Goal: Information Seeking & Learning: Check status

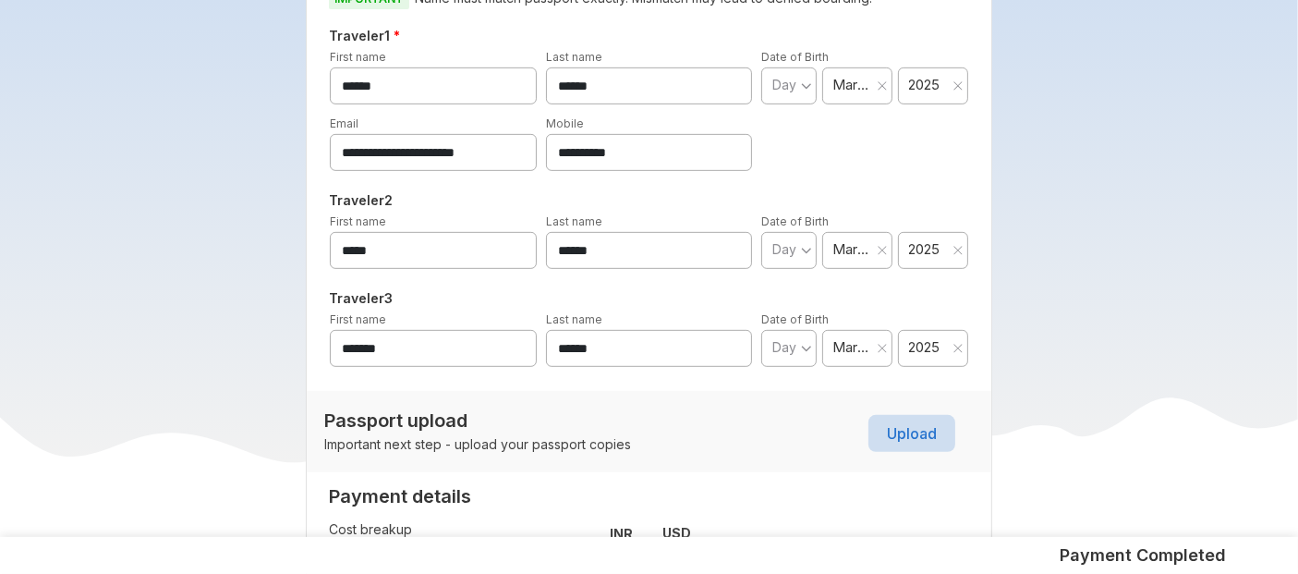
scroll to position [845, 0]
drag, startPoint x: 654, startPoint y: 151, endPoint x: 240, endPoint y: 164, distance: 414.0
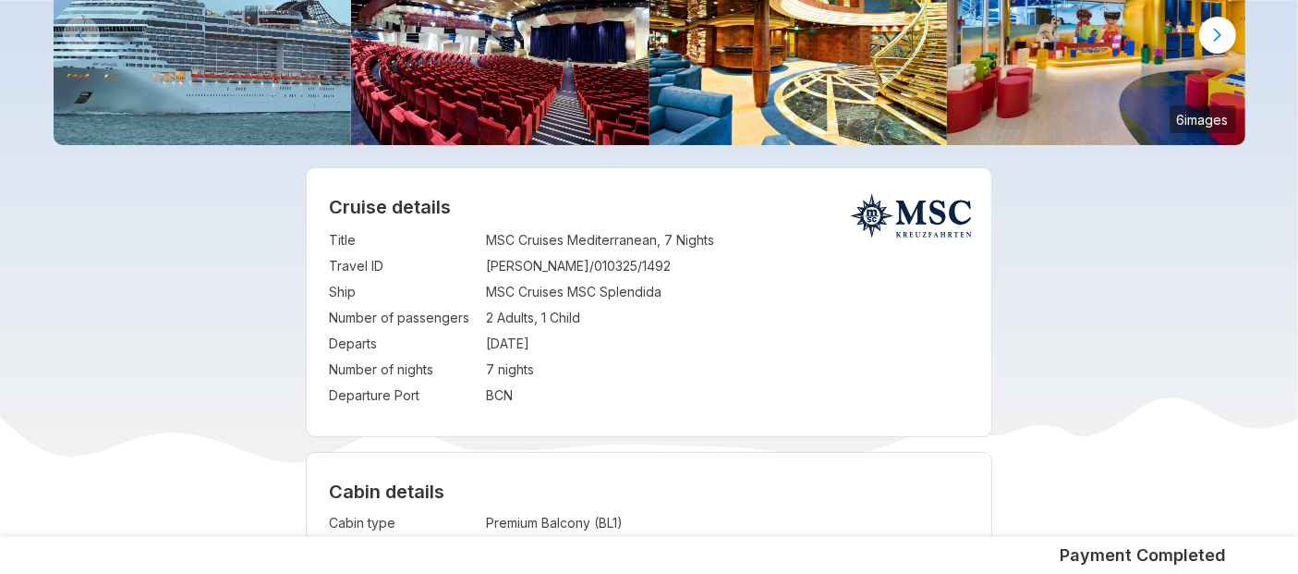
scroll to position [215, 0]
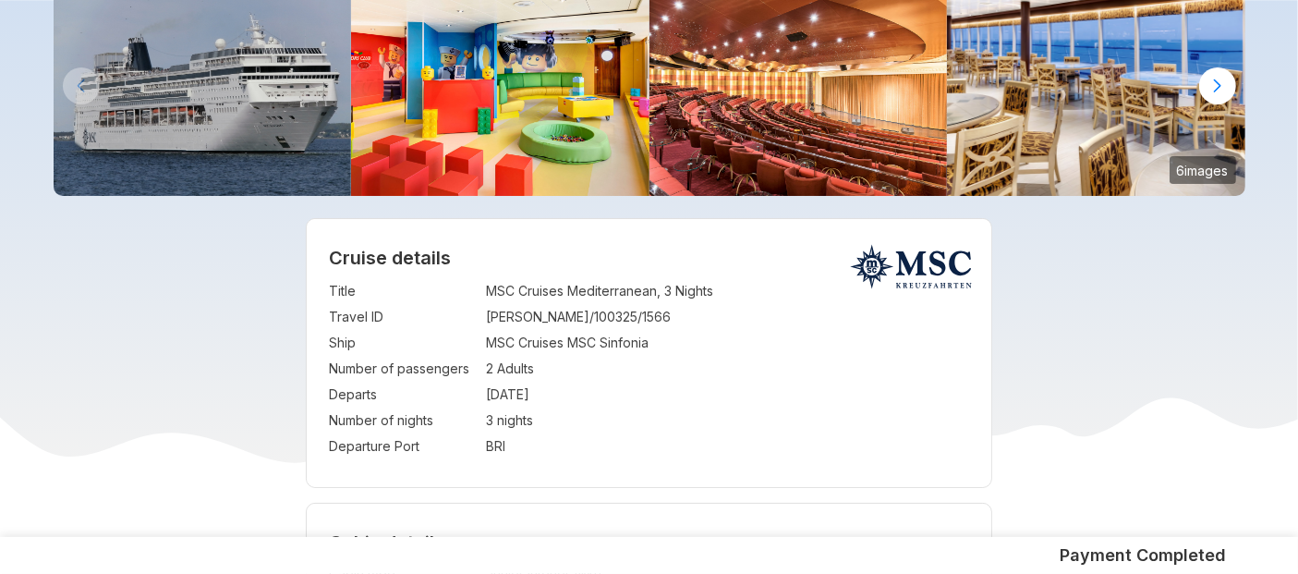
scroll to position [148, 0]
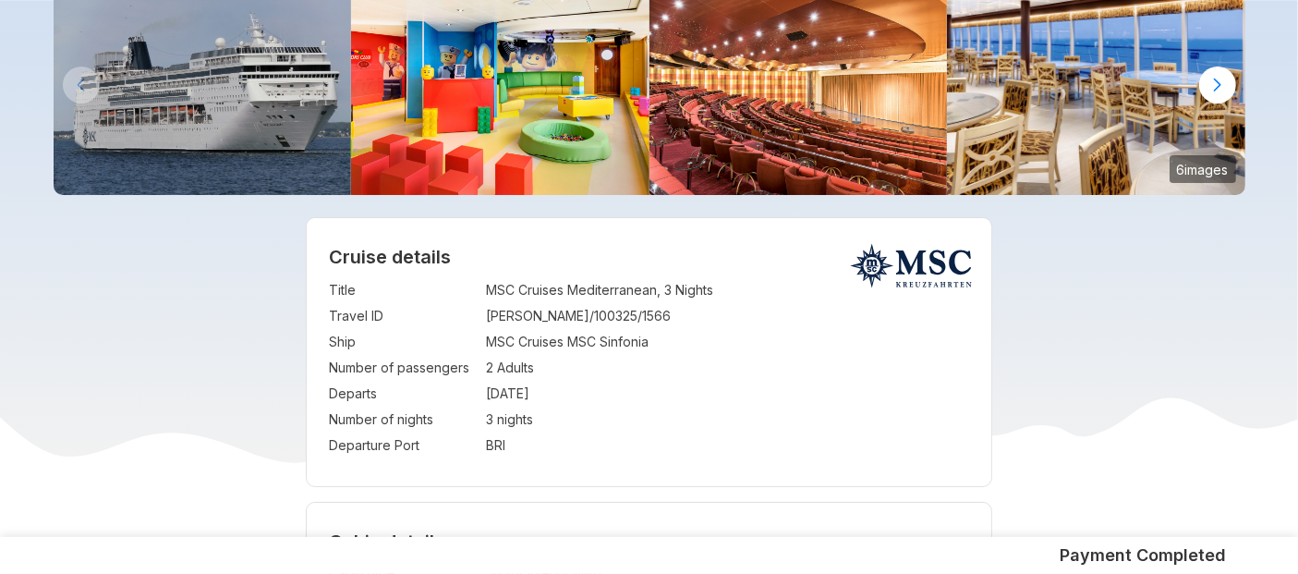
click at [527, 319] on td "DEBANJAN/100325/1566" at bounding box center [727, 316] width 483 height 26
click at [640, 314] on td "DEBANJAN/100325/1566" at bounding box center [727, 316] width 483 height 26
drag, startPoint x: 486, startPoint y: 317, endPoint x: 641, endPoint y: 317, distance: 155.2
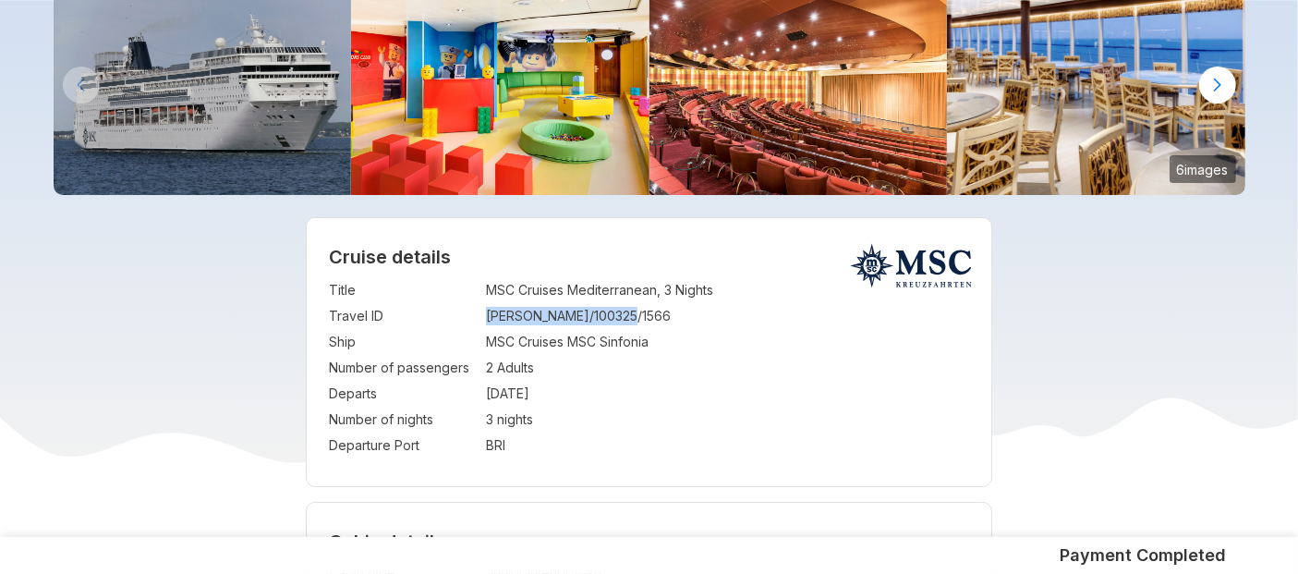
click at [641, 317] on td "DEBANJAN/100325/1566" at bounding box center [727, 316] width 483 height 26
copy td "DEBANJAN/100325/1566"
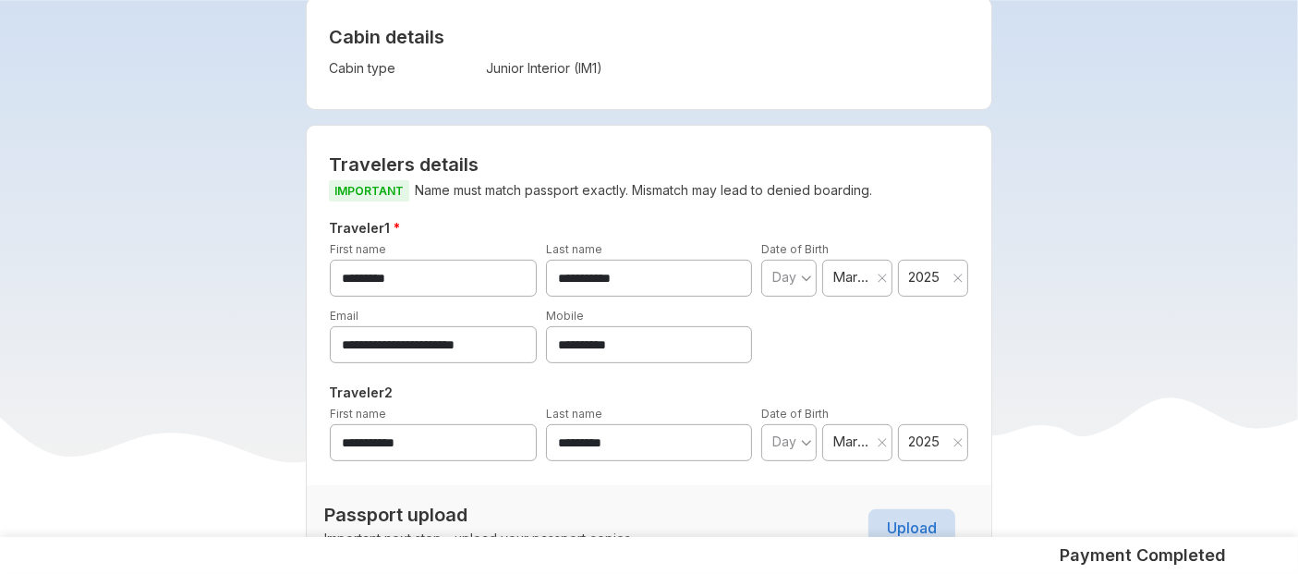
scroll to position [778, 0]
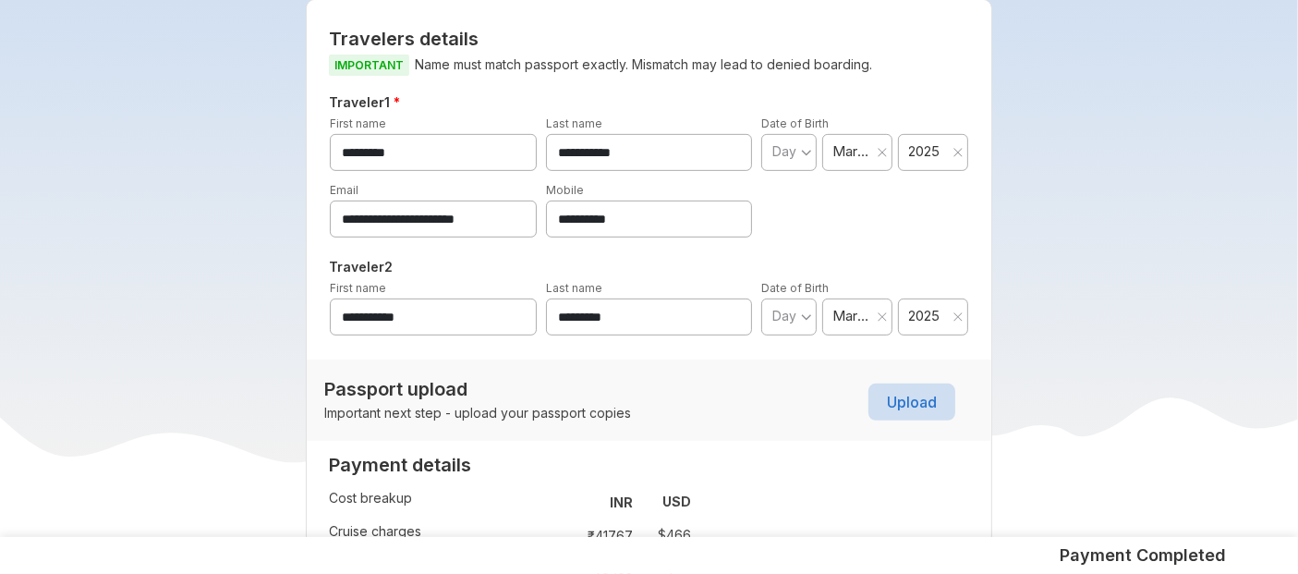
drag, startPoint x: 648, startPoint y: 214, endPoint x: 397, endPoint y: 227, distance: 251.5
click at [397, 227] on div "**********" at bounding box center [648, 208] width 647 height 57
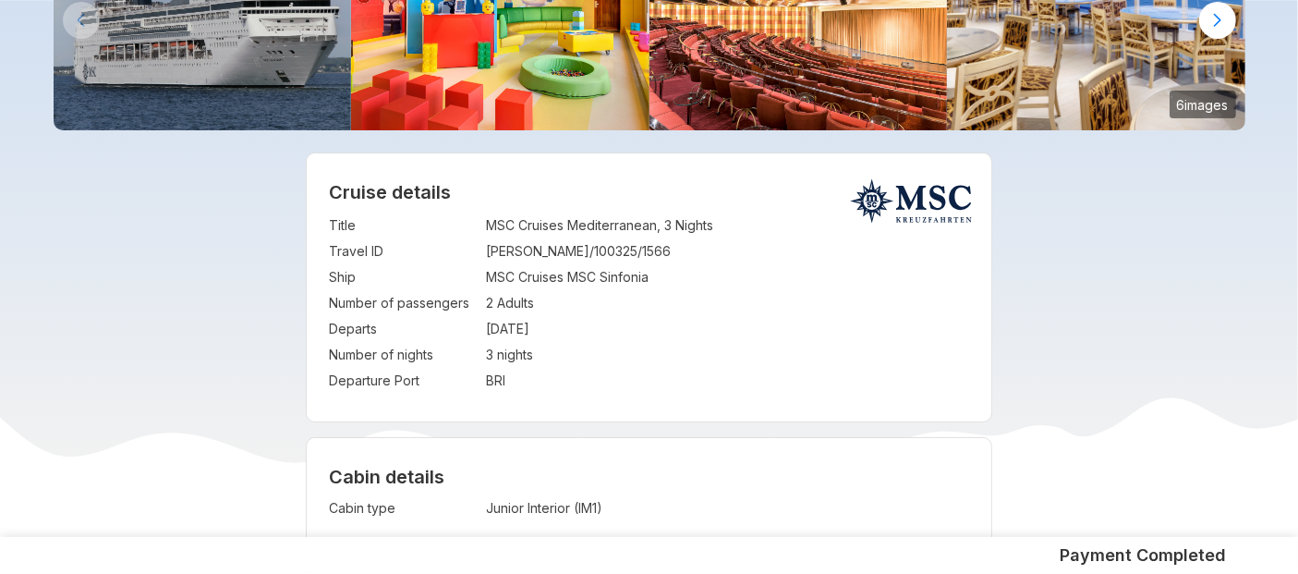
scroll to position [223, 0]
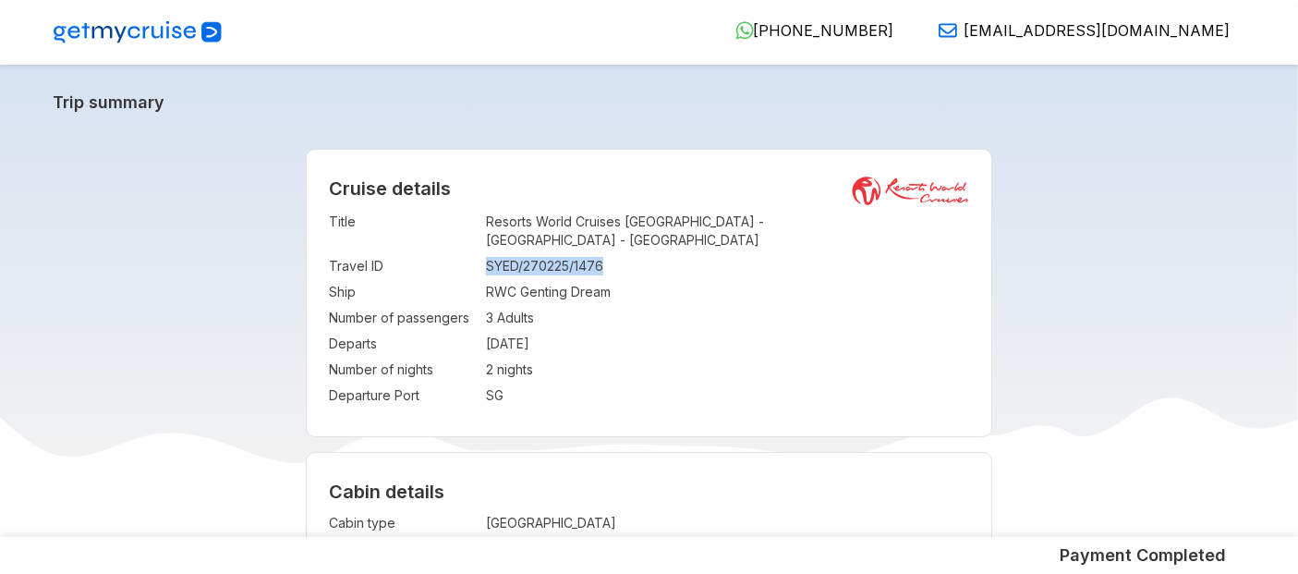
drag, startPoint x: 487, startPoint y: 253, endPoint x: 633, endPoint y: 257, distance: 146.0
click at [633, 257] on td "SYED/270225/1476" at bounding box center [727, 266] width 483 height 26
copy td "SYED/270225/1476"
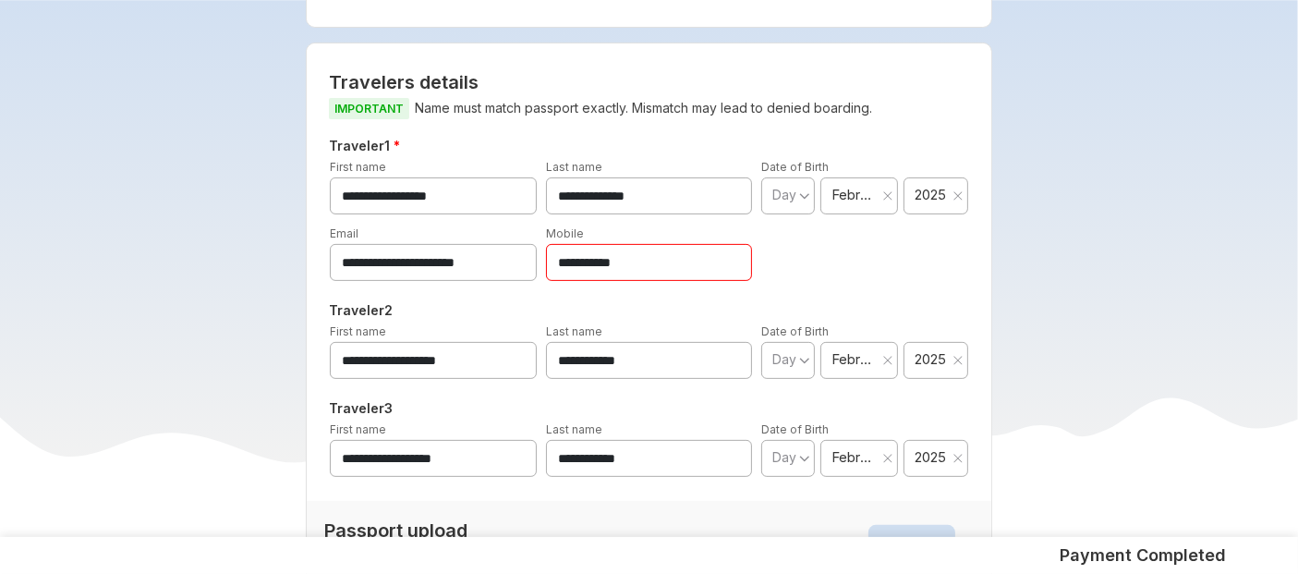
scroll to position [538, 0]
drag, startPoint x: 656, startPoint y: 249, endPoint x: 469, endPoint y: 264, distance: 187.1
click at [469, 264] on div "**********" at bounding box center [648, 309] width 625 height 351
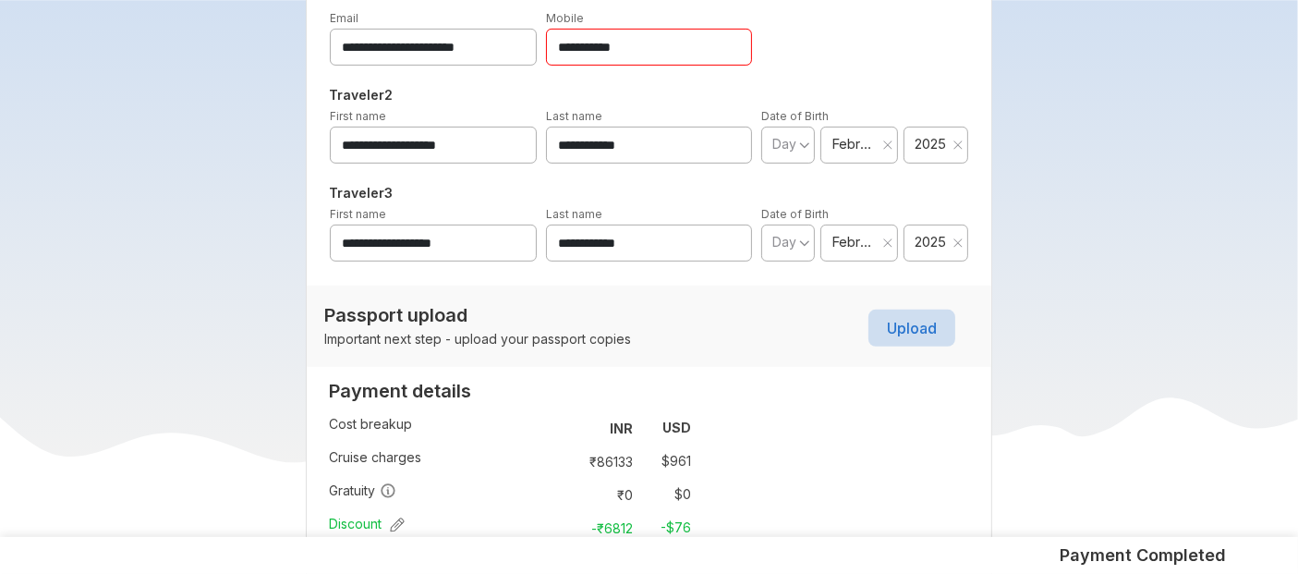
scroll to position [760, 0]
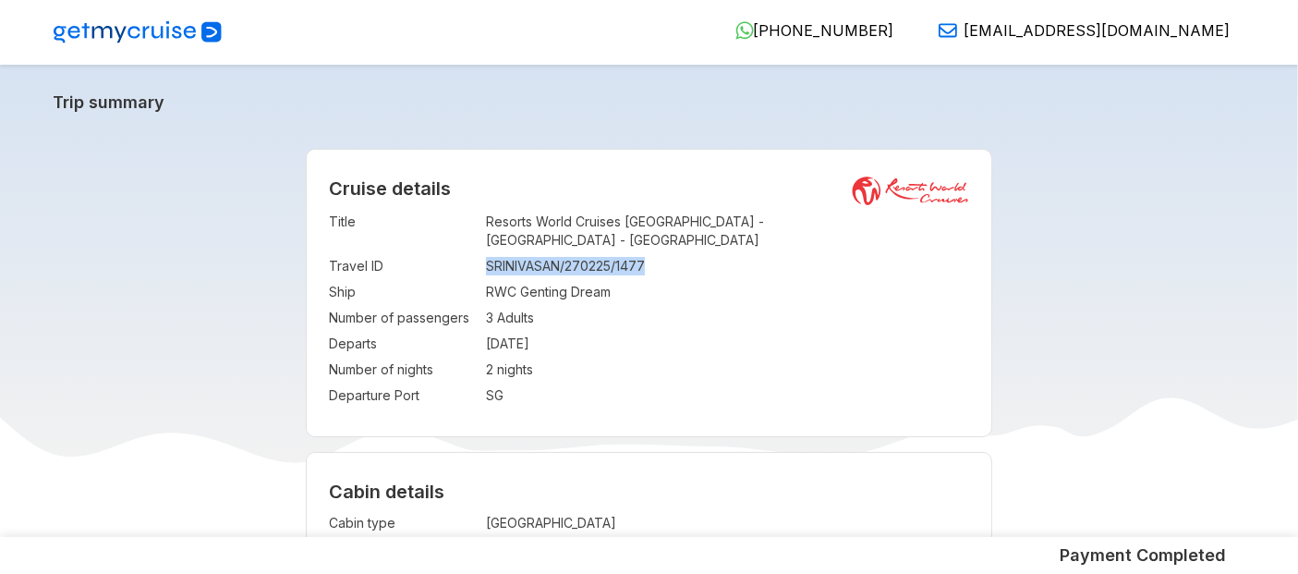
drag, startPoint x: 482, startPoint y: 249, endPoint x: 657, endPoint y: 241, distance: 174.8
click at [657, 253] on tr "Travel ID : SRINIVASAN/270225/1477" at bounding box center [649, 266] width 640 height 26
copy tr "SRINIVASAN/270225/1477"
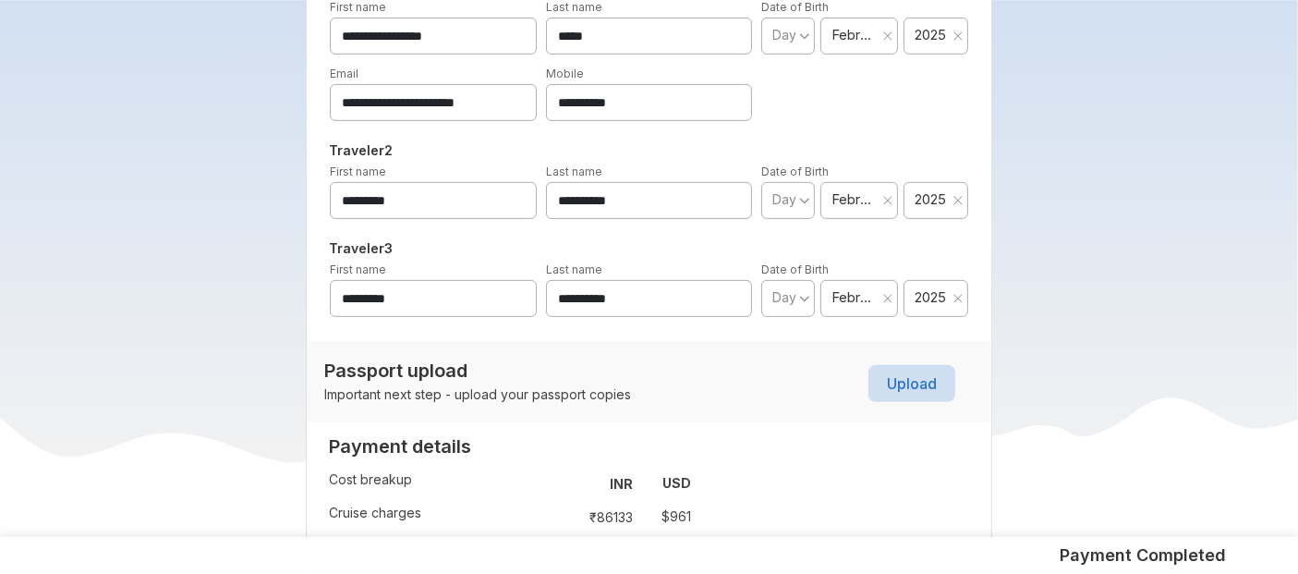
scroll to position [697, 0]
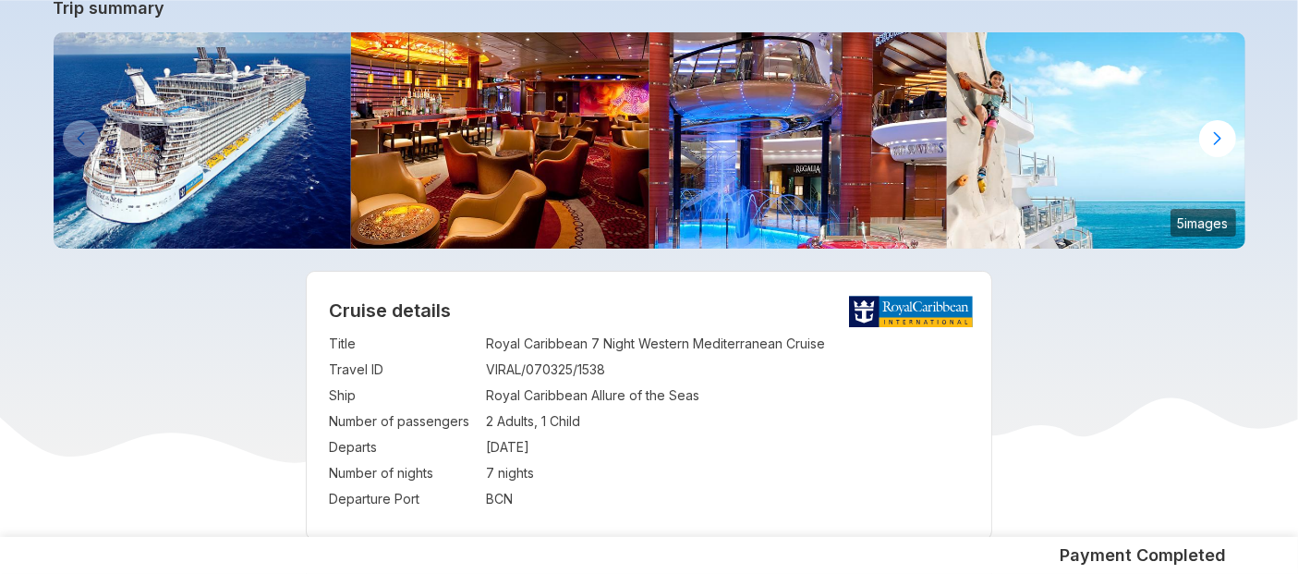
scroll to position [95, 0]
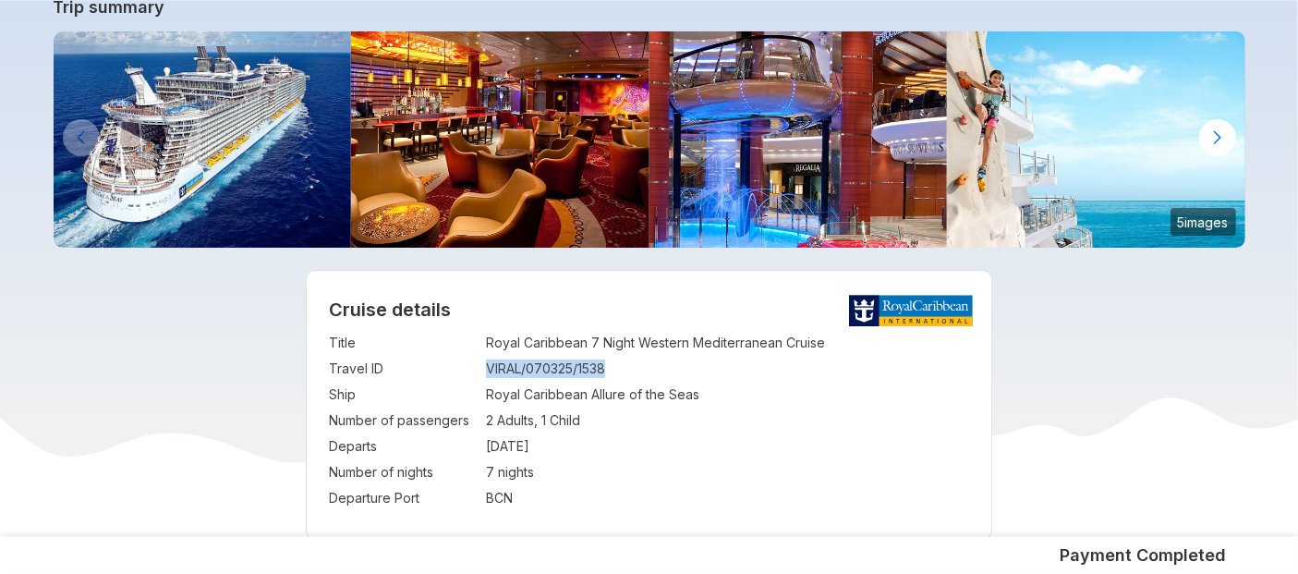
drag, startPoint x: 485, startPoint y: 369, endPoint x: 624, endPoint y: 362, distance: 139.7
click at [624, 362] on tr "Travel ID : VIRAL/070325/1538" at bounding box center [649, 369] width 640 height 26
copy tr "VIRAL/070325/1538"
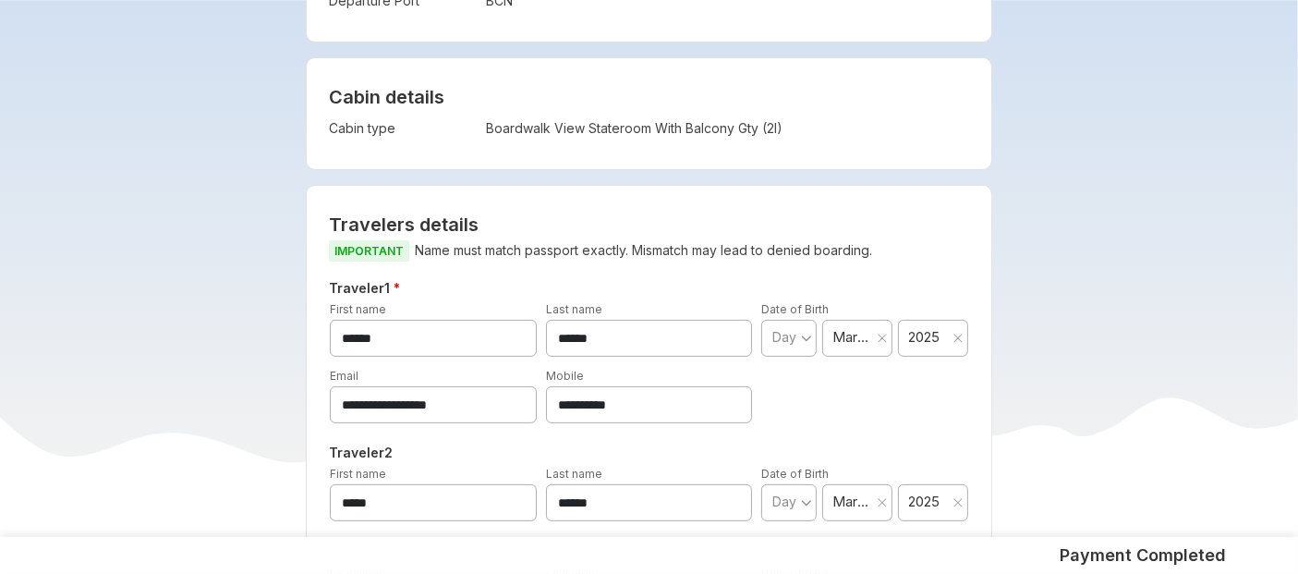
scroll to position [614, 0]
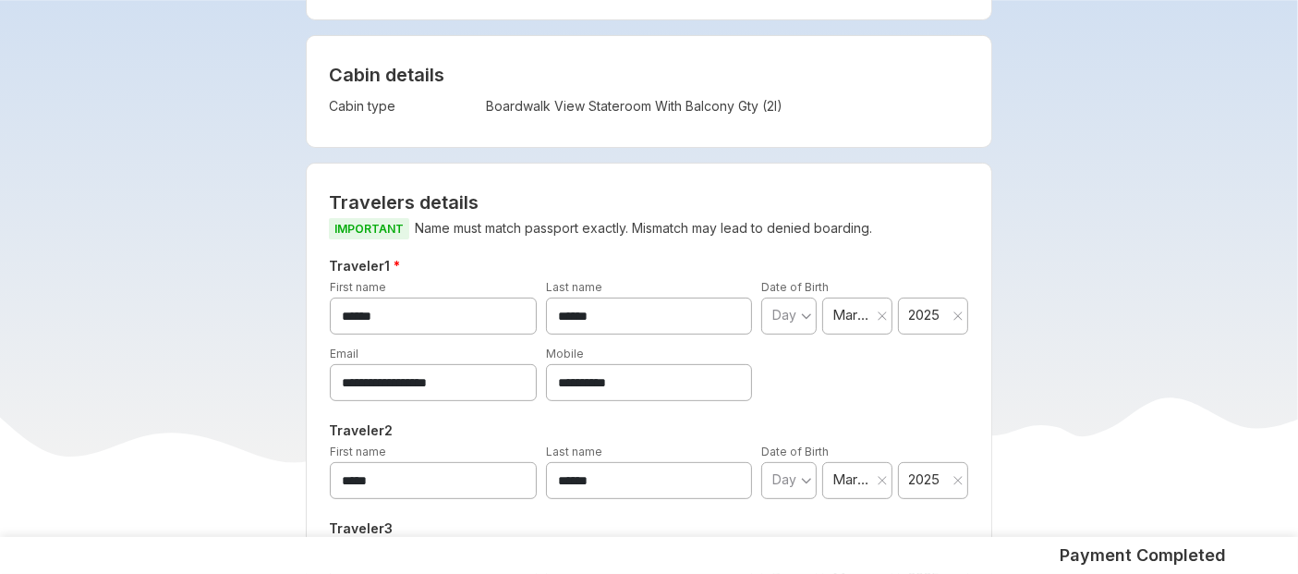
drag, startPoint x: 655, startPoint y: 381, endPoint x: 469, endPoint y: 417, distance: 189.1
click at [469, 417] on div "**********" at bounding box center [648, 430] width 625 height 351
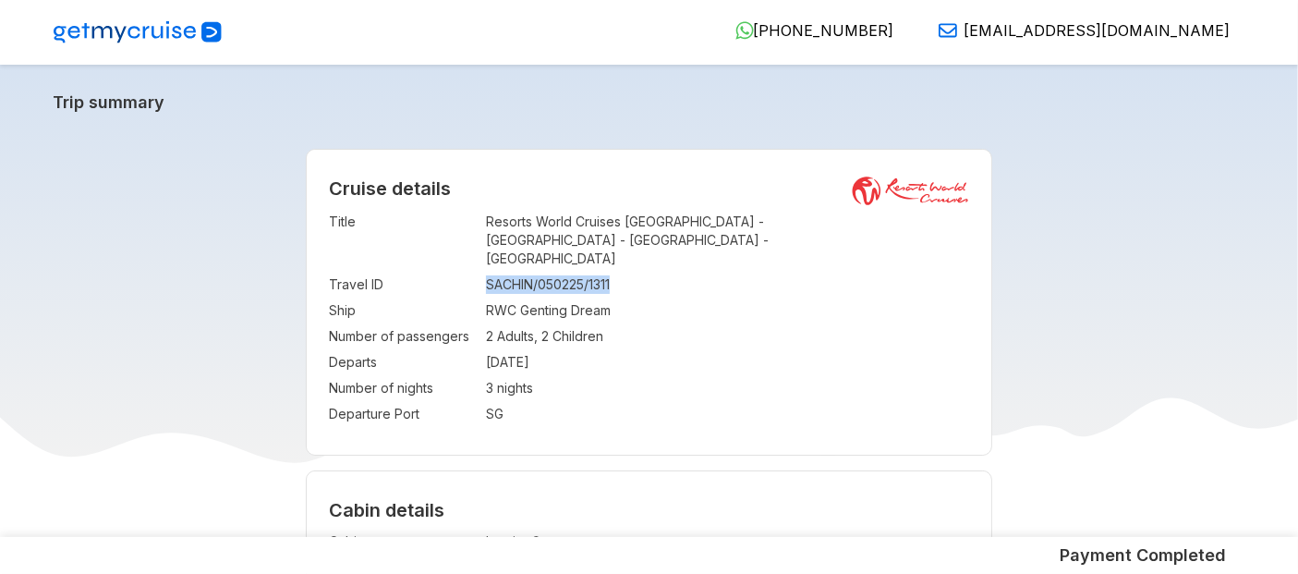
drag, startPoint x: 480, startPoint y: 272, endPoint x: 635, endPoint y: 270, distance: 155.2
click at [635, 272] on tr "Travel ID : SACHIN/050225/1311" at bounding box center [649, 285] width 640 height 26
copy tr "SACHIN/050225/1311"
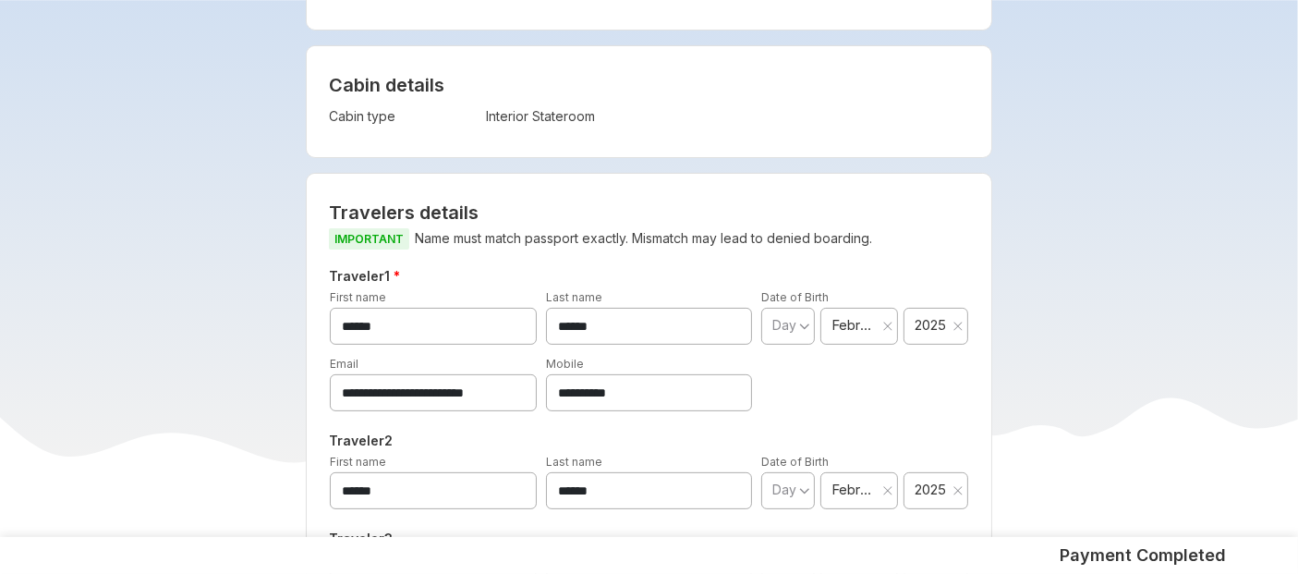
scroll to position [427, 0]
drag, startPoint x: 655, startPoint y: 377, endPoint x: 296, endPoint y: 409, distance: 360.7
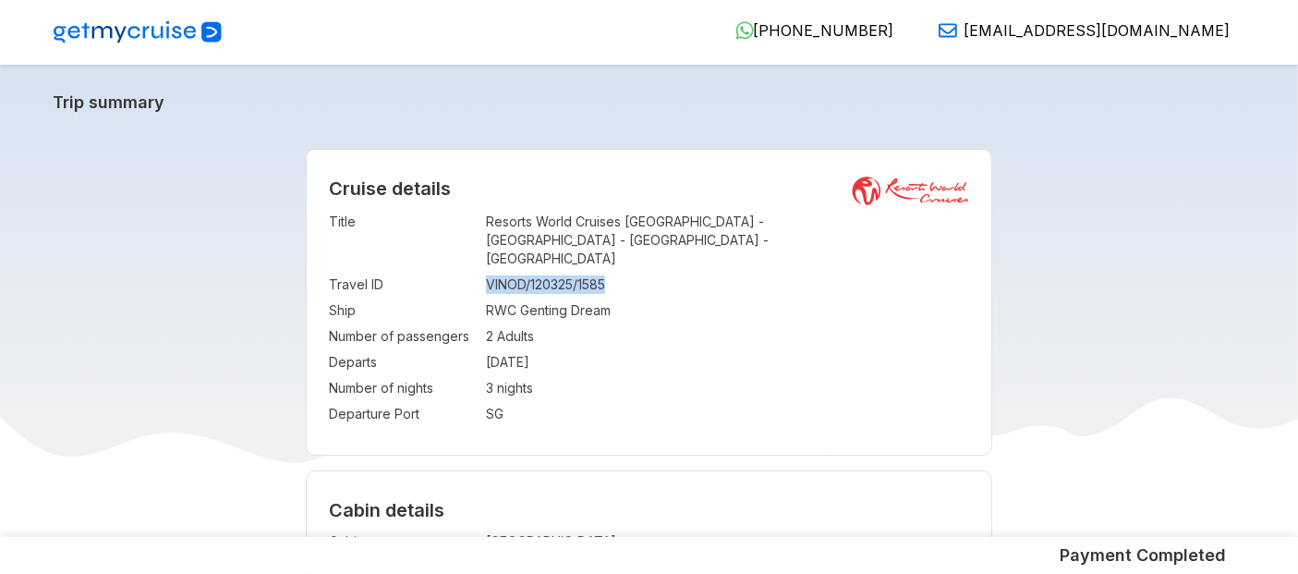
drag, startPoint x: 488, startPoint y: 272, endPoint x: 671, endPoint y: 266, distance: 183.0
click at [671, 272] on td "VINOD/120325/1585" at bounding box center [727, 285] width 483 height 26
copy td "VINOD/120325/1585"
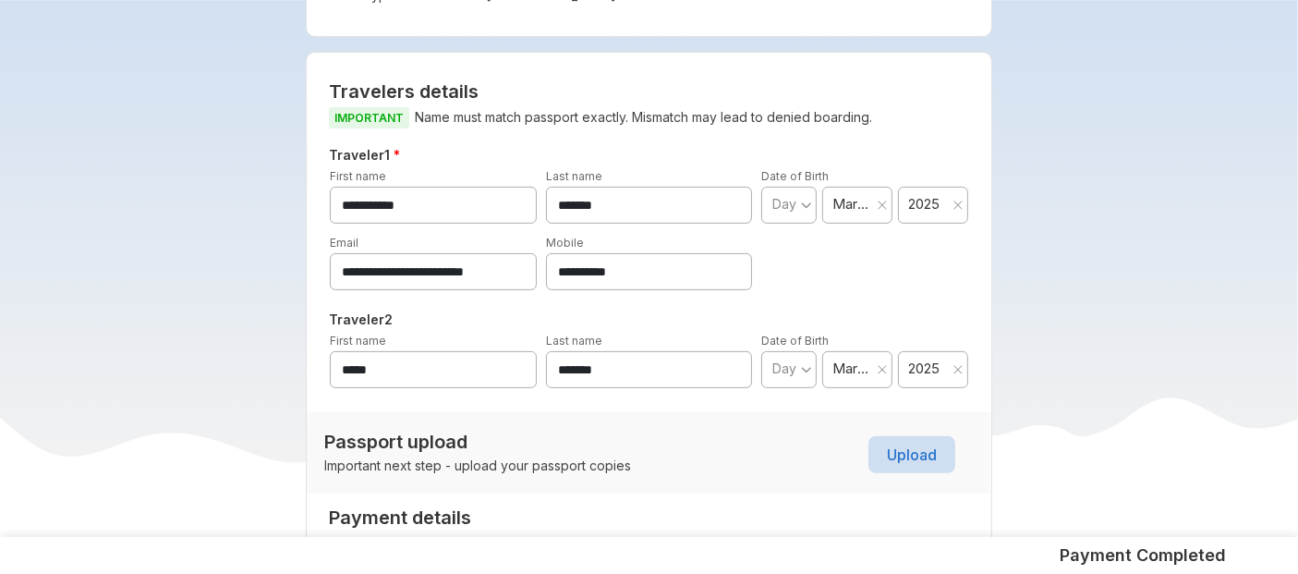
scroll to position [538, 0]
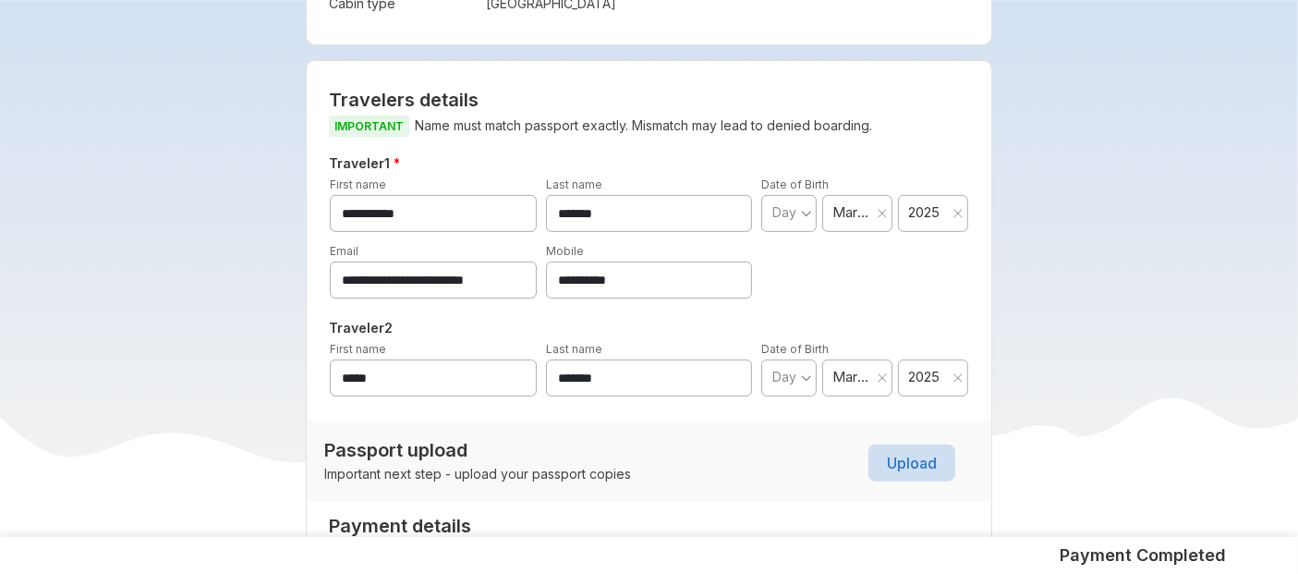
drag, startPoint x: 646, startPoint y: 259, endPoint x: 340, endPoint y: 300, distance: 309.4
click at [340, 300] on div "**********" at bounding box center [648, 278] width 625 height 253
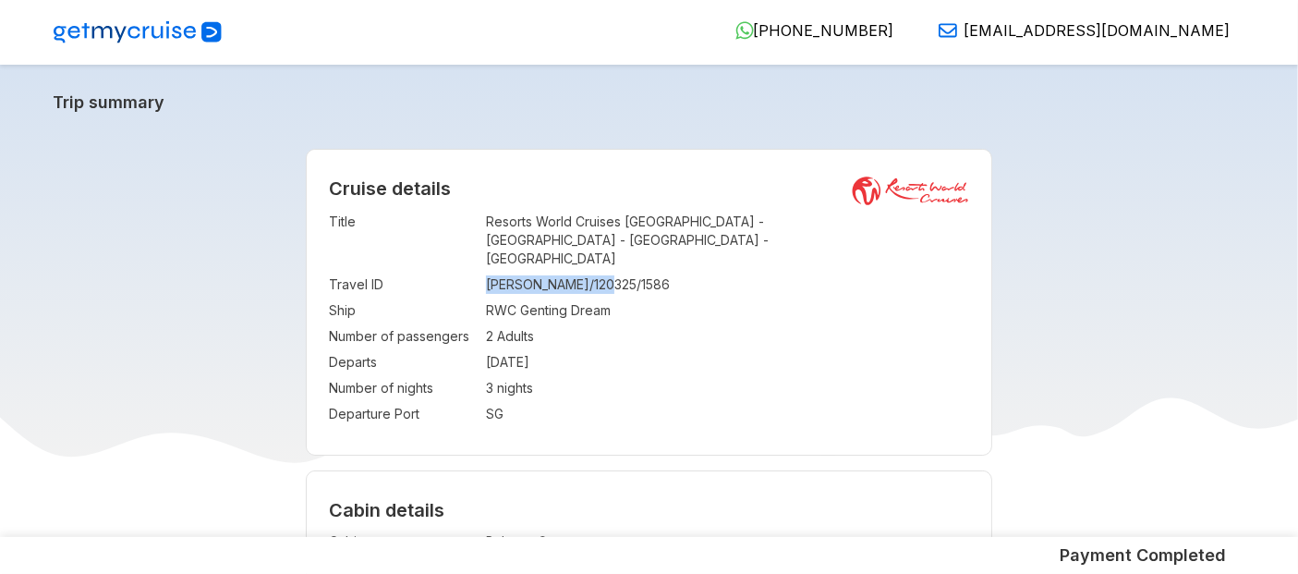
drag, startPoint x: 481, startPoint y: 271, endPoint x: 621, endPoint y: 257, distance: 140.1
click at [621, 272] on tr "Travel ID : [PERSON_NAME]/120325/1586" at bounding box center [649, 285] width 640 height 26
copy tr "[PERSON_NAME]/120325/1586"
drag, startPoint x: 484, startPoint y: 263, endPoint x: 646, endPoint y: 261, distance: 161.6
click at [646, 272] on tr "Travel ID : [PERSON_NAME]/090425/1860" at bounding box center [649, 285] width 640 height 26
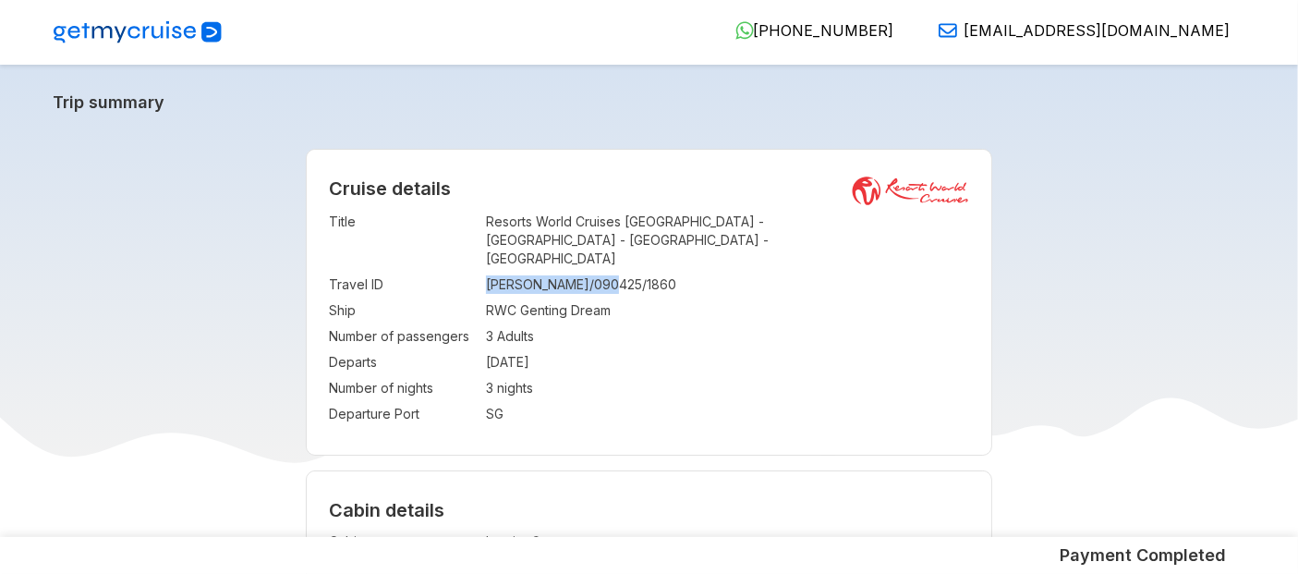
copy tr "[PERSON_NAME]/090425/1860"
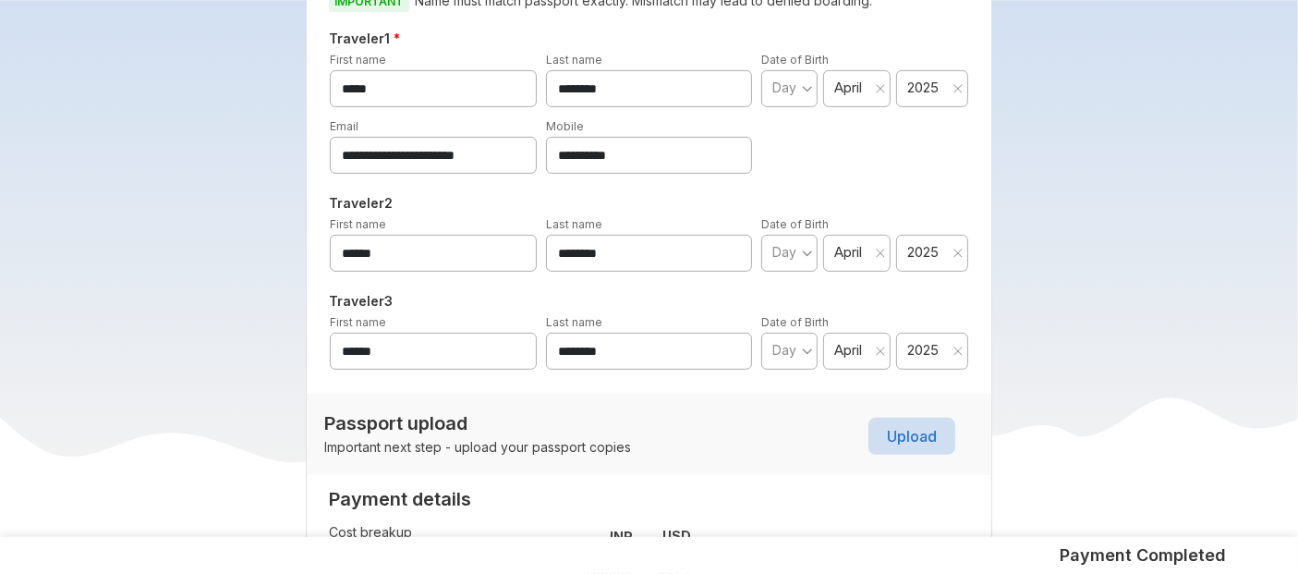
scroll to position [679, 0]
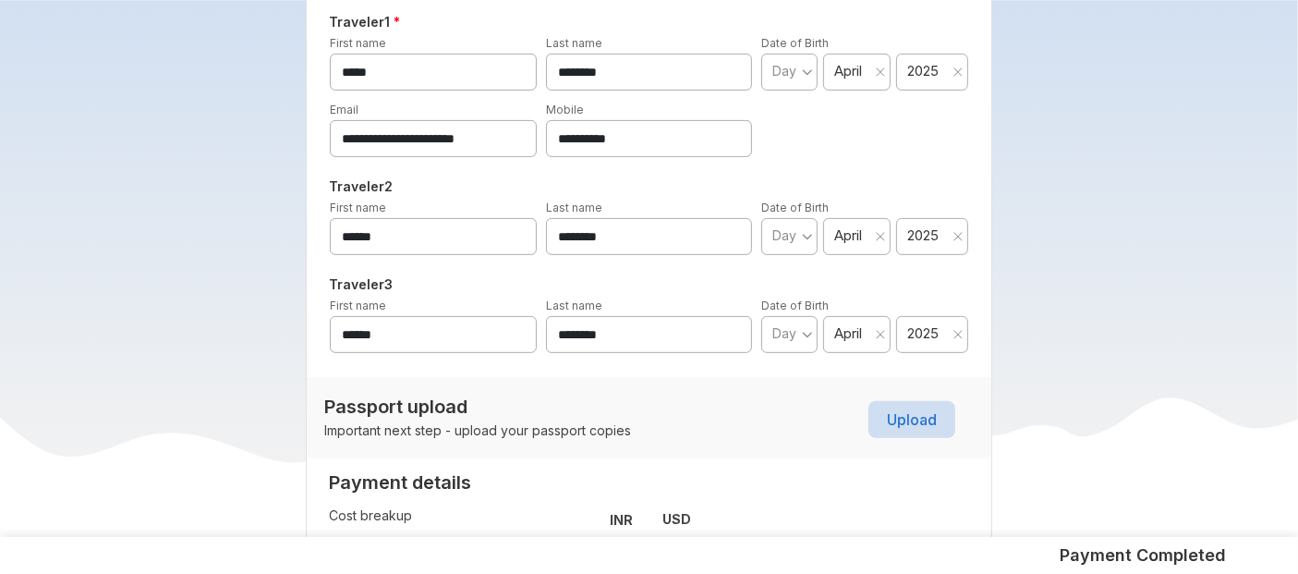
drag, startPoint x: 650, startPoint y: 124, endPoint x: 494, endPoint y: 162, distance: 160.6
click at [494, 162] on div "**********" at bounding box center [648, 186] width 625 height 351
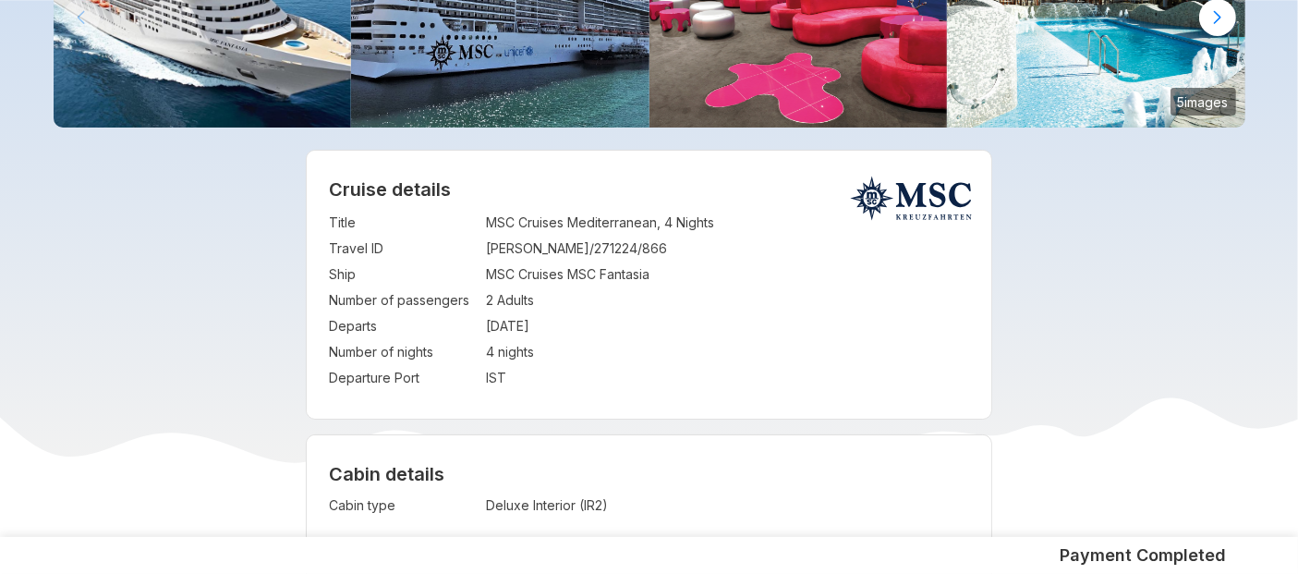
scroll to position [204, 0]
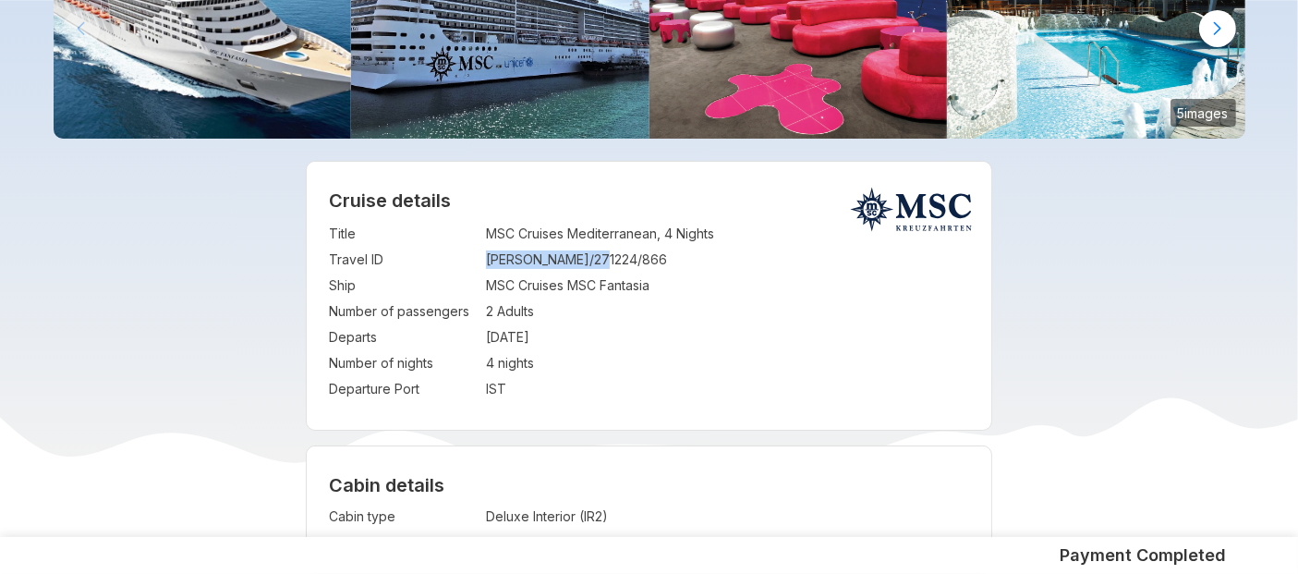
drag, startPoint x: 486, startPoint y: 270, endPoint x: 612, endPoint y: 257, distance: 127.2
click at [612, 257] on td "[PERSON_NAME]/271224/866" at bounding box center [727, 260] width 483 height 26
copy td "[PERSON_NAME]/271224/866"
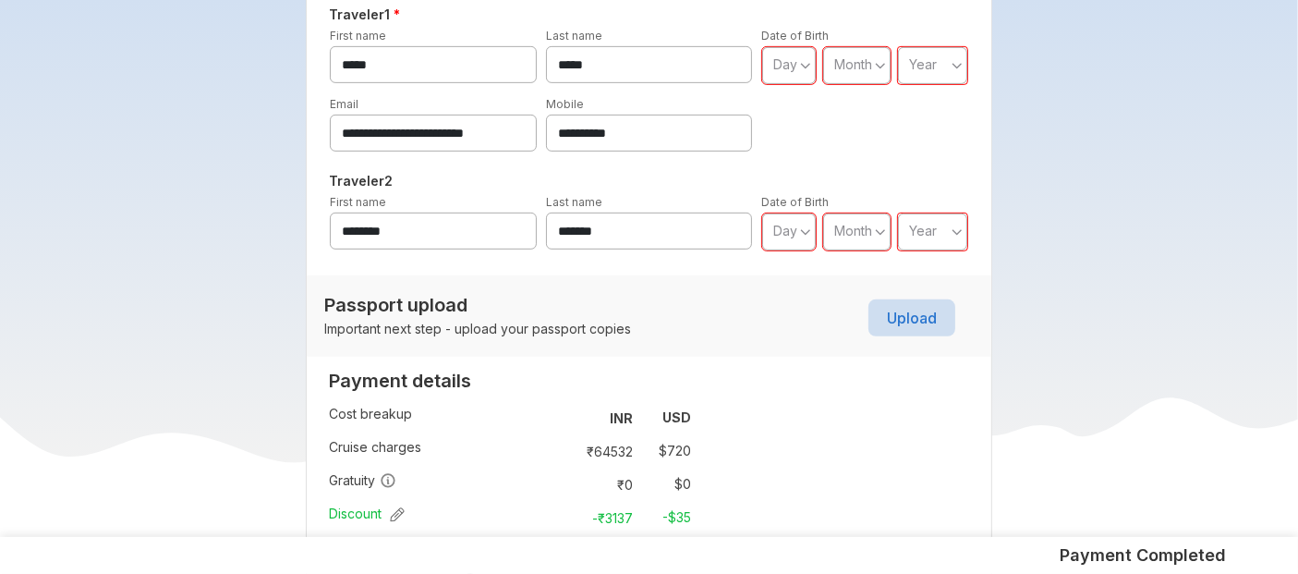
scroll to position [863, 0]
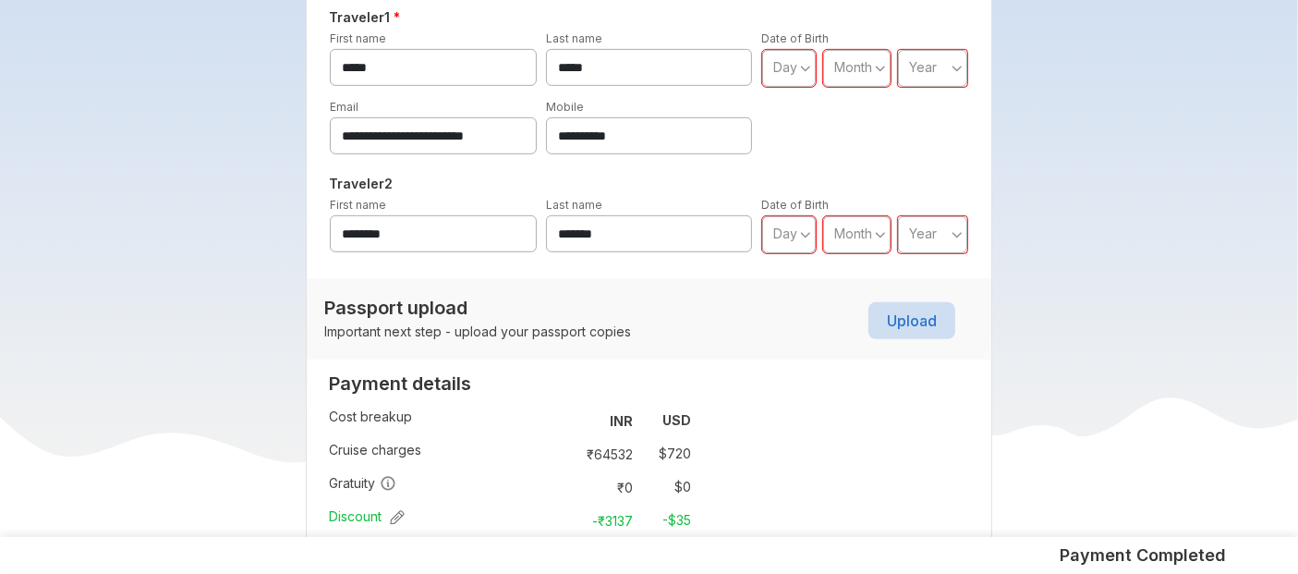
drag, startPoint x: 671, startPoint y: 128, endPoint x: 445, endPoint y: 146, distance: 227.0
click at [445, 146] on div "**********" at bounding box center [648, 125] width 647 height 57
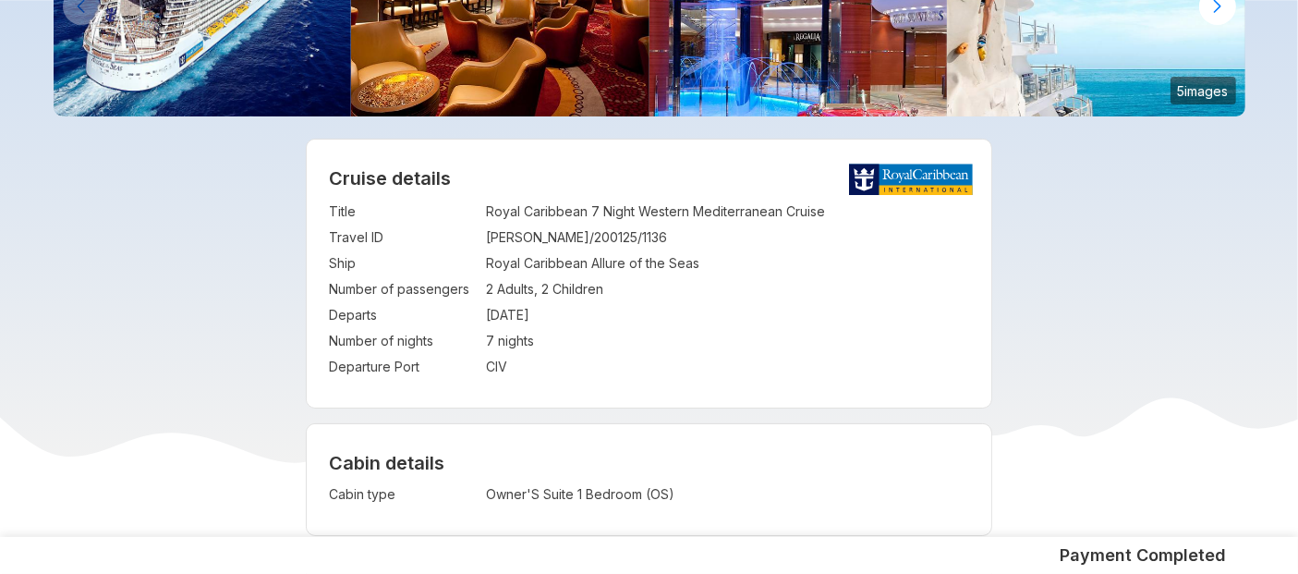
scroll to position [227, 0]
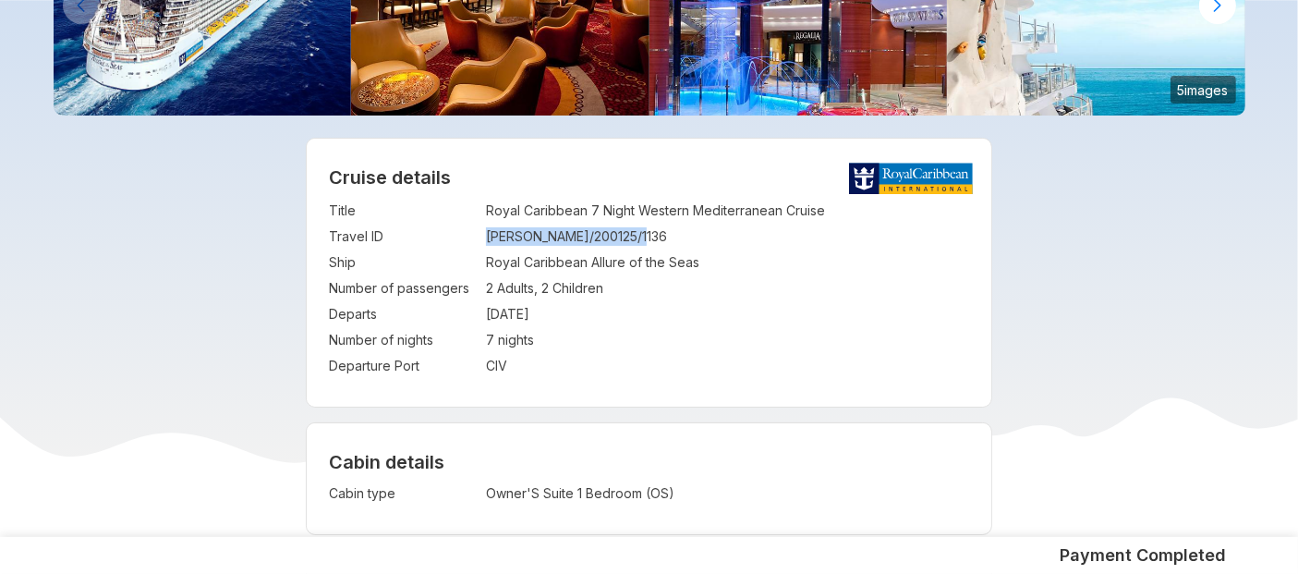
drag, startPoint x: 485, startPoint y: 238, endPoint x: 660, endPoint y: 234, distance: 175.5
click at [660, 234] on tr "Travel ID : [PERSON_NAME]/200125/1136" at bounding box center [649, 237] width 640 height 26
copy tr "[PERSON_NAME]/200125/1136"
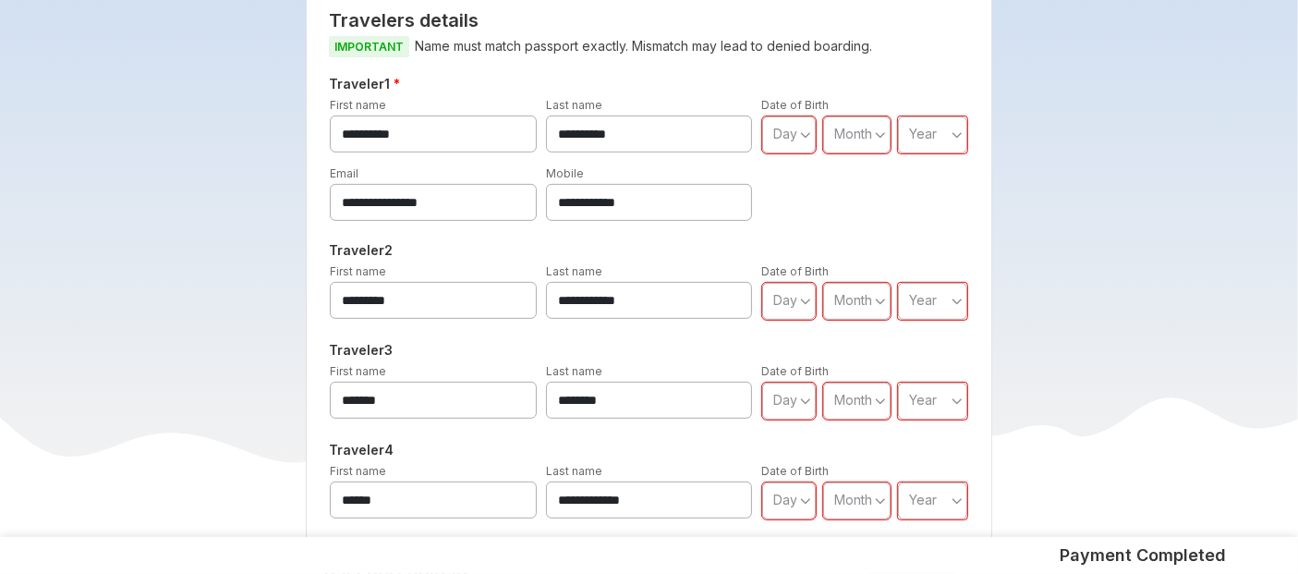
scroll to position [806, 0]
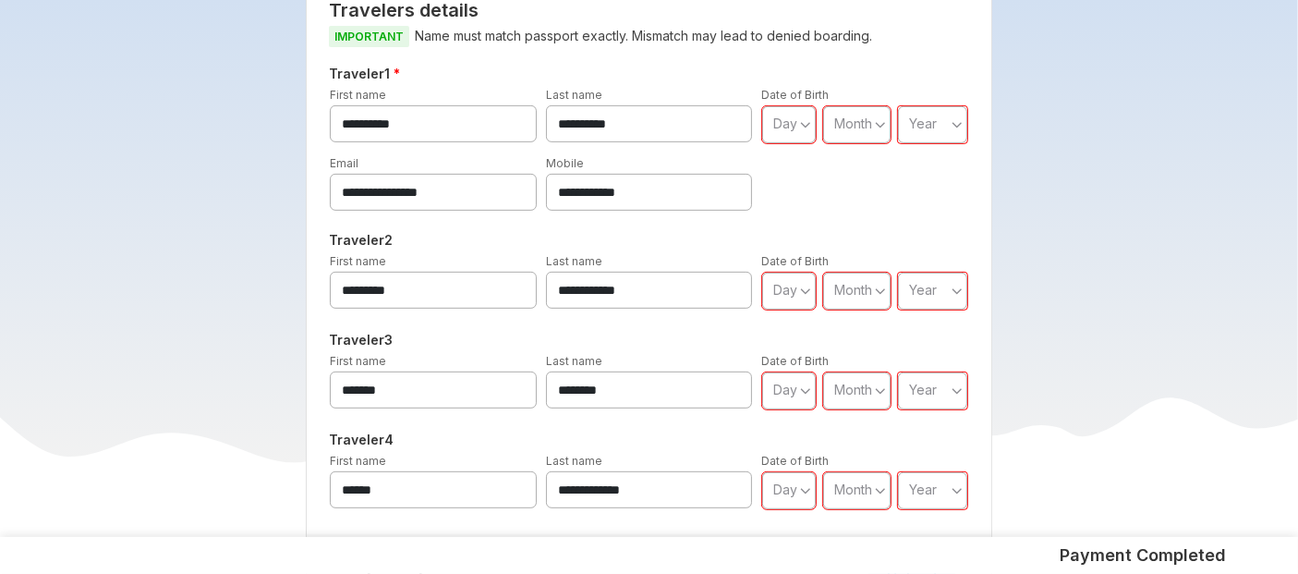
drag, startPoint x: 670, startPoint y: 187, endPoint x: 460, endPoint y: 198, distance: 209.9
click at [460, 198] on div "**********" at bounding box center [648, 181] width 647 height 57
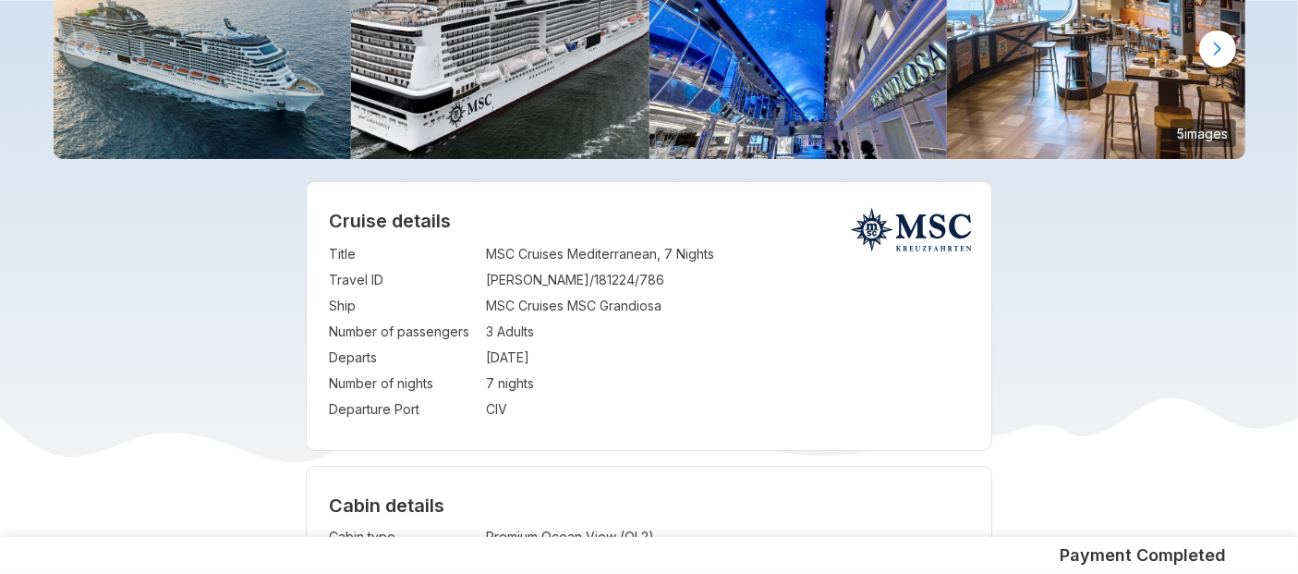
scroll to position [192, 0]
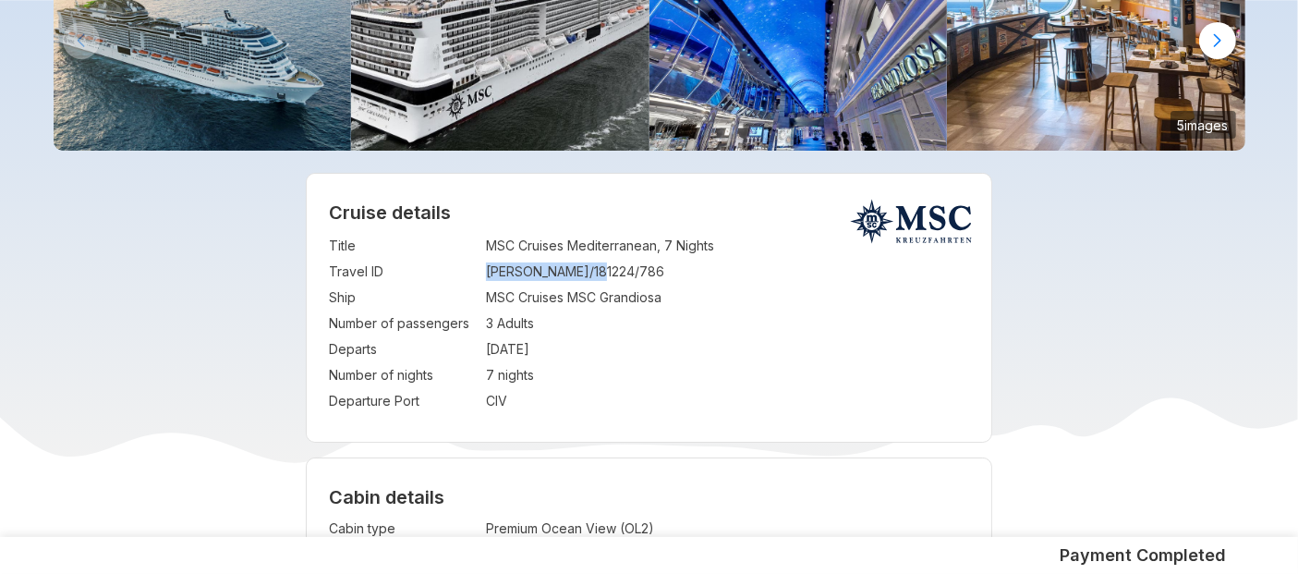
drag, startPoint x: 488, startPoint y: 272, endPoint x: 620, endPoint y: 274, distance: 132.1
click at [620, 274] on td "WYNNE/181224/786" at bounding box center [727, 272] width 483 height 26
copy td "WYNNE/181224/786"
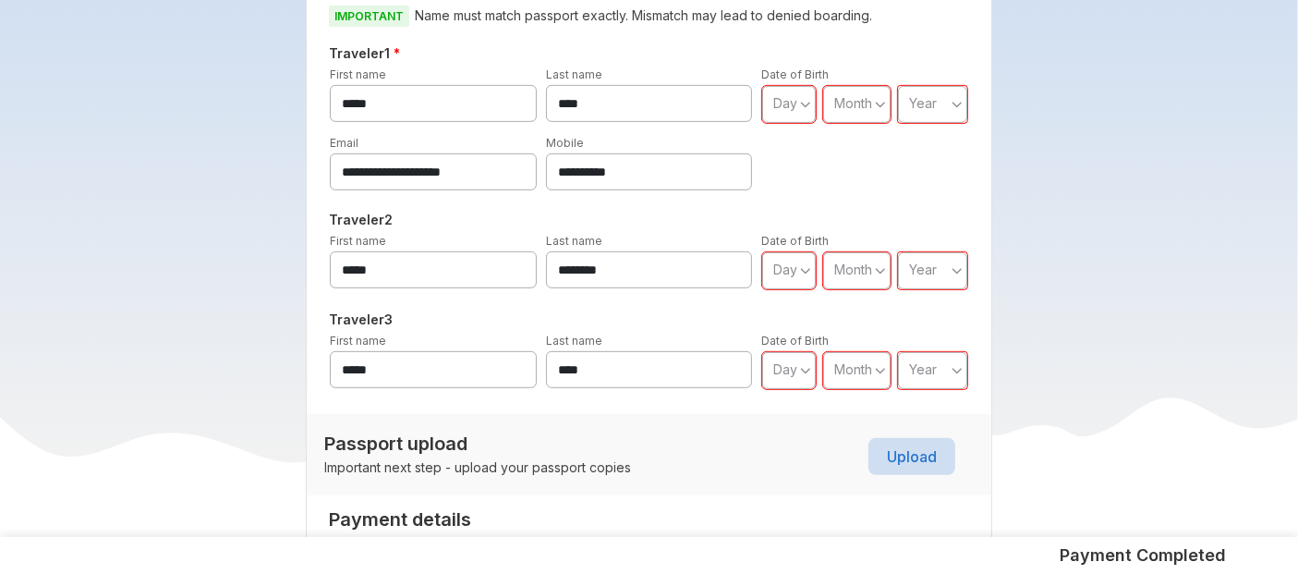
scroll to position [869, 0]
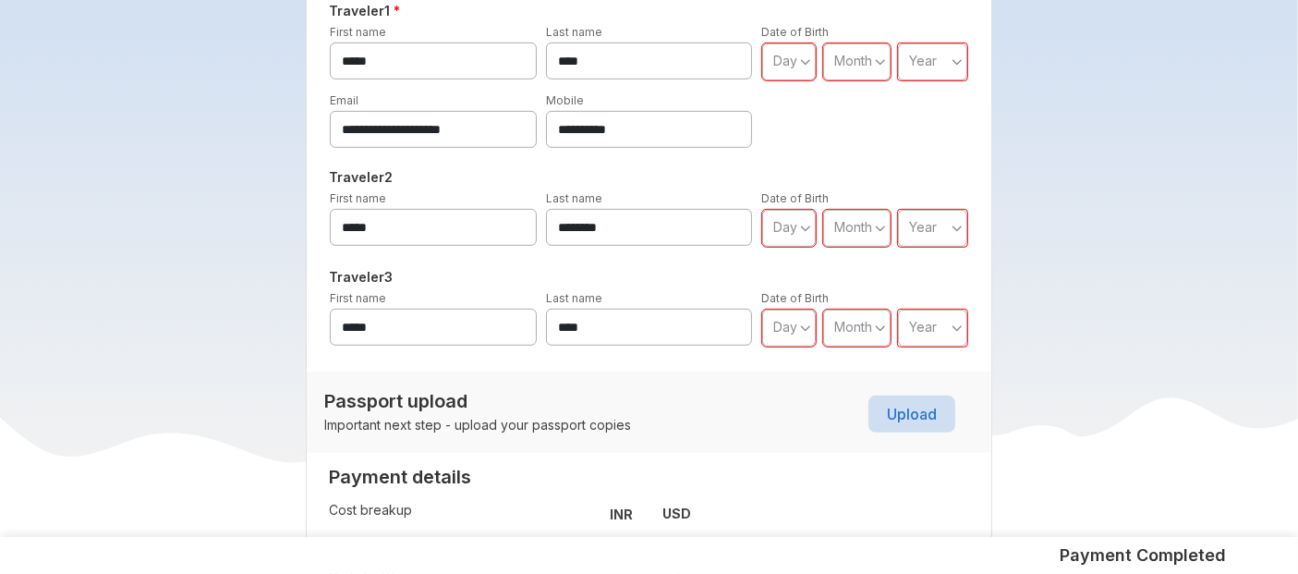
drag, startPoint x: 633, startPoint y: 142, endPoint x: 482, endPoint y: 131, distance: 150.9
click at [482, 131] on div "**********" at bounding box center [648, 119] width 647 height 57
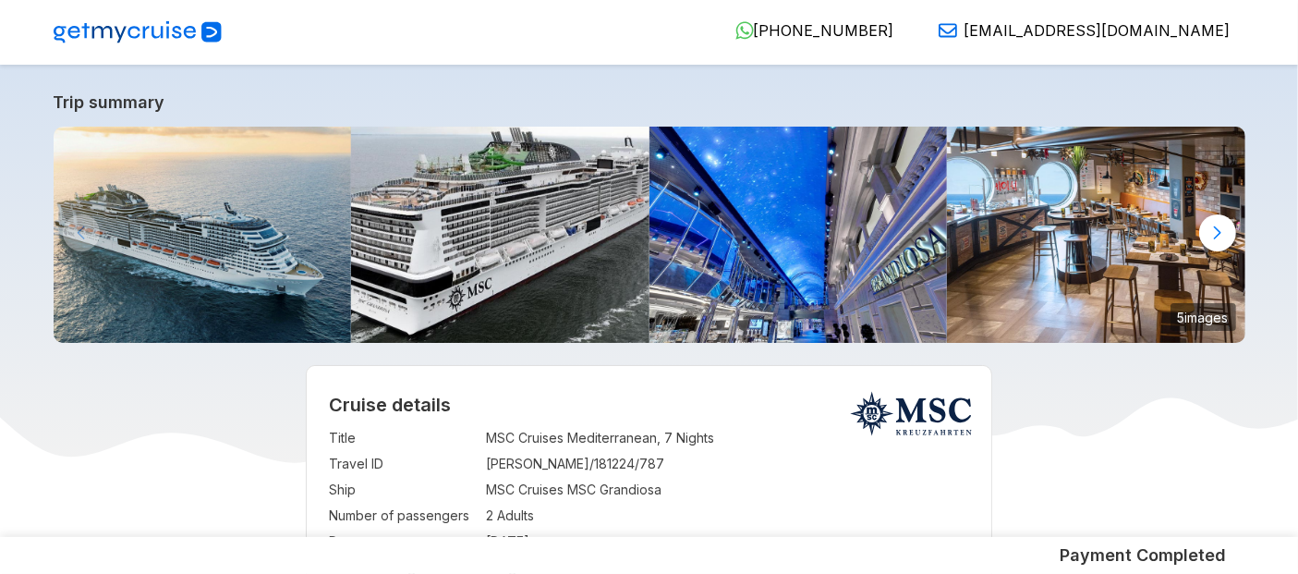
scroll to position [63, 0]
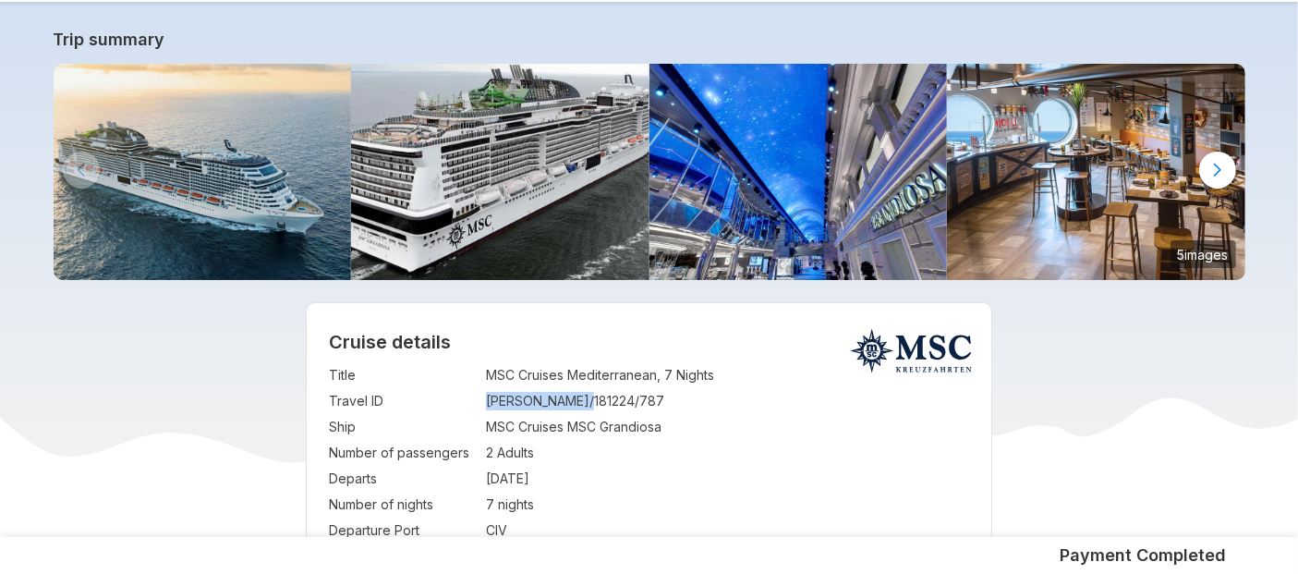
drag, startPoint x: 487, startPoint y: 405, endPoint x: 599, endPoint y: 405, distance: 112.7
click at [599, 405] on td "ROY/181224/787" at bounding box center [727, 401] width 483 height 26
copy td "ROY/181224/787"
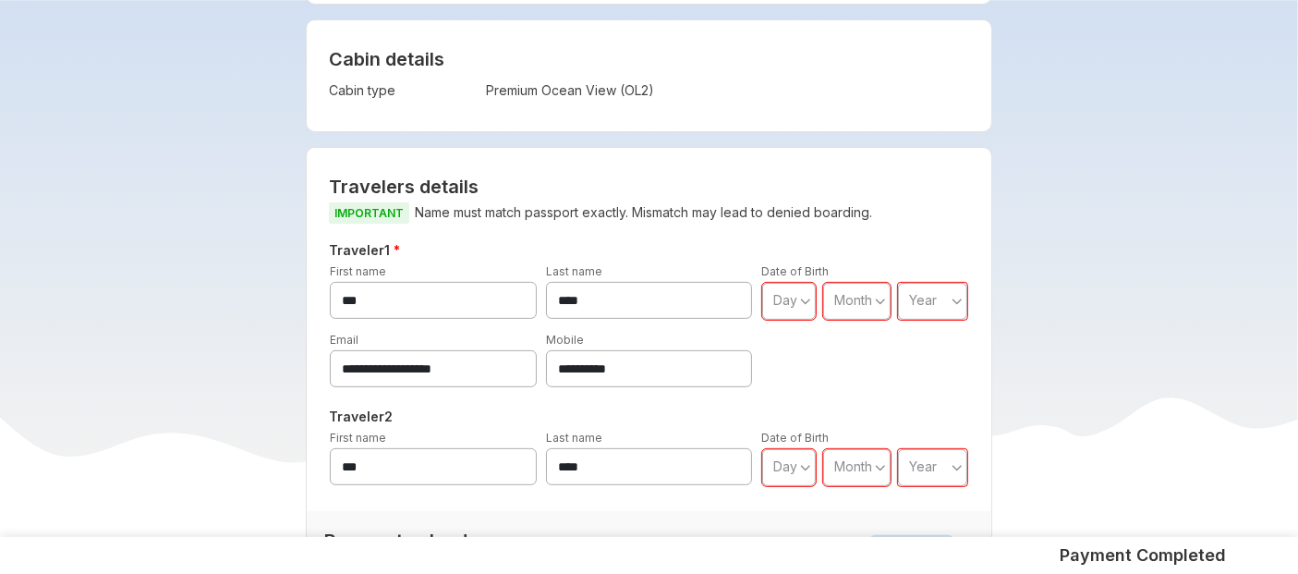
scroll to position [632, 0]
drag, startPoint x: 656, startPoint y: 360, endPoint x: 347, endPoint y: 381, distance: 309.1
click at [347, 381] on div "**********" at bounding box center [648, 356] width 647 height 57
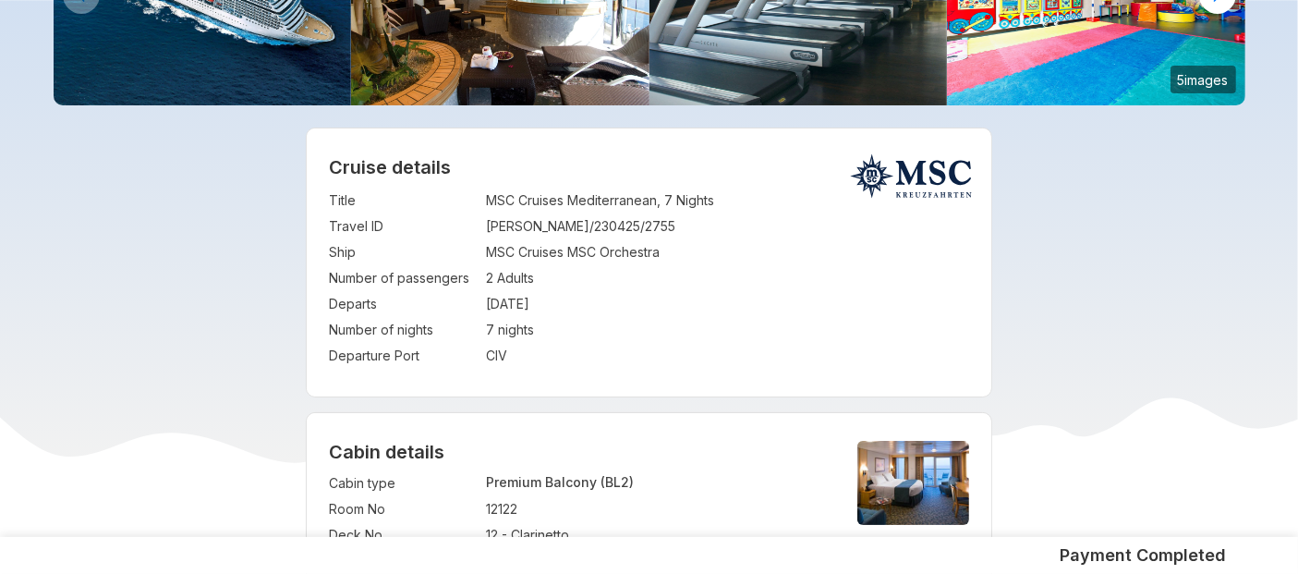
scroll to position [245, 0]
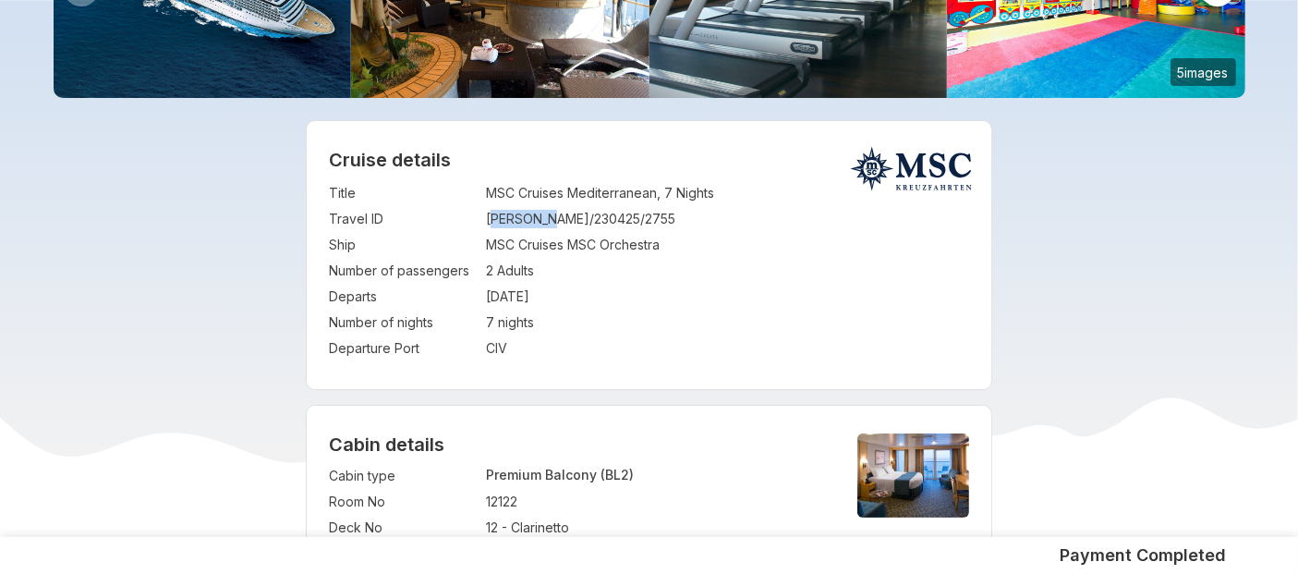
drag, startPoint x: 490, startPoint y: 223, endPoint x: 555, endPoint y: 223, distance: 64.6
click at [555, 223] on td "[PERSON_NAME]/230425/2755" at bounding box center [727, 219] width 483 height 26
drag, startPoint x: 484, startPoint y: 220, endPoint x: 625, endPoint y: 223, distance: 141.3
click at [625, 223] on tr "Travel ID : [PERSON_NAME]/230425/2755" at bounding box center [649, 219] width 640 height 26
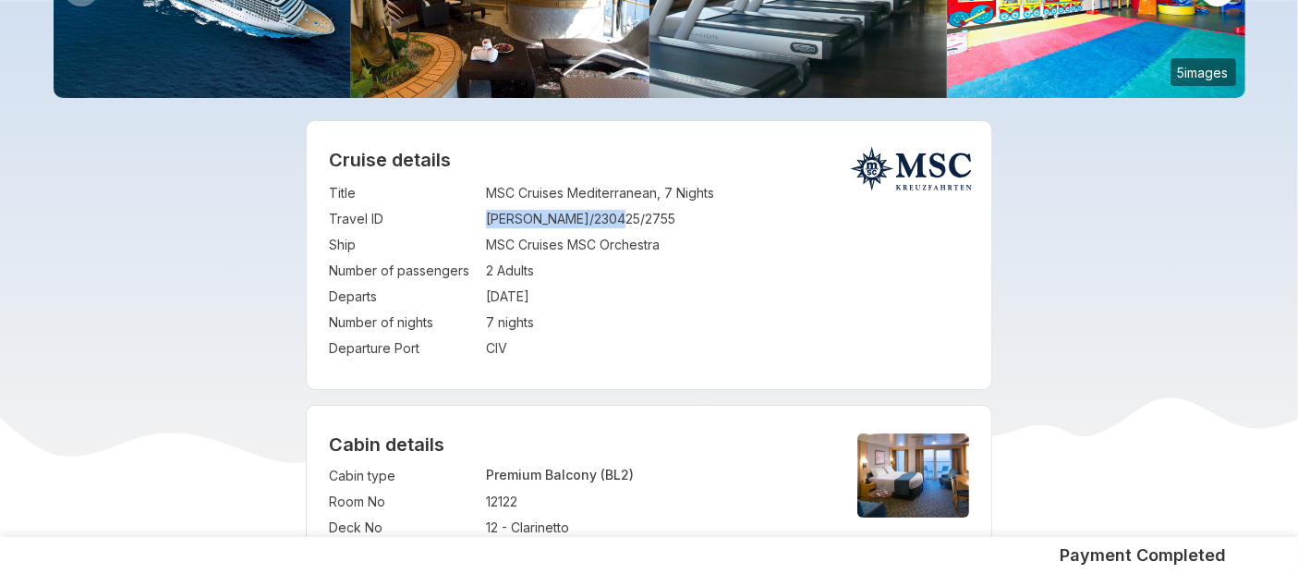
copy tr "[PERSON_NAME]/230425/2755"
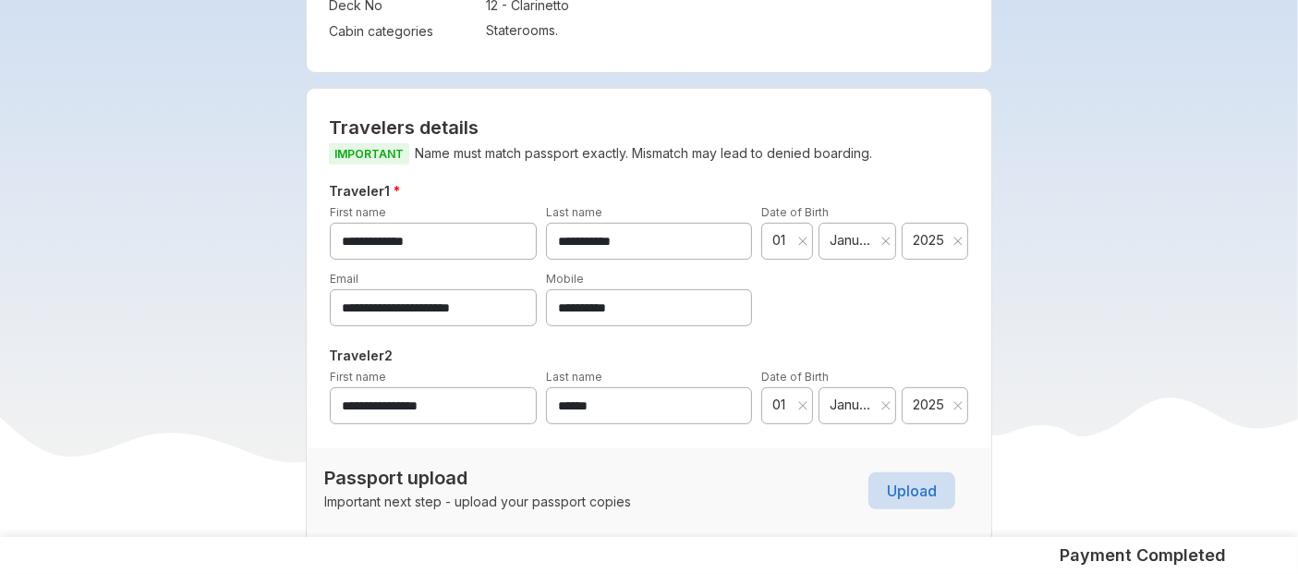
scroll to position [771, 0]
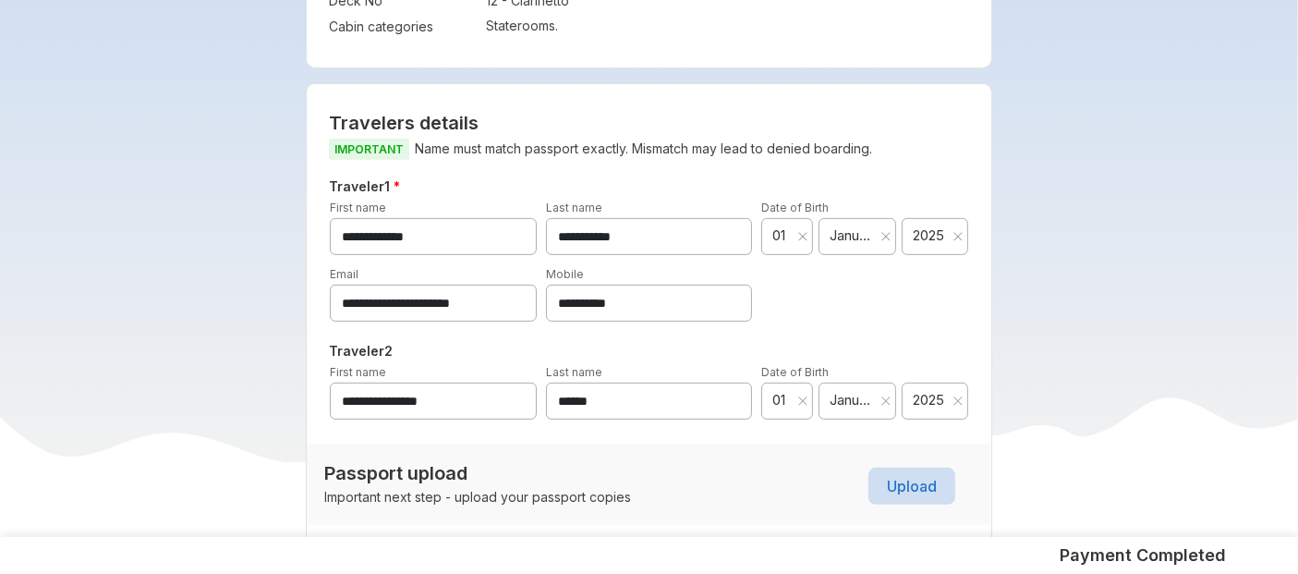
drag, startPoint x: 658, startPoint y: 305, endPoint x: 381, endPoint y: 359, distance: 281.5
click at [381, 359] on div "**********" at bounding box center [648, 301] width 625 height 253
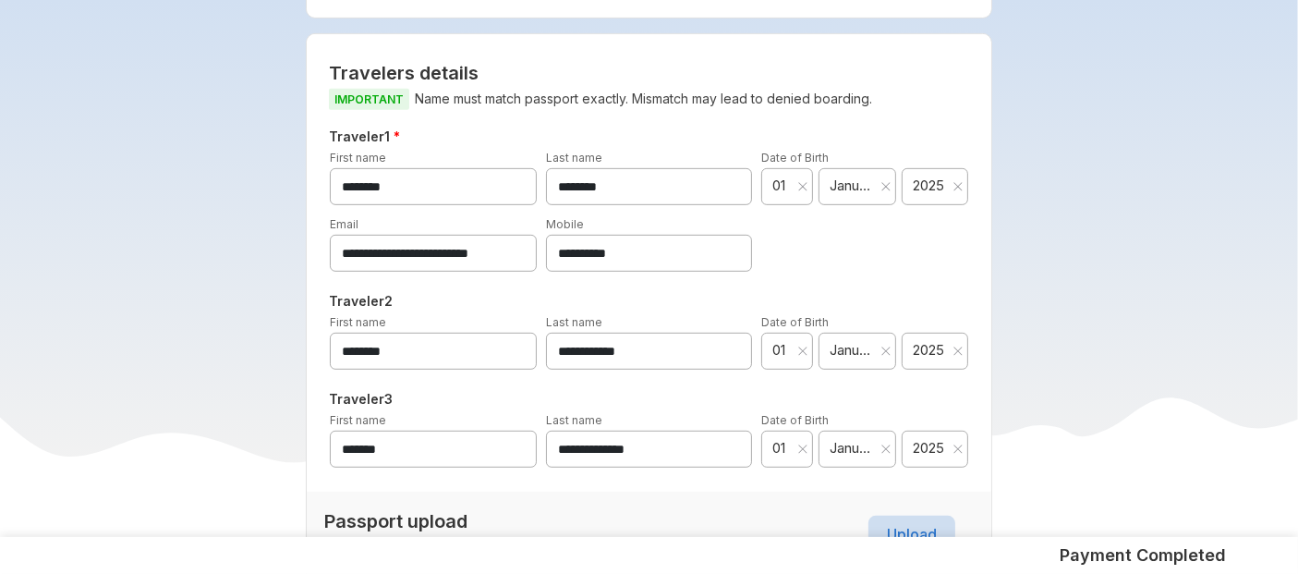
scroll to position [894, 0]
drag, startPoint x: 651, startPoint y: 231, endPoint x: 460, endPoint y: 223, distance: 191.4
click at [460, 223] on div "**********" at bounding box center [648, 242] width 647 height 57
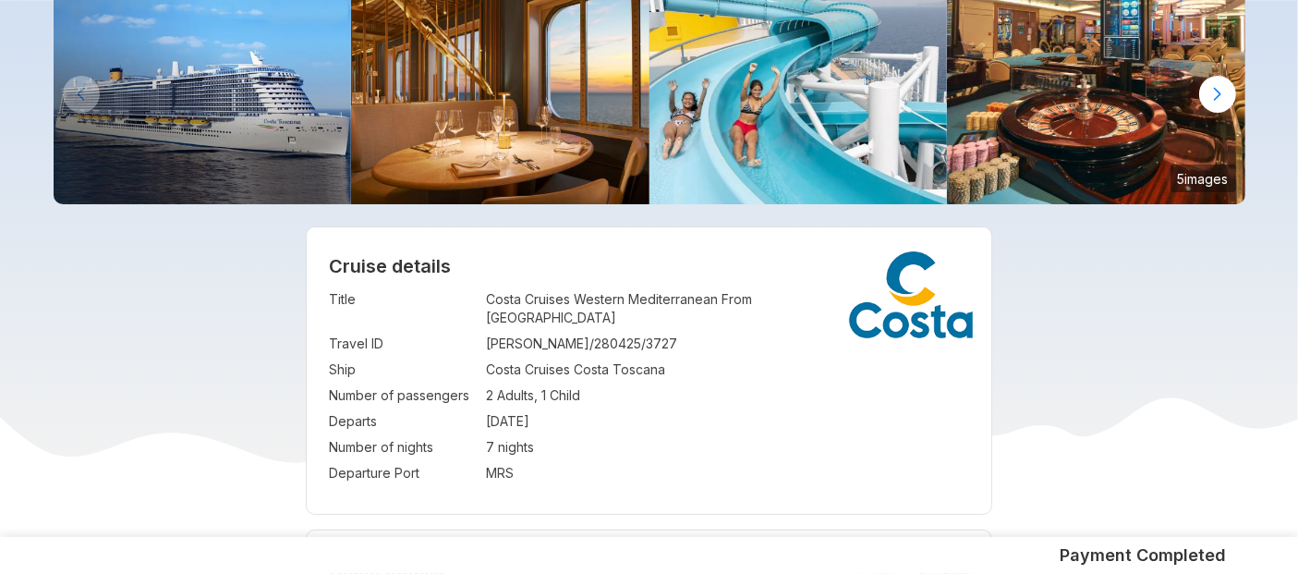
scroll to position [93, 0]
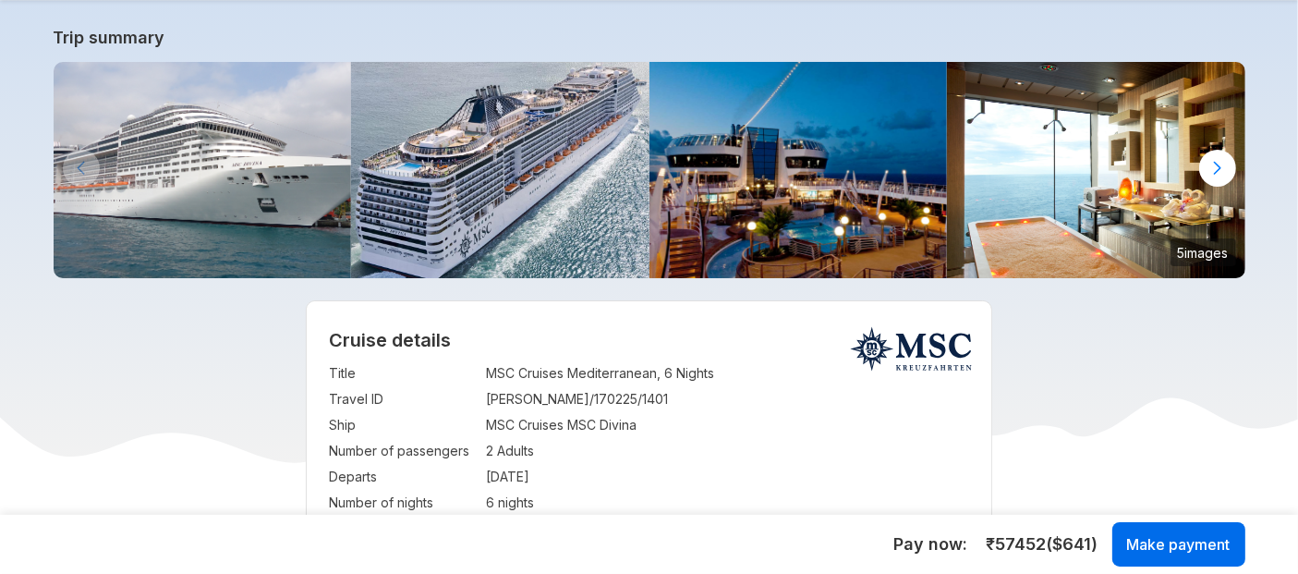
scroll to position [69, 0]
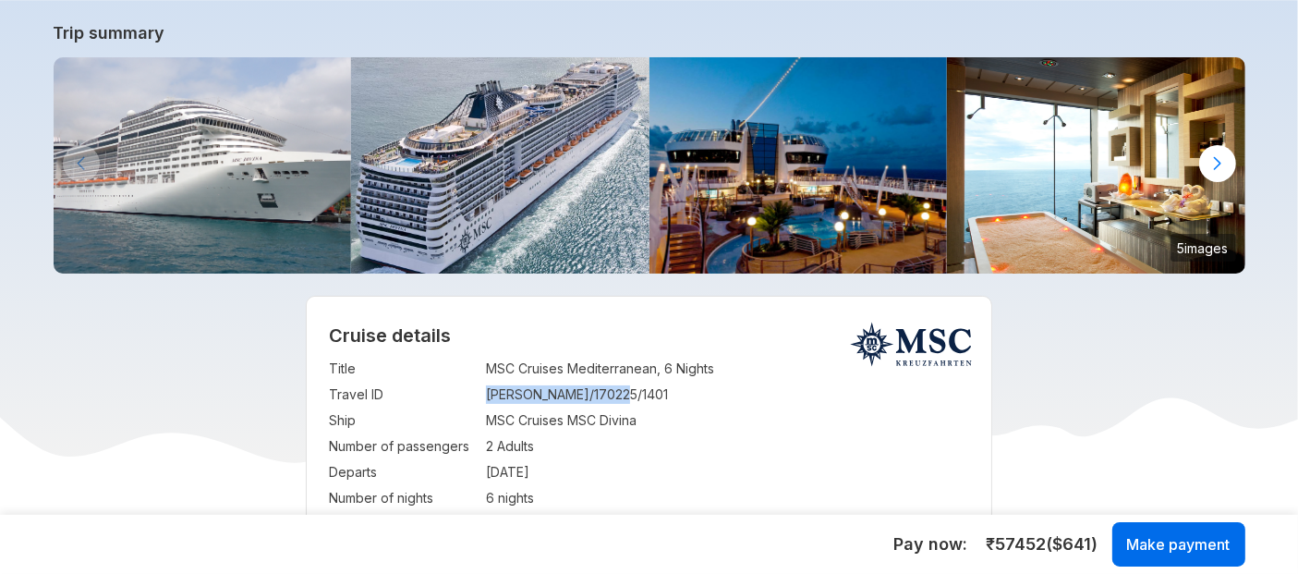
drag, startPoint x: 488, startPoint y: 394, endPoint x: 633, endPoint y: 403, distance: 145.2
click at [633, 403] on td "[PERSON_NAME]/170225/1401" at bounding box center [727, 394] width 483 height 26
copy td "[PERSON_NAME]/170225/1401"
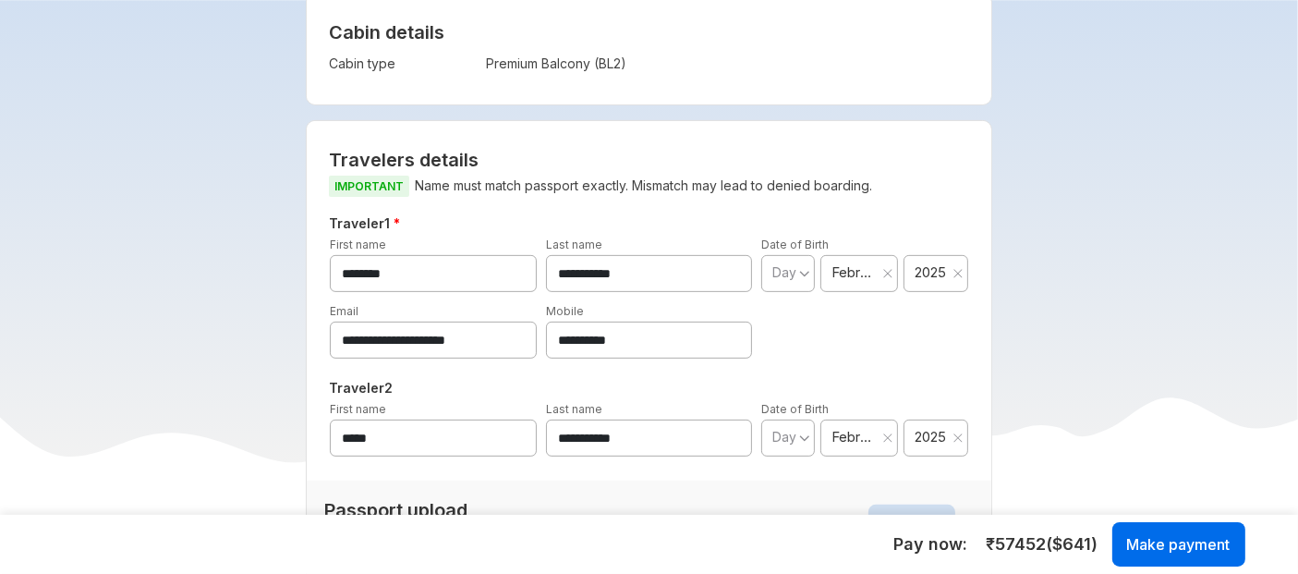
scroll to position [662, 0]
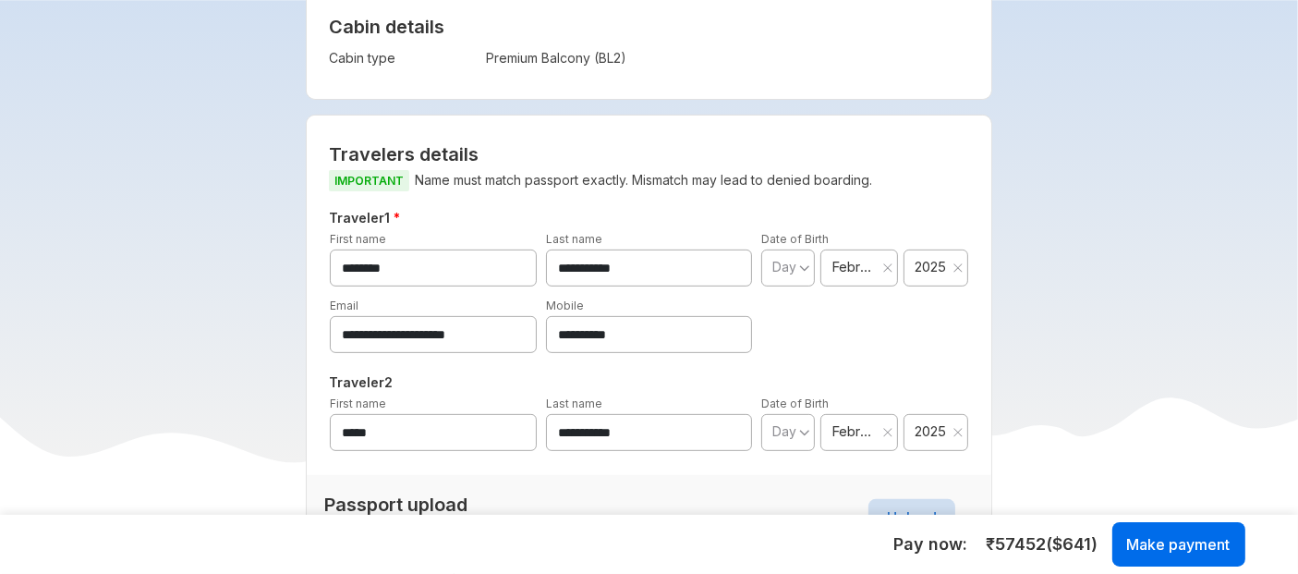
drag, startPoint x: 648, startPoint y: 341, endPoint x: 391, endPoint y: 317, distance: 258.8
click at [391, 317] on div "**********" at bounding box center [648, 324] width 647 height 57
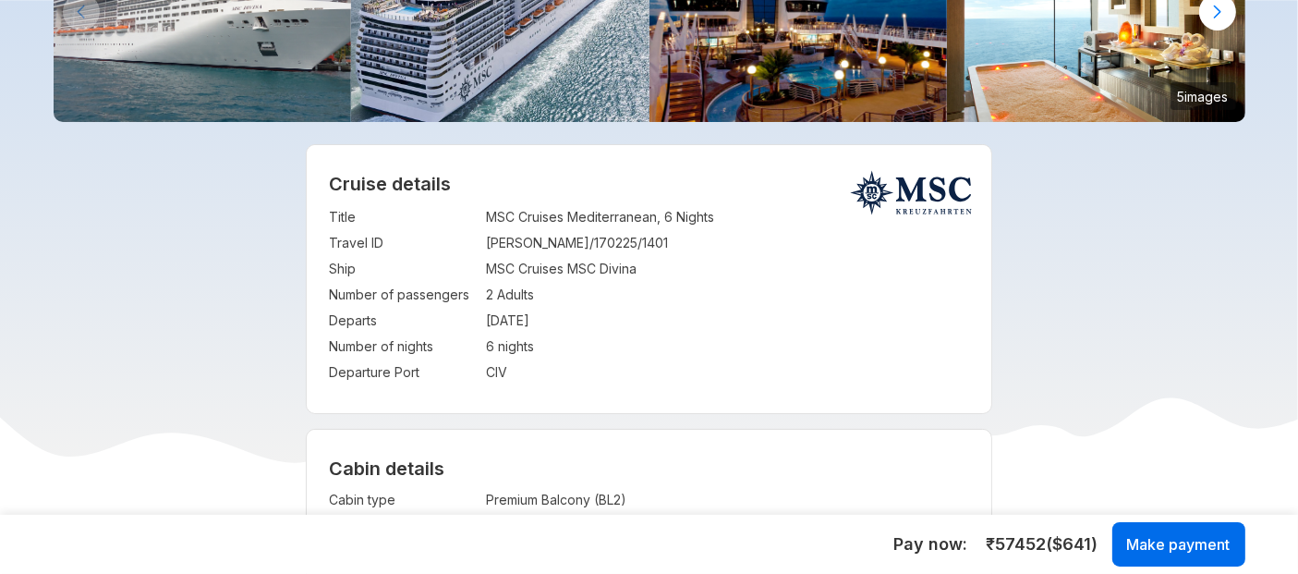
scroll to position [222, 0]
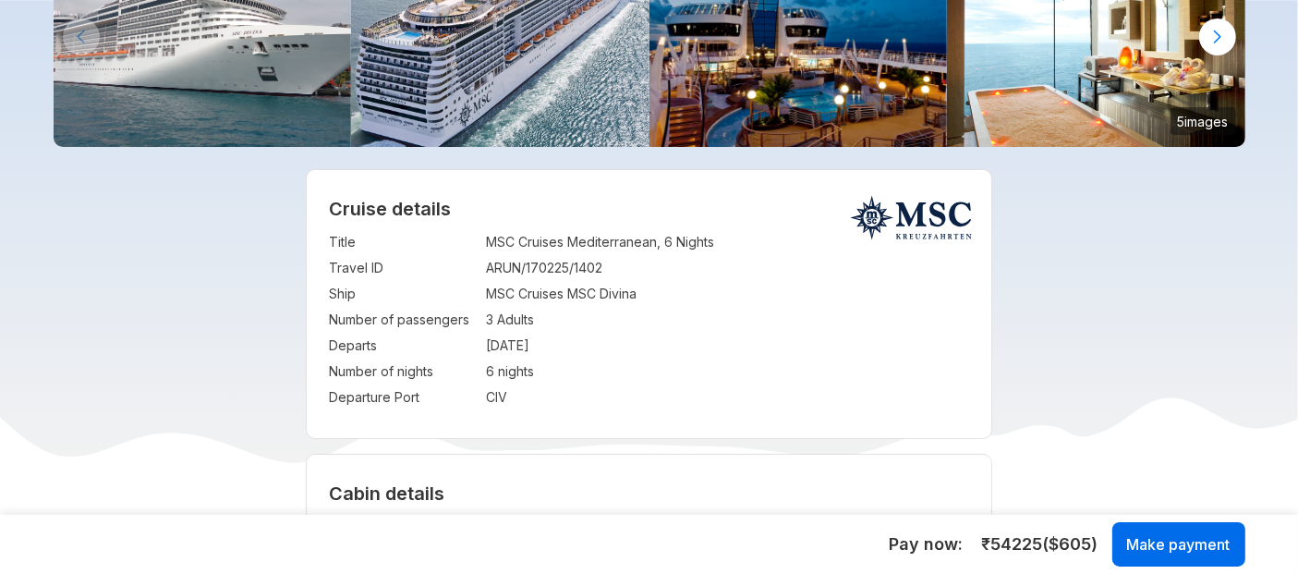
scroll to position [204, 0]
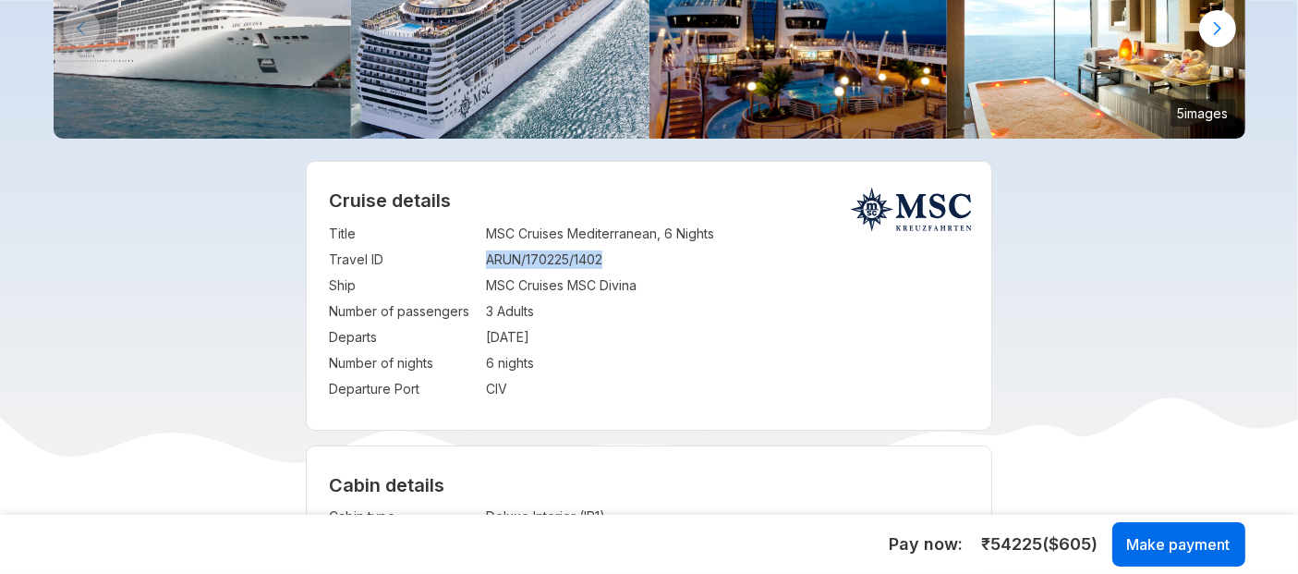
drag, startPoint x: 486, startPoint y: 260, endPoint x: 620, endPoint y: 265, distance: 134.0
click at [620, 265] on td "ARUN/170225/1402" at bounding box center [727, 260] width 483 height 26
copy td "ARUN/170225/1402"
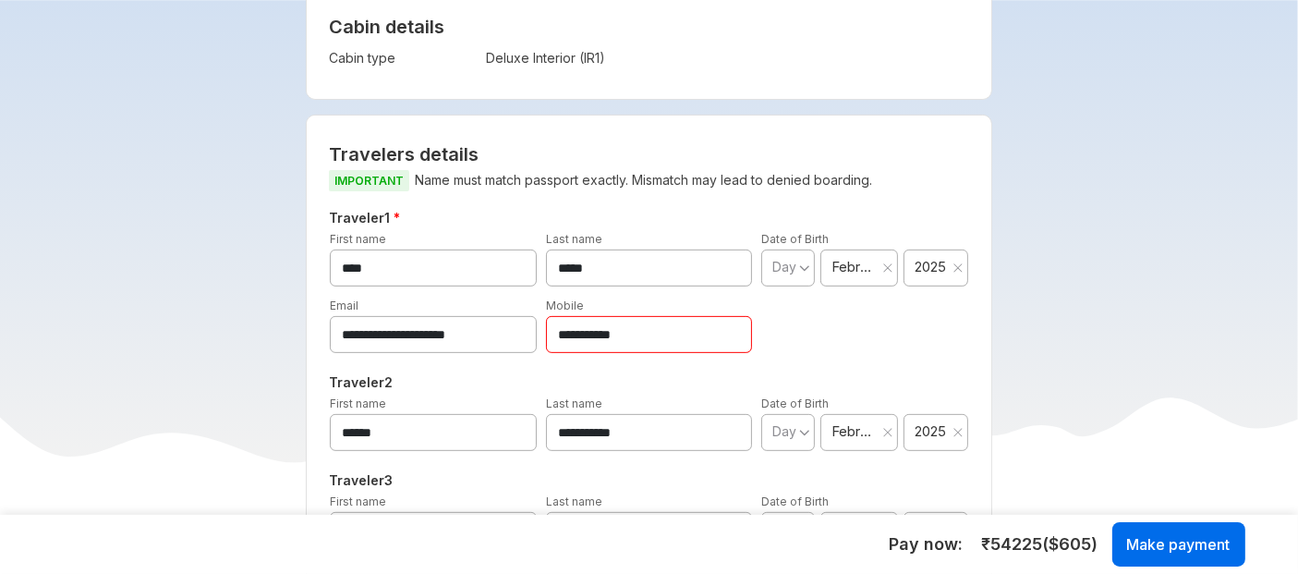
scroll to position [664, 0]
drag, startPoint x: 657, startPoint y: 332, endPoint x: 446, endPoint y: 331, distance: 210.6
click at [446, 331] on div "**********" at bounding box center [648, 322] width 647 height 57
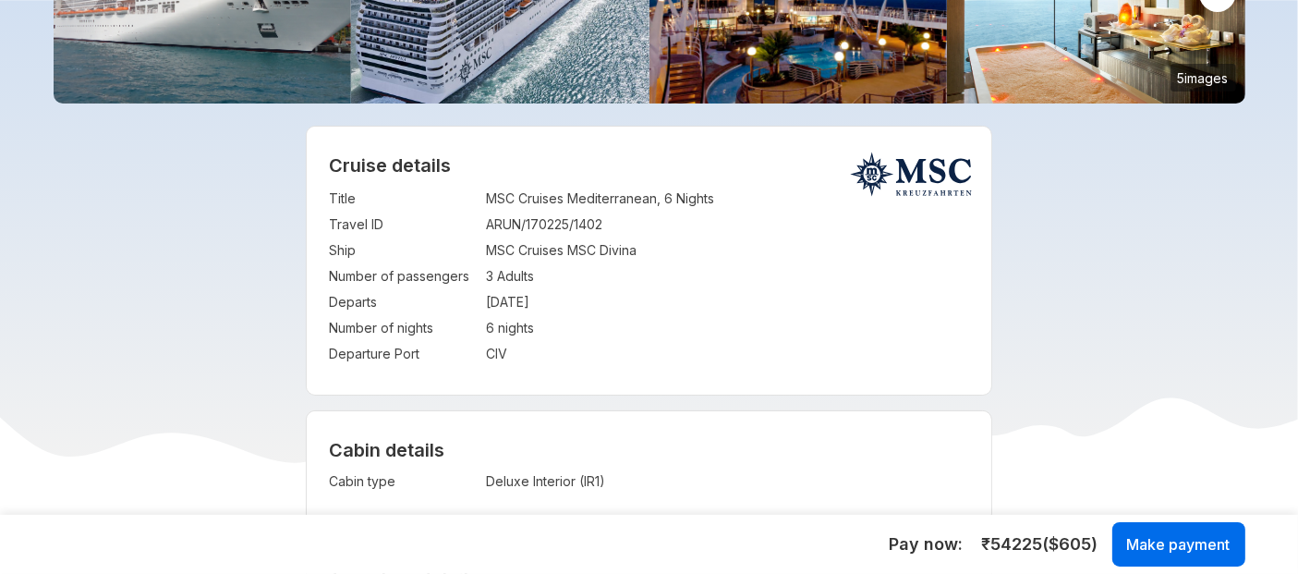
scroll to position [241, 0]
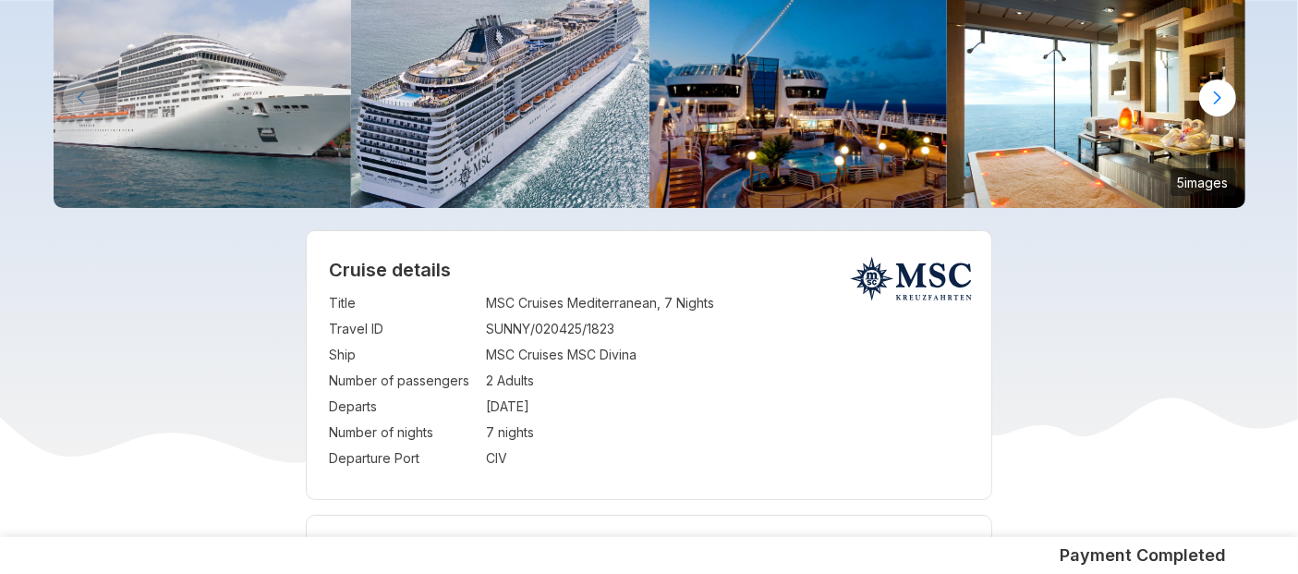
scroll to position [213, 0]
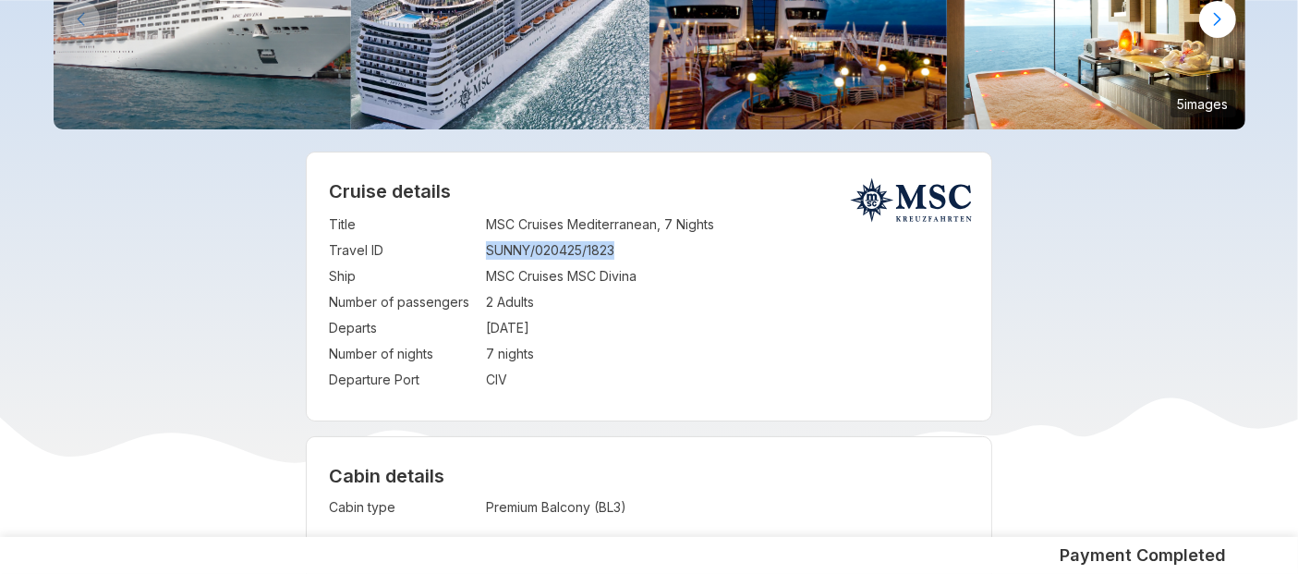
drag, startPoint x: 485, startPoint y: 247, endPoint x: 641, endPoint y: 236, distance: 156.4
click at [641, 236] on tbody "Title : MSC Cruises Mediterranean, 7 Nights Travel ID : SUNNY/020425/1823 Ship …" at bounding box center [649, 301] width 640 height 181
copy tbody "an, 7 Nights Travel ID :"
click at [526, 254] on td "SUNNY/020425/1823" at bounding box center [727, 250] width 483 height 26
drag, startPoint x: 487, startPoint y: 251, endPoint x: 646, endPoint y: 254, distance: 158.9
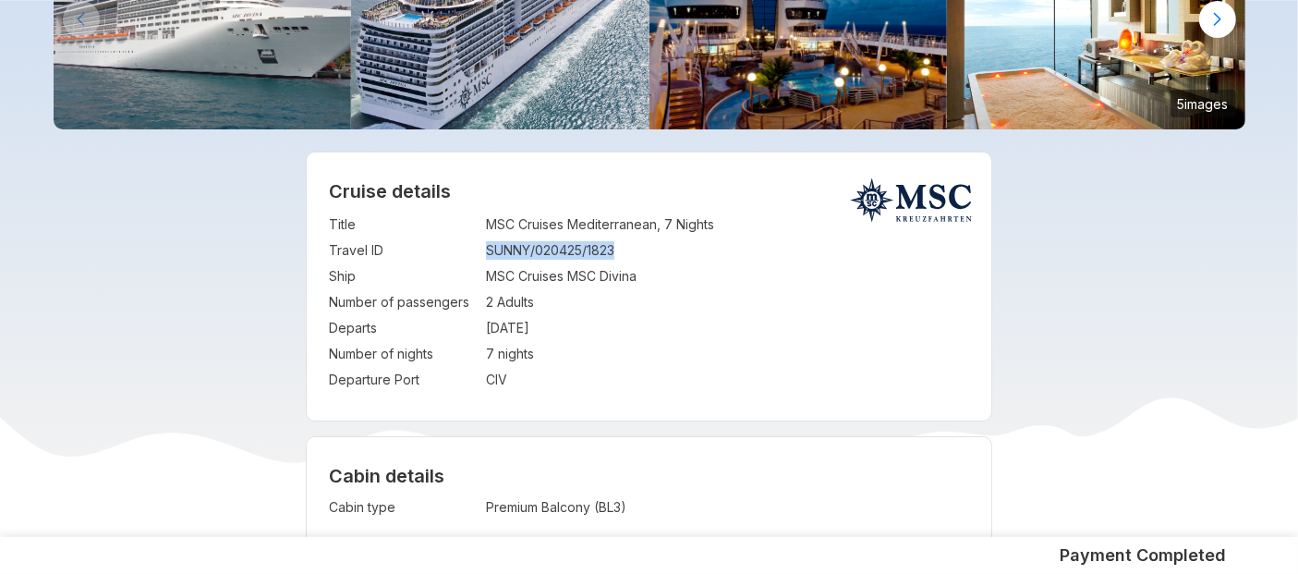
click at [646, 254] on td "SUNNY/020425/1823" at bounding box center [727, 250] width 483 height 26
copy td "SUNNY/020425/1823"
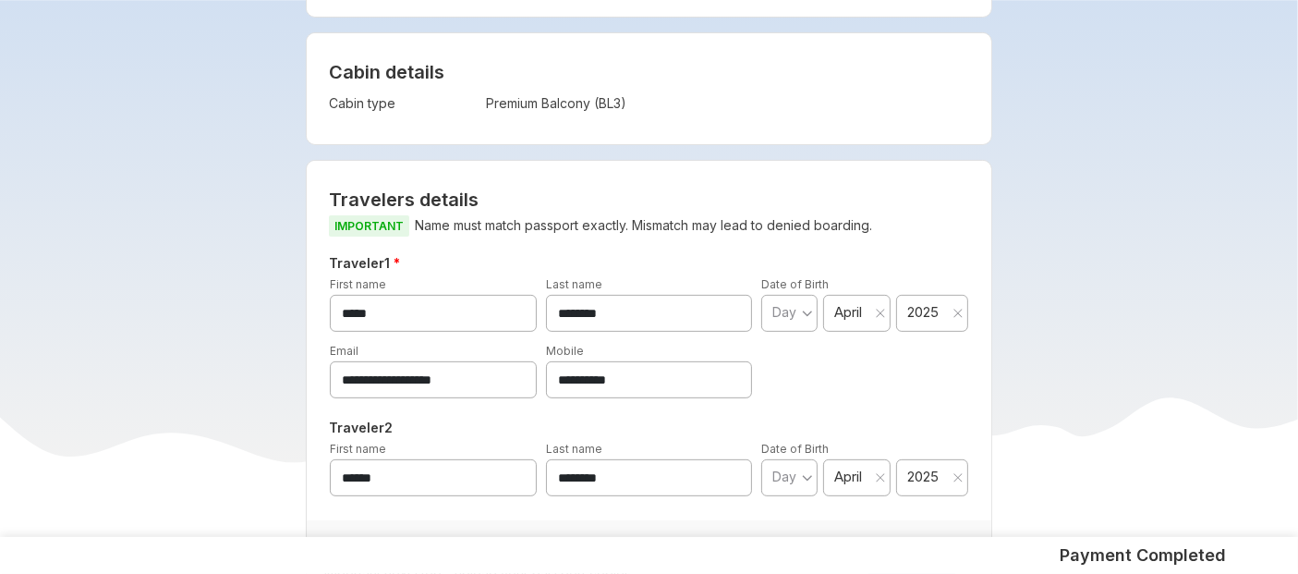
scroll to position [632, 0]
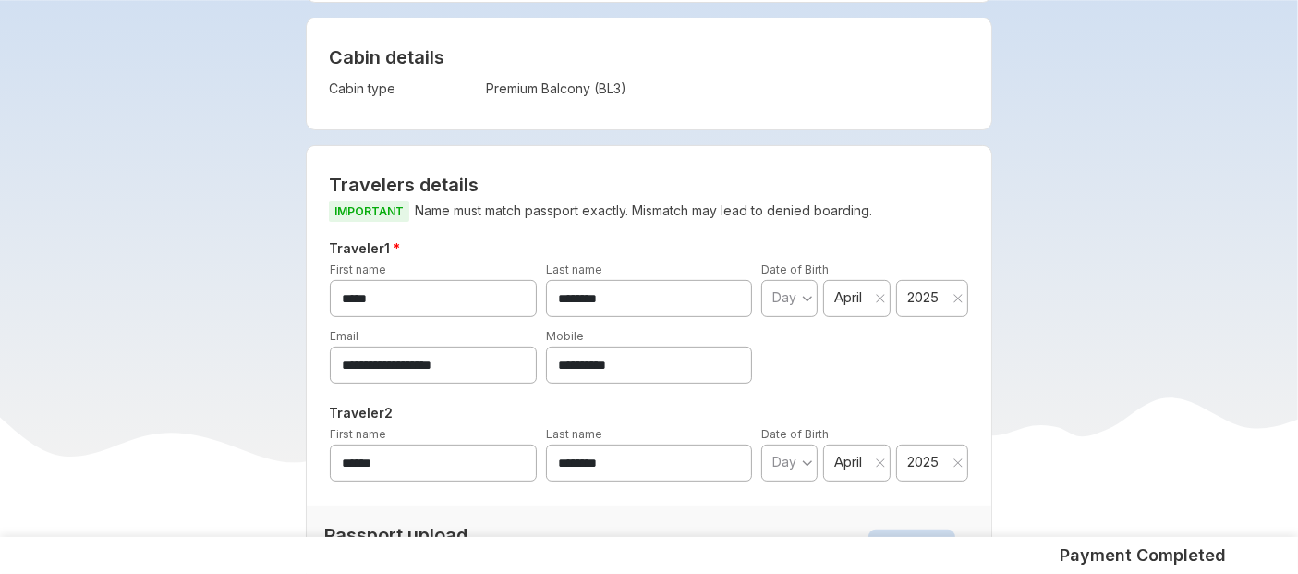
drag, startPoint x: 675, startPoint y: 367, endPoint x: 386, endPoint y: 384, distance: 289.6
click at [386, 384] on div "**********" at bounding box center [648, 363] width 625 height 253
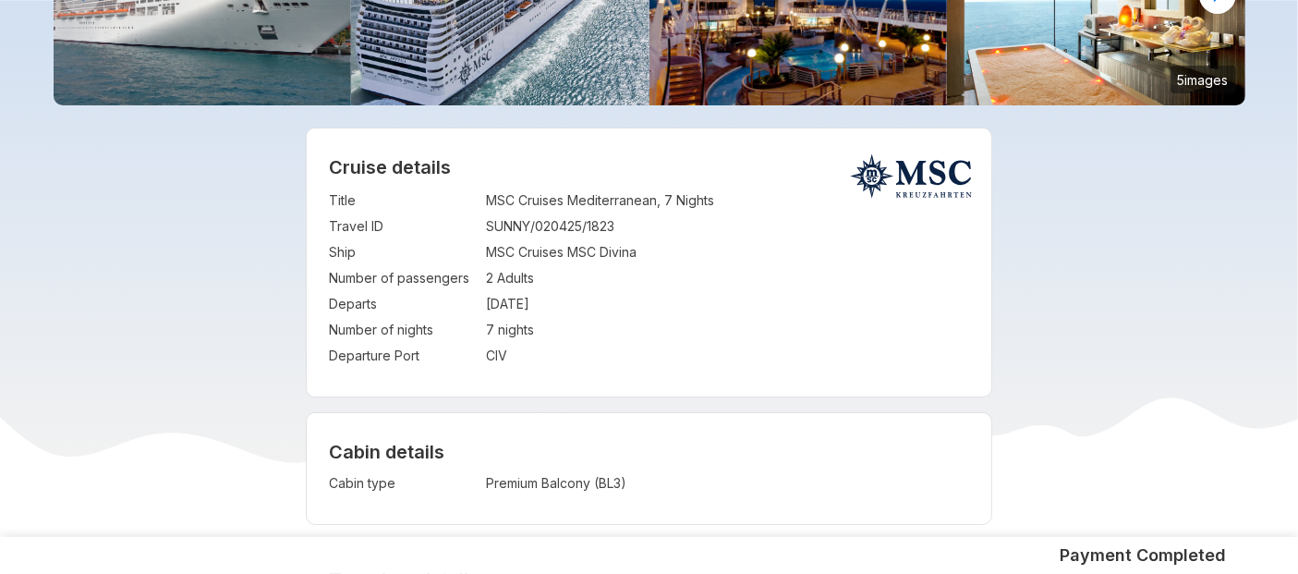
scroll to position [264, 0]
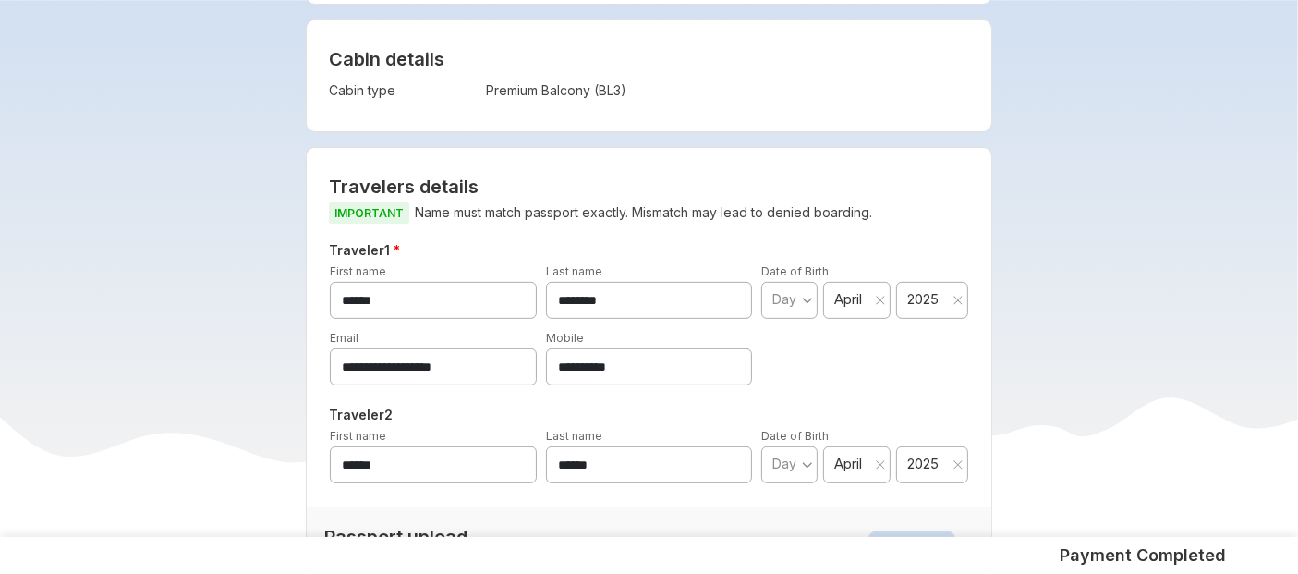
scroll to position [631, 0]
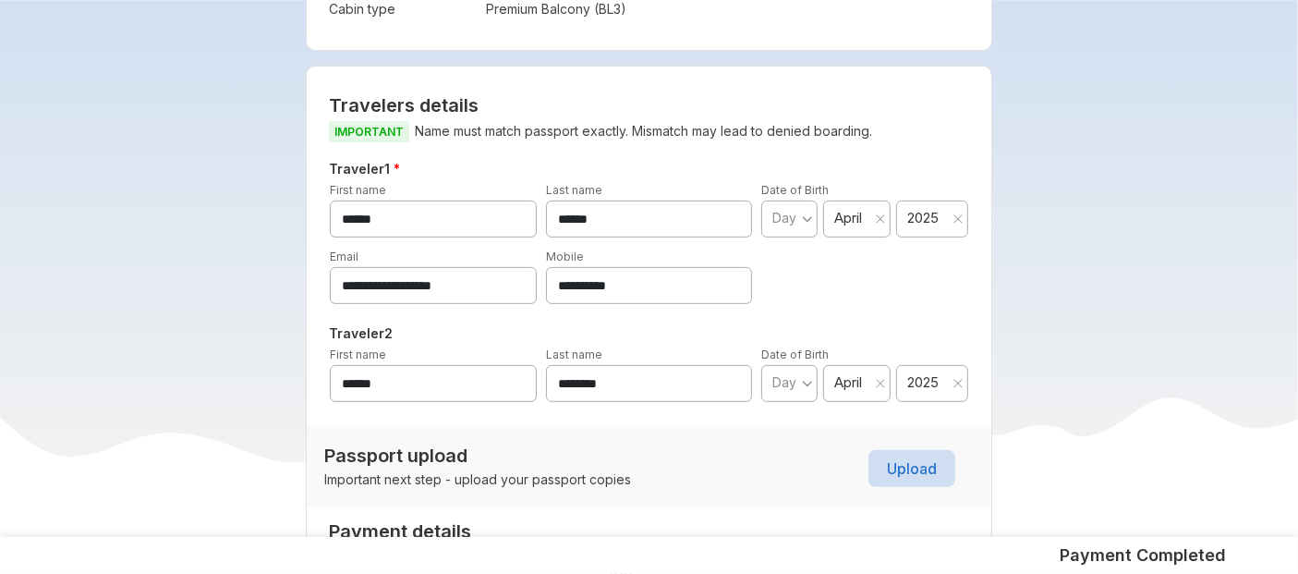
scroll to position [712, 0]
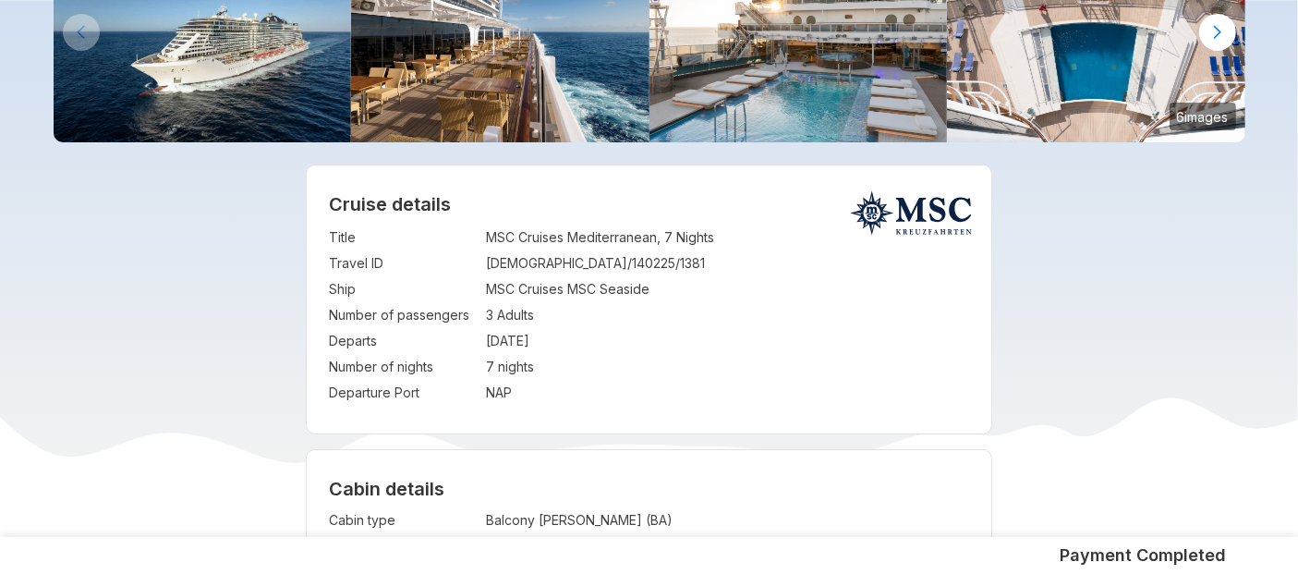
scroll to position [214, 0]
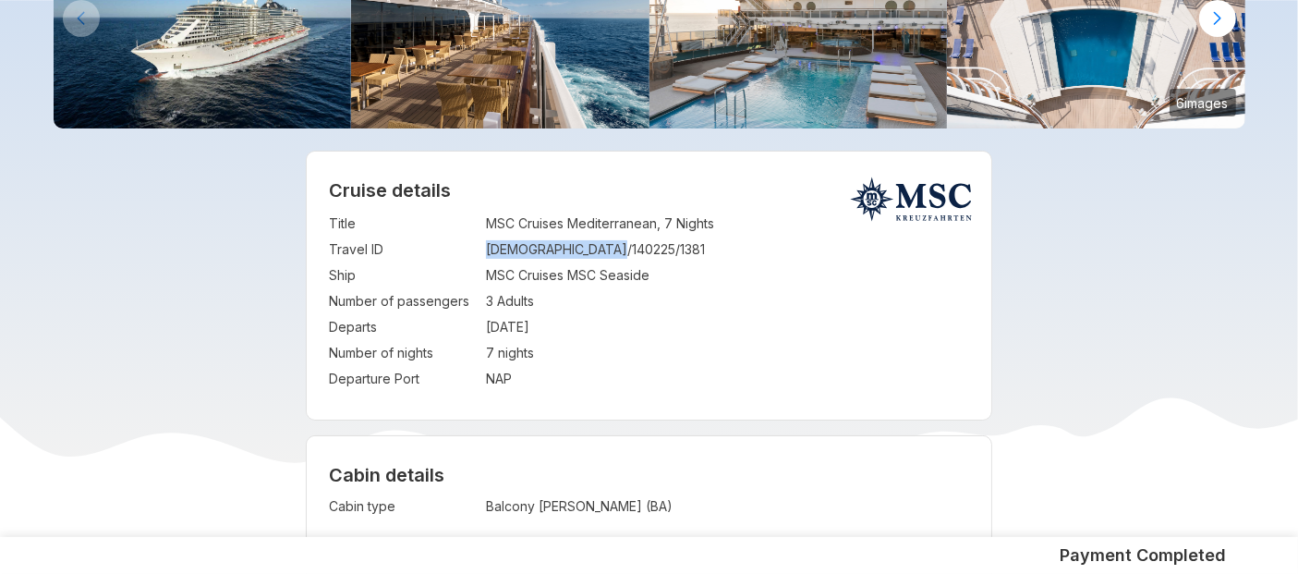
drag, startPoint x: 488, startPoint y: 250, endPoint x: 631, endPoint y: 244, distance: 143.3
click at [631, 244] on td "HUZEFA/140225/1381" at bounding box center [727, 249] width 483 height 26
copy td "HUZEFA/140225/1381"
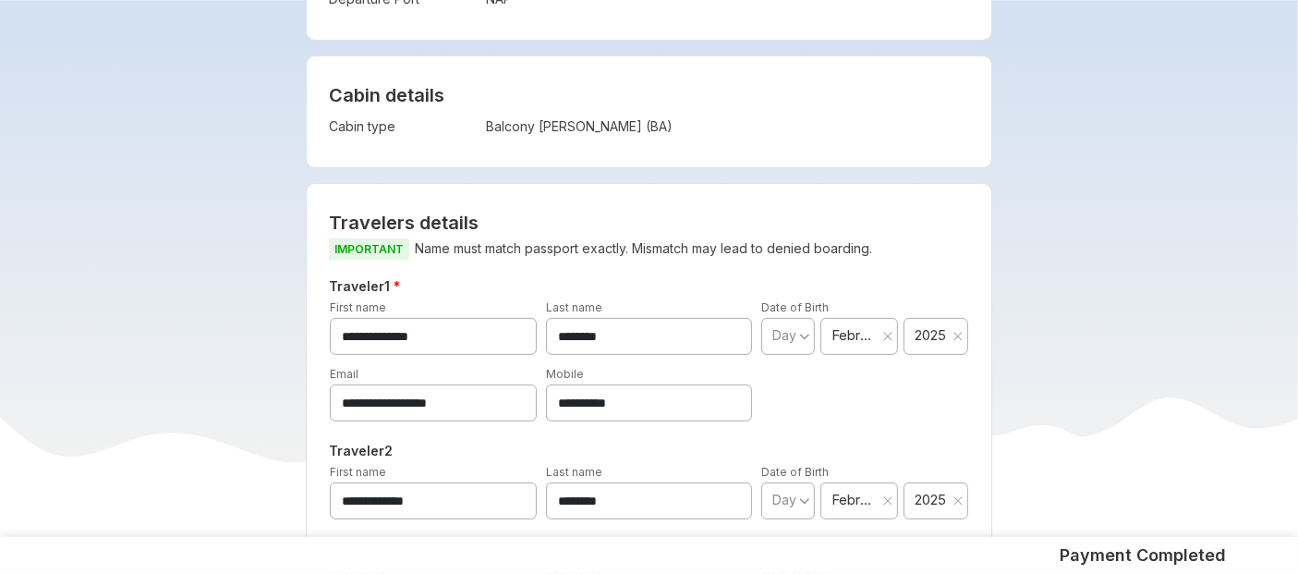
scroll to position [604, 0]
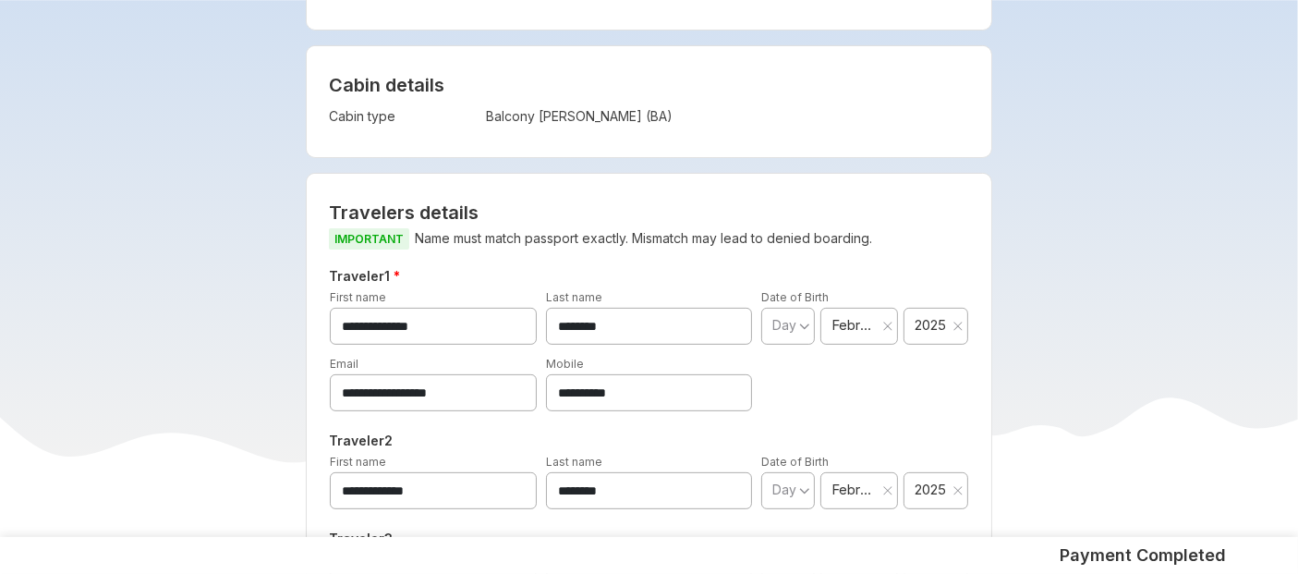
drag, startPoint x: 657, startPoint y: 389, endPoint x: 446, endPoint y: 397, distance: 210.7
click at [446, 397] on div "**********" at bounding box center [648, 382] width 647 height 57
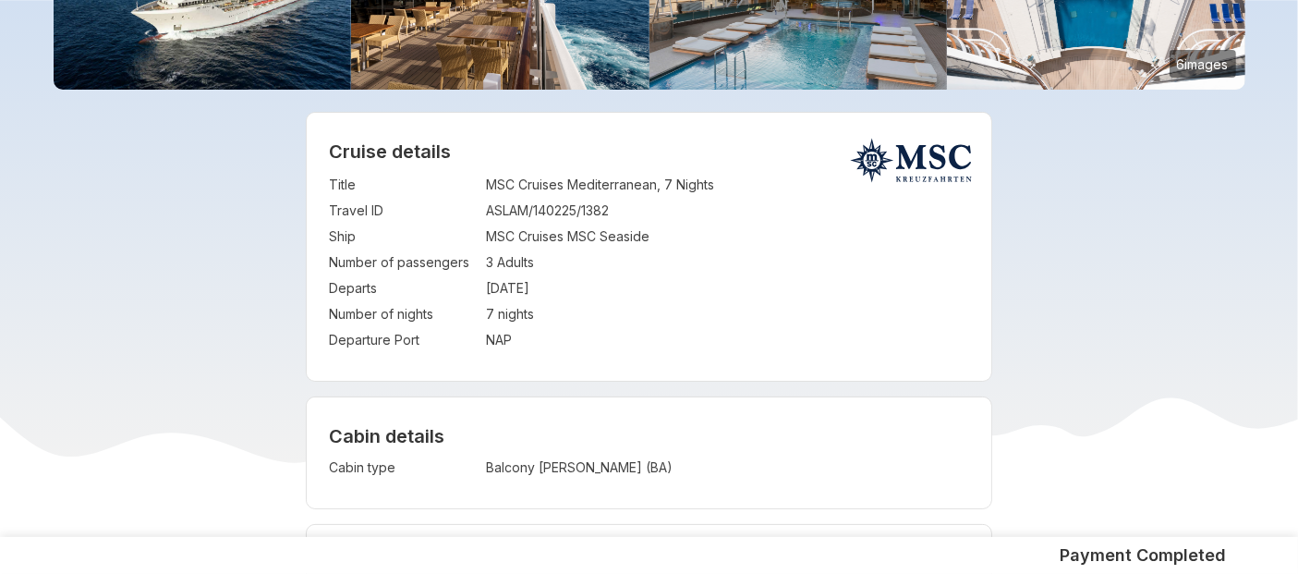
scroll to position [252, 0]
click at [486, 213] on tr "Travel ID : ASLAM/140225/1382" at bounding box center [649, 212] width 640 height 26
click at [614, 200] on td "ASLAM/140225/1382" at bounding box center [727, 212] width 483 height 26
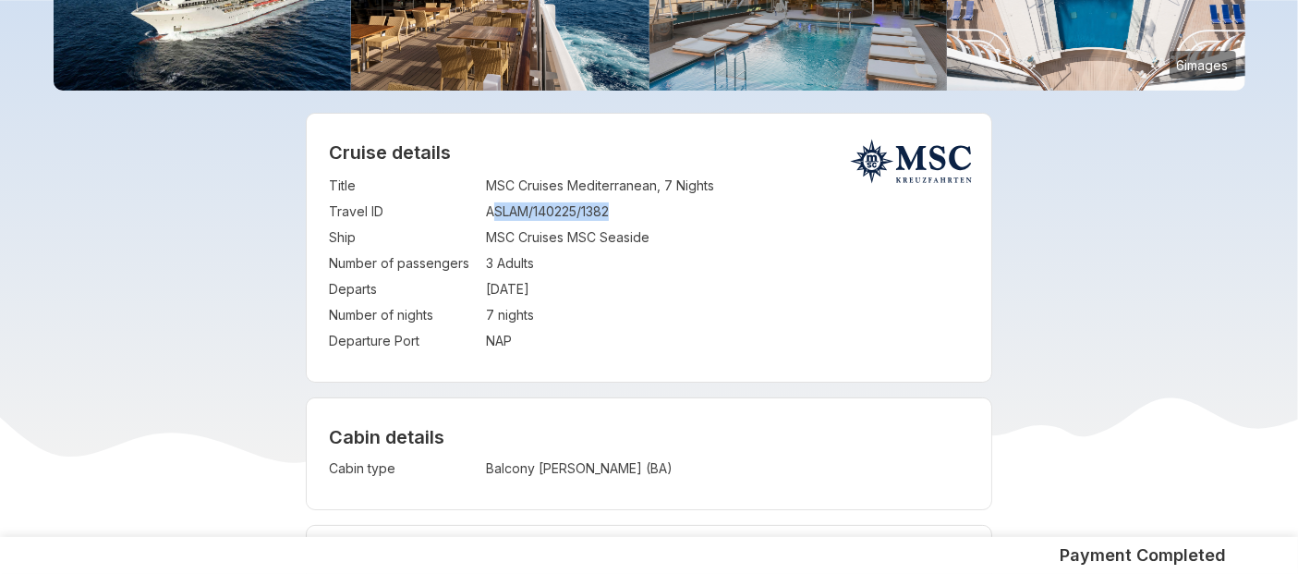
drag, startPoint x: 490, startPoint y: 211, endPoint x: 643, endPoint y: 213, distance: 152.4
click at [643, 213] on td "ASLAM/140225/1382" at bounding box center [727, 212] width 483 height 26
drag, startPoint x: 487, startPoint y: 212, endPoint x: 618, endPoint y: 210, distance: 131.2
click at [618, 210] on td "ASLAM/140225/1382" at bounding box center [727, 212] width 483 height 26
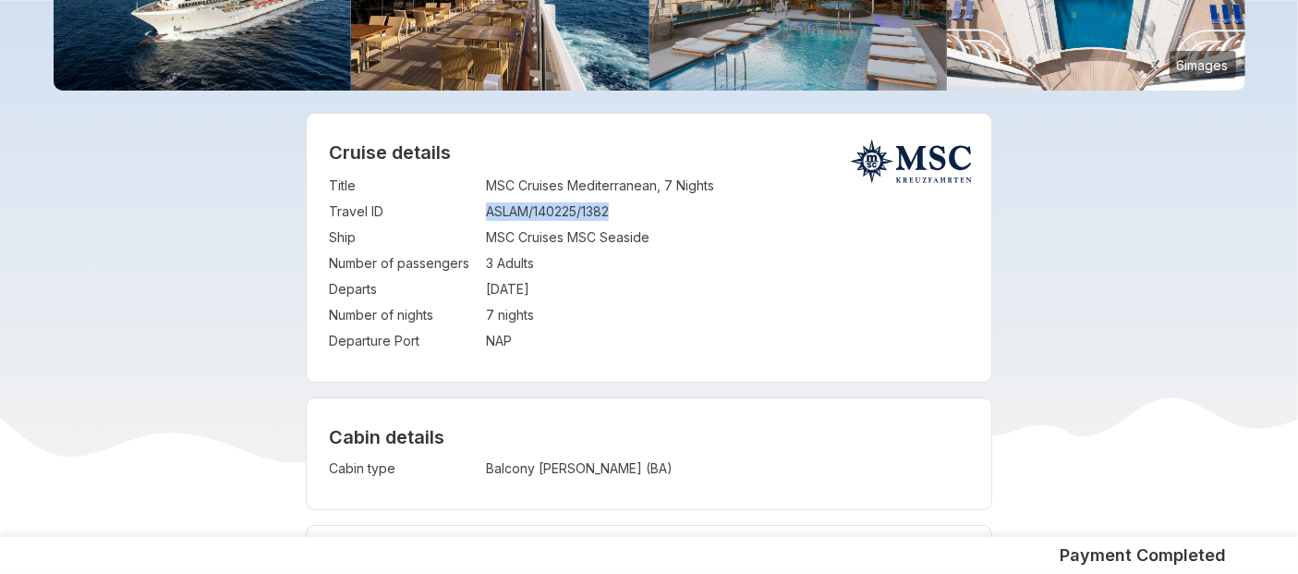
copy td "ASLAM/140225/1382"
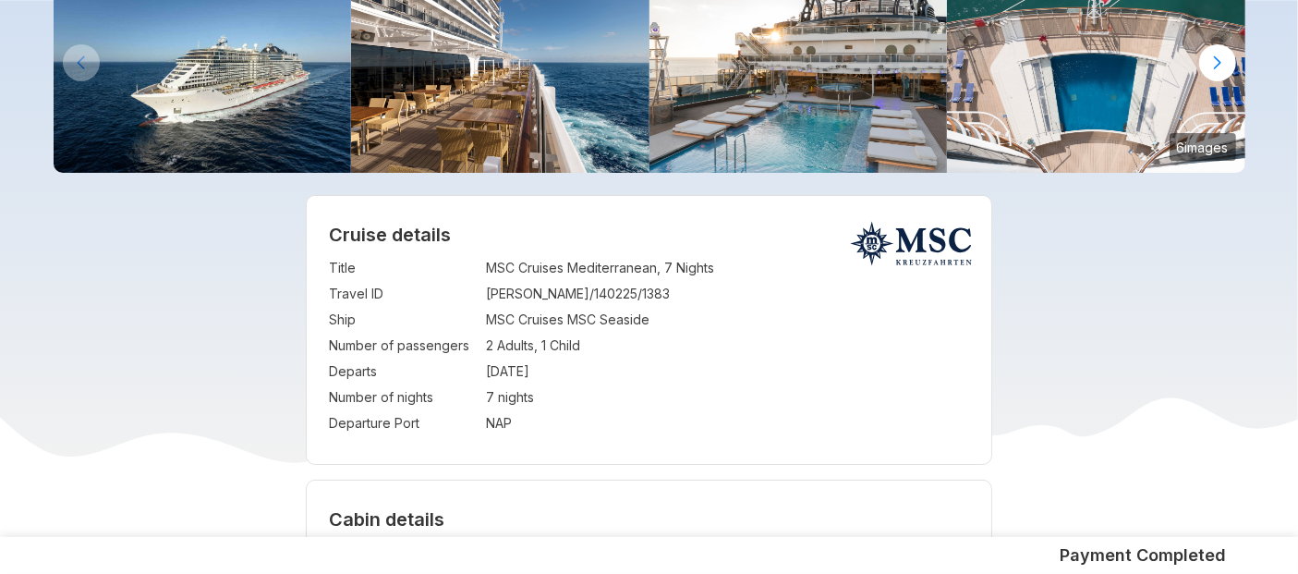
scroll to position [174, 0]
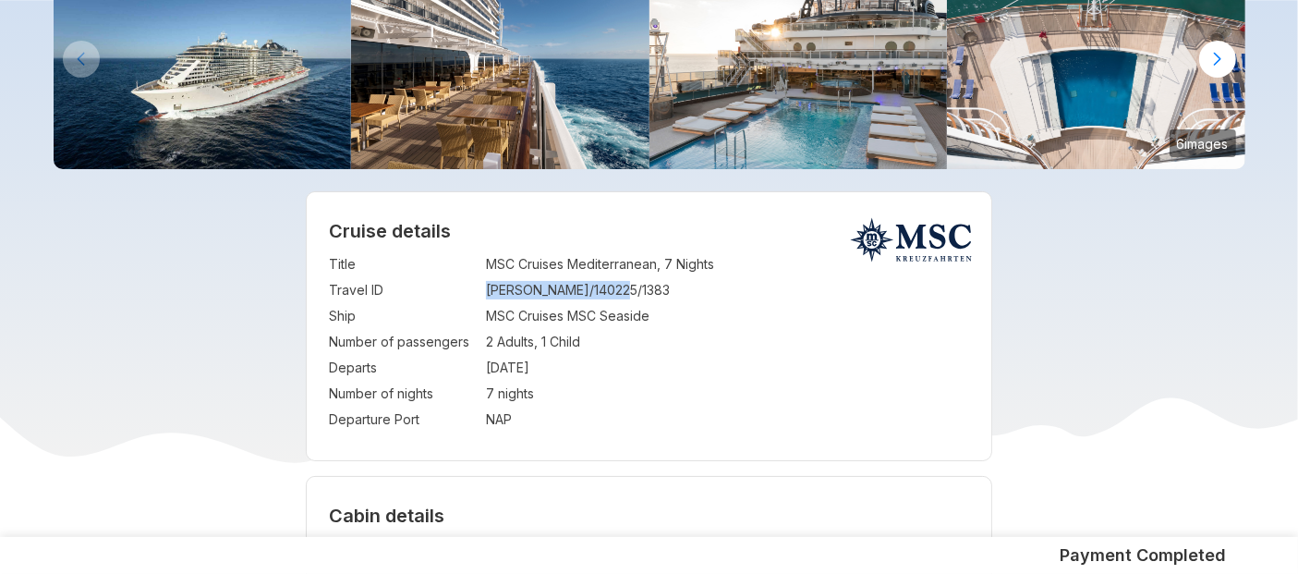
drag, startPoint x: 489, startPoint y: 290, endPoint x: 667, endPoint y: 286, distance: 177.4
click at [667, 286] on td "[PERSON_NAME]/140225/1383" at bounding box center [727, 290] width 483 height 26
copy td "[PERSON_NAME]/140225/1383"
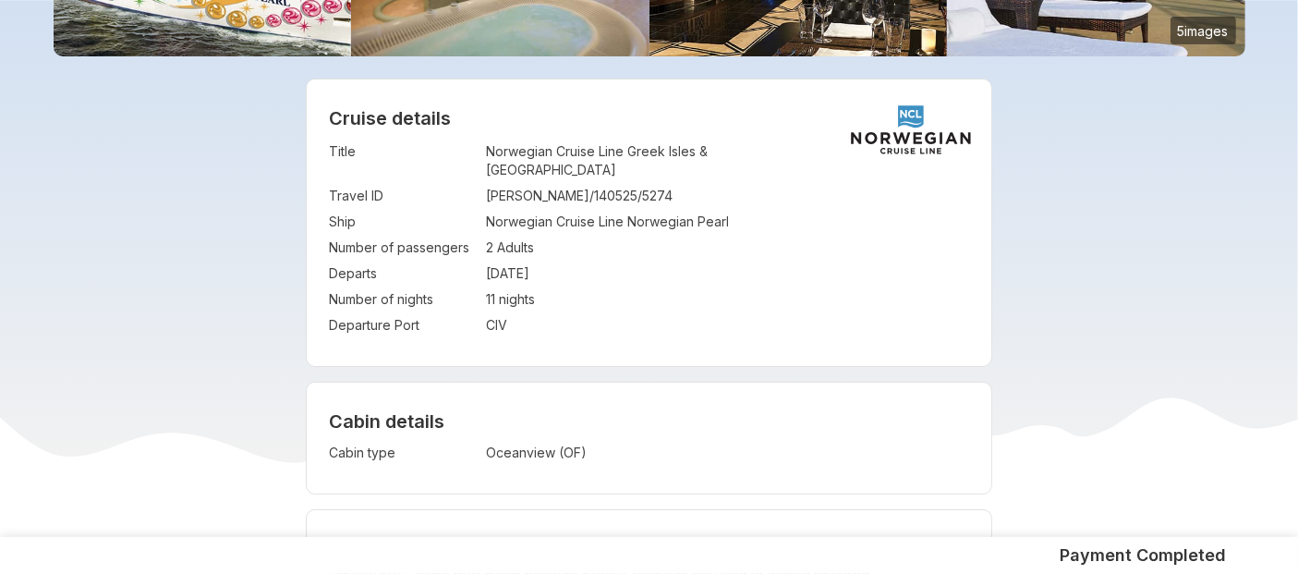
scroll to position [284, 0]
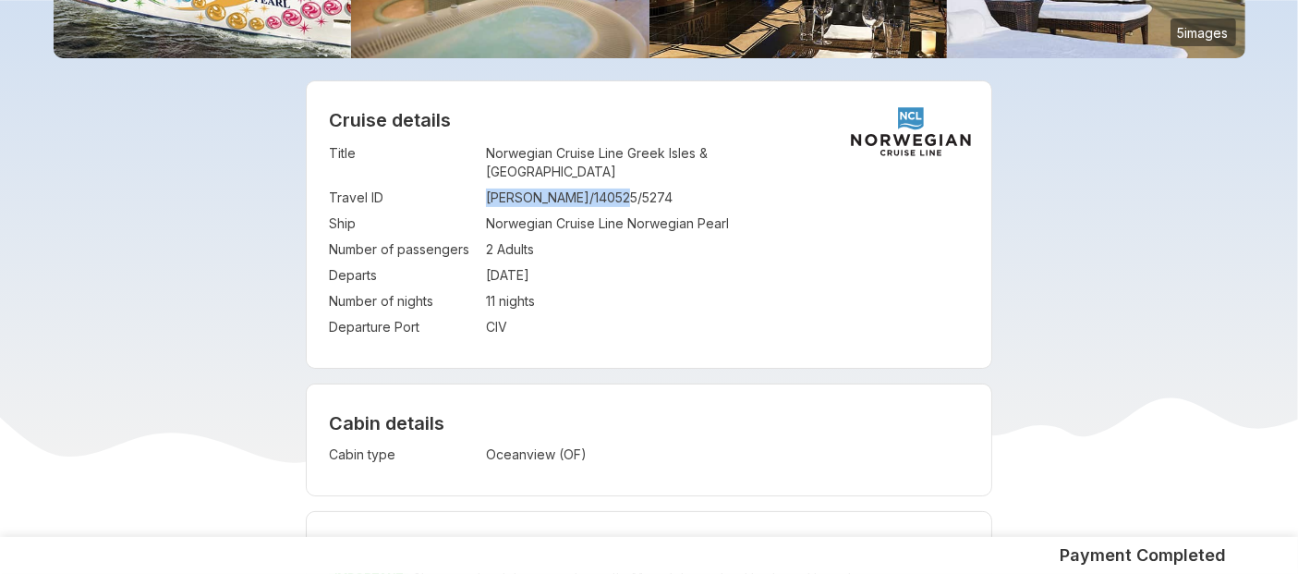
drag, startPoint x: 486, startPoint y: 175, endPoint x: 648, endPoint y: 171, distance: 162.6
click at [648, 185] on td "SUNANDA/140525/5274" at bounding box center [727, 198] width 483 height 26
copy td "SUNANDA/140525/5274"
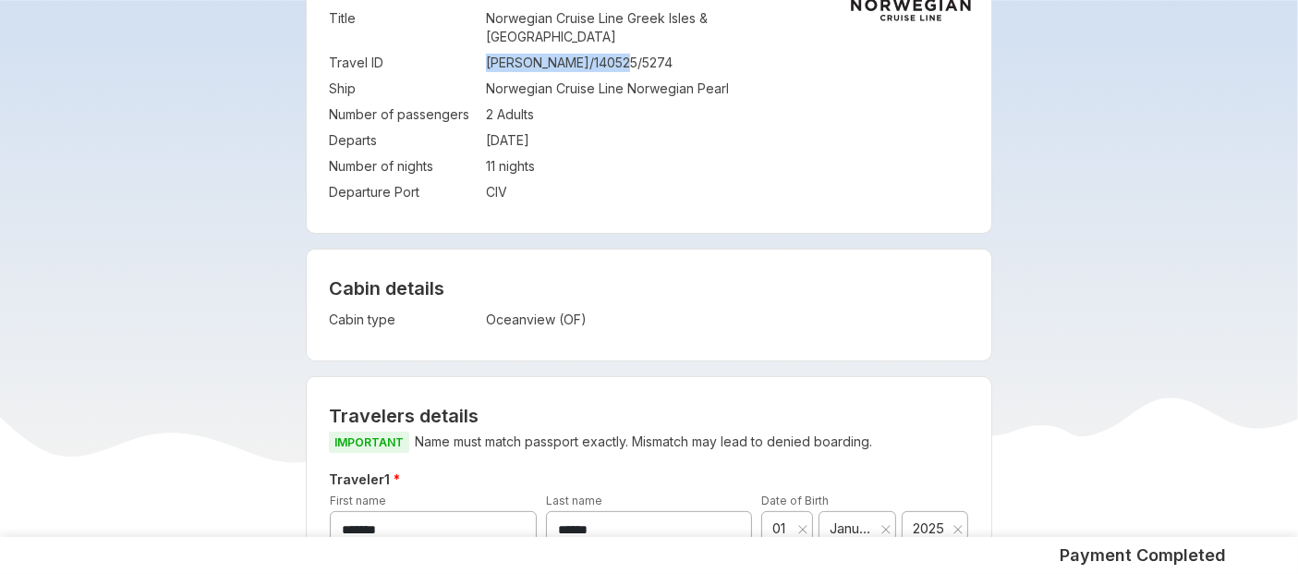
scroll to position [613, 0]
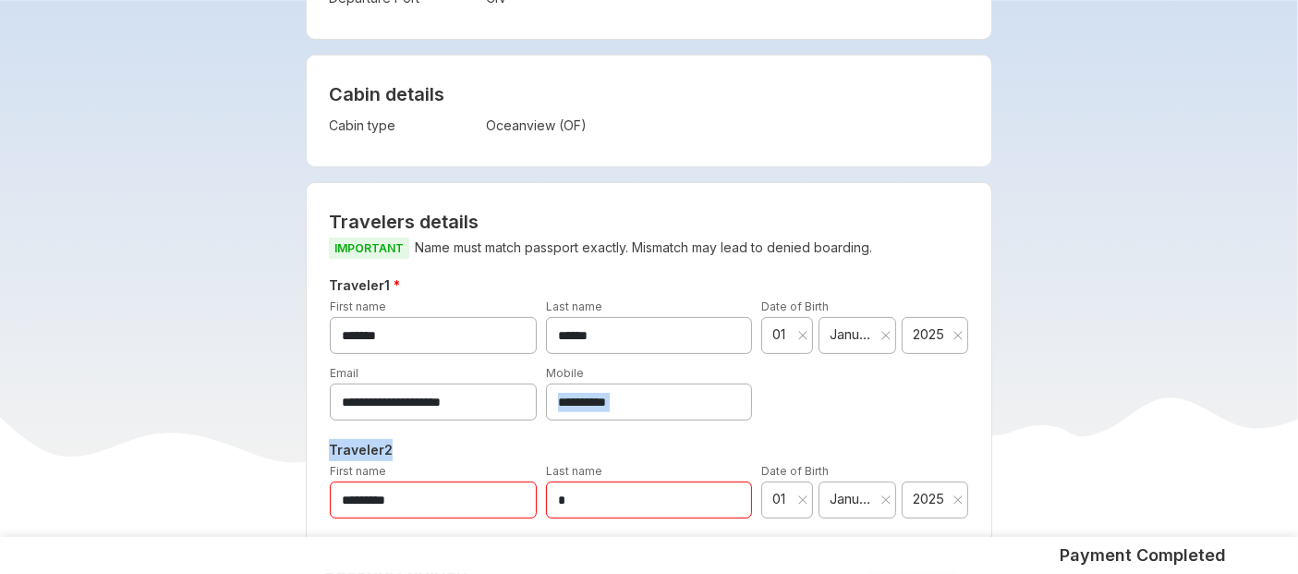
drag, startPoint x: 658, startPoint y: 402, endPoint x: 658, endPoint y: 388, distance: 13.9
click at [658, 388] on div "**********" at bounding box center [648, 400] width 625 height 253
click at [658, 388] on input "**********" at bounding box center [649, 401] width 207 height 37
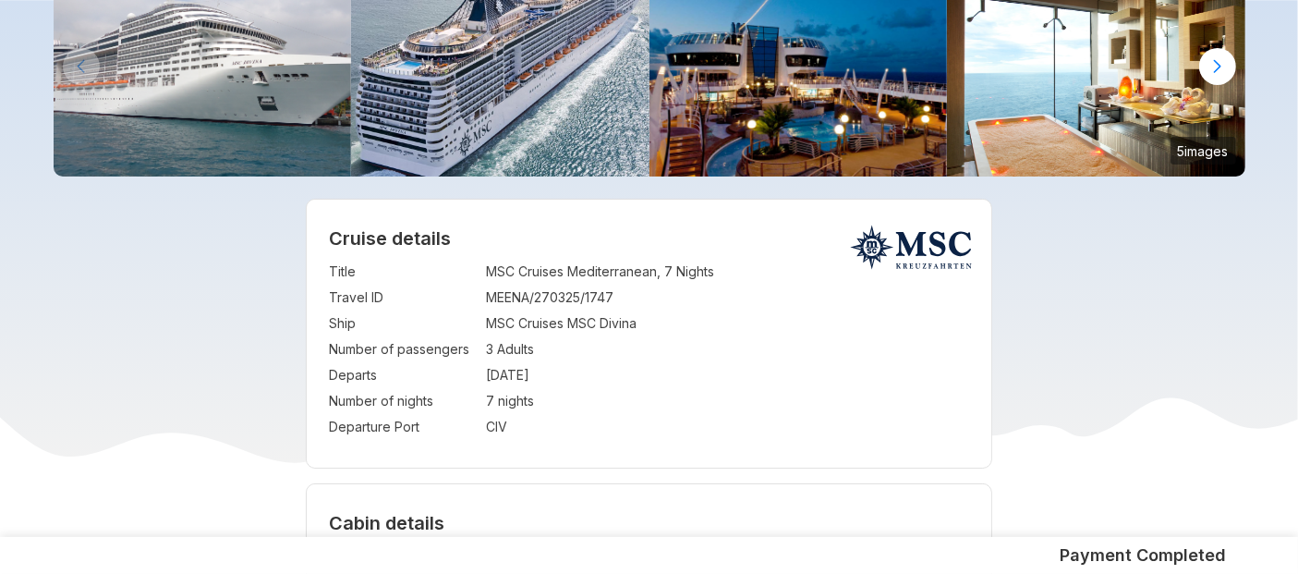
scroll to position [200, 0]
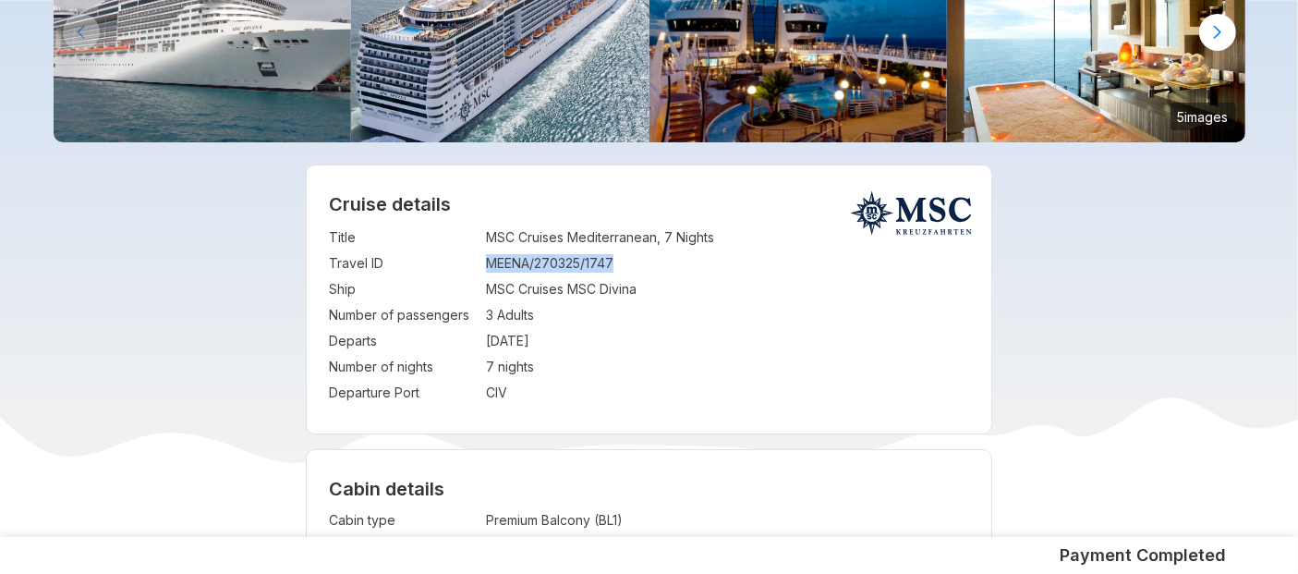
drag, startPoint x: 487, startPoint y: 257, endPoint x: 622, endPoint y: 262, distance: 135.9
click at [622, 262] on td "MEENA/270325/1747" at bounding box center [727, 263] width 483 height 26
copy td "MEENA/270325/1747"
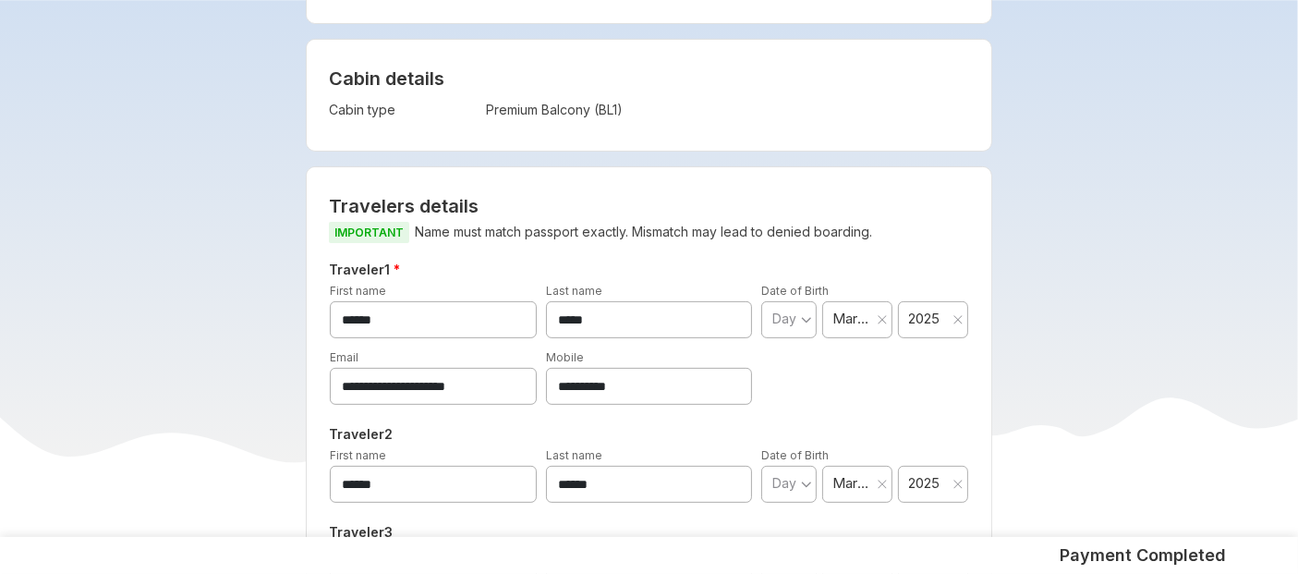
scroll to position [617, 0]
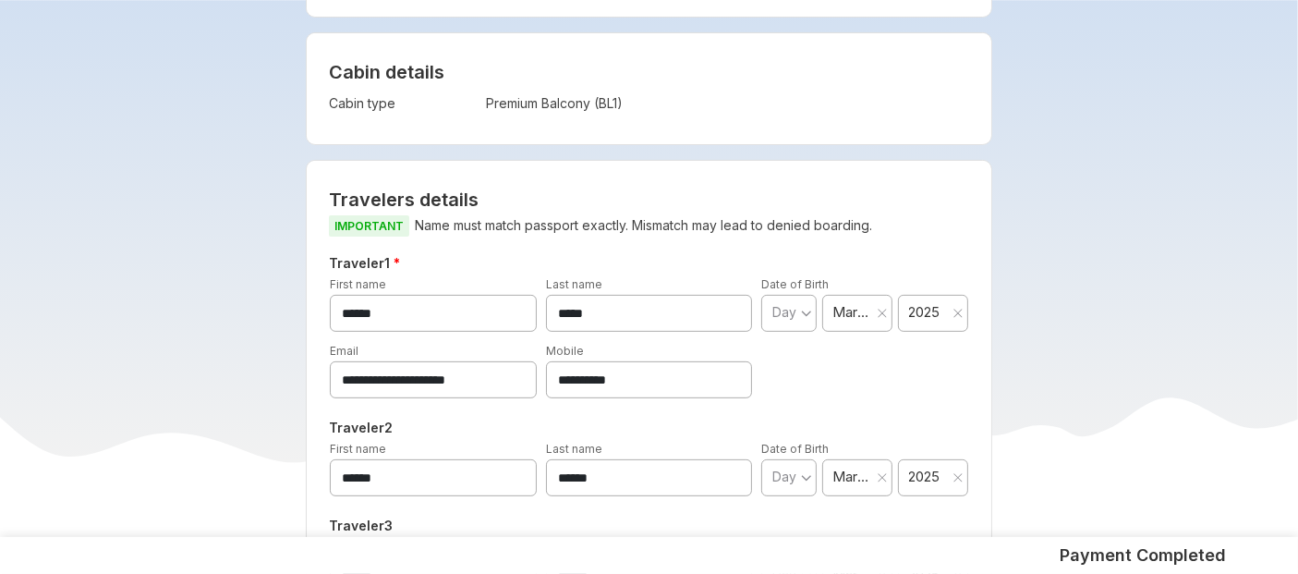
drag, startPoint x: 638, startPoint y: 374, endPoint x: 479, endPoint y: 371, distance: 158.9
click at [479, 371] on div "**********" at bounding box center [648, 369] width 647 height 57
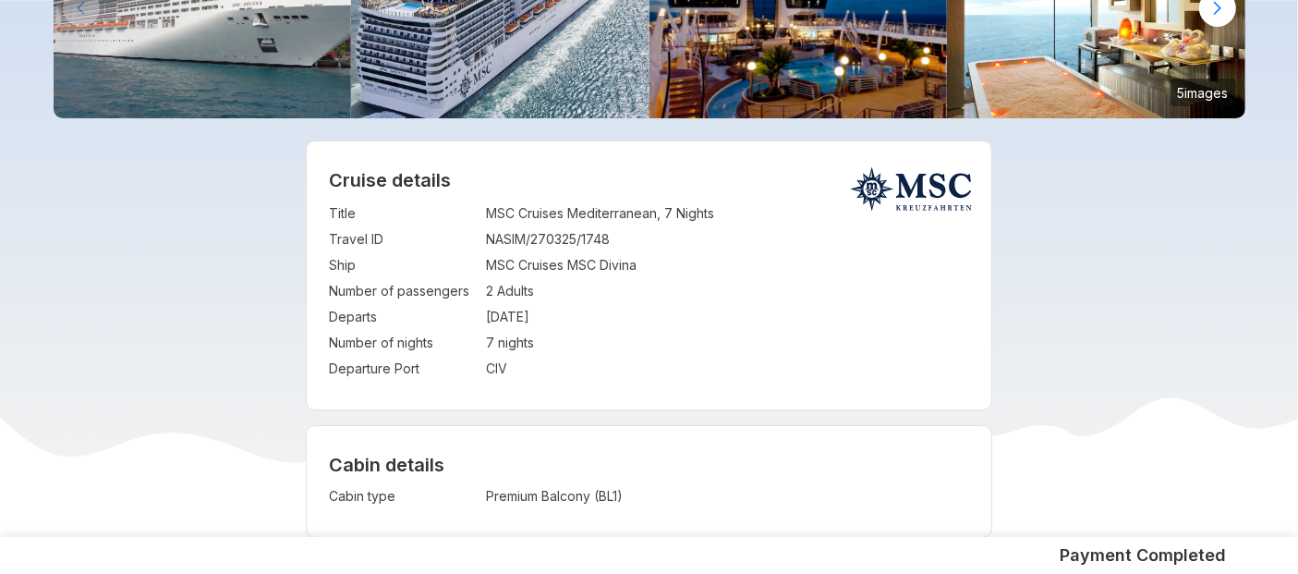
scroll to position [225, 0]
drag, startPoint x: 489, startPoint y: 234, endPoint x: 623, endPoint y: 231, distance: 133.9
click at [623, 231] on td "NASIM/270325/1748" at bounding box center [727, 238] width 483 height 26
copy td "NASIM/270325/1748"
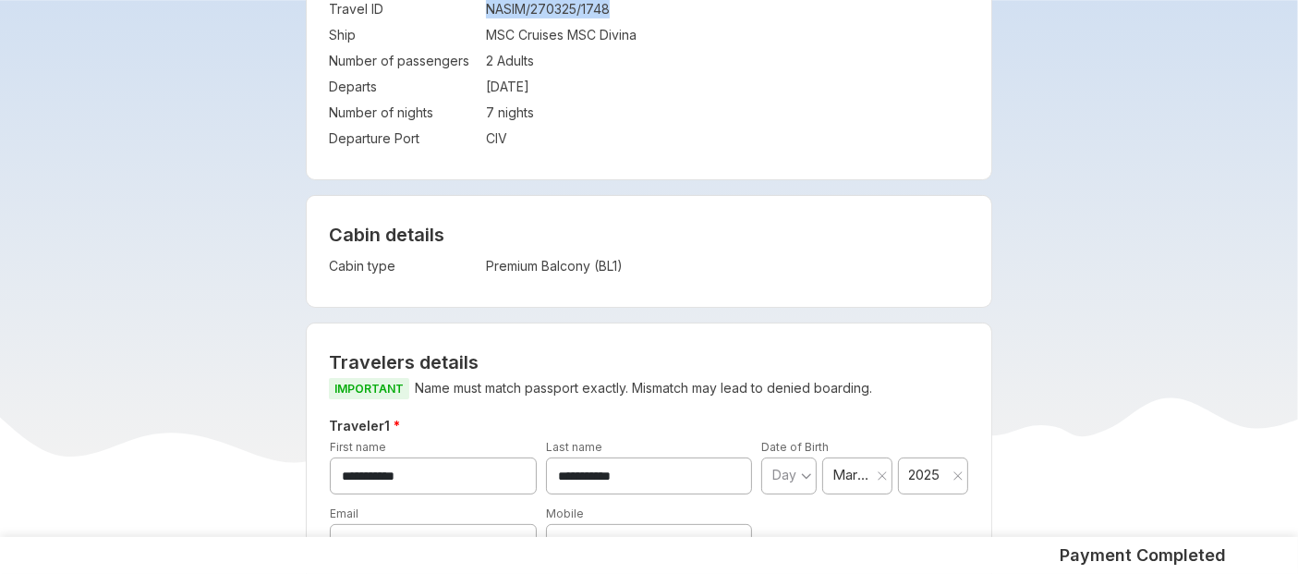
scroll to position [483, 0]
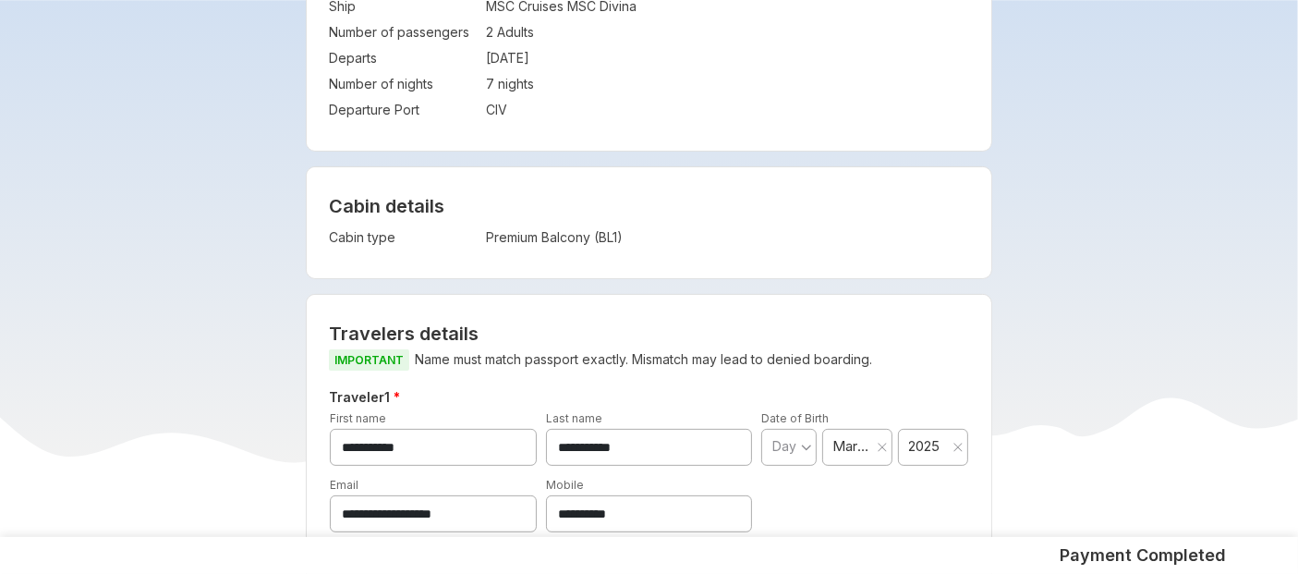
drag, startPoint x: 664, startPoint y: 513, endPoint x: 308, endPoint y: 476, distance: 357.5
click at [308, 476] on div "**********" at bounding box center [649, 518] width 684 height 446
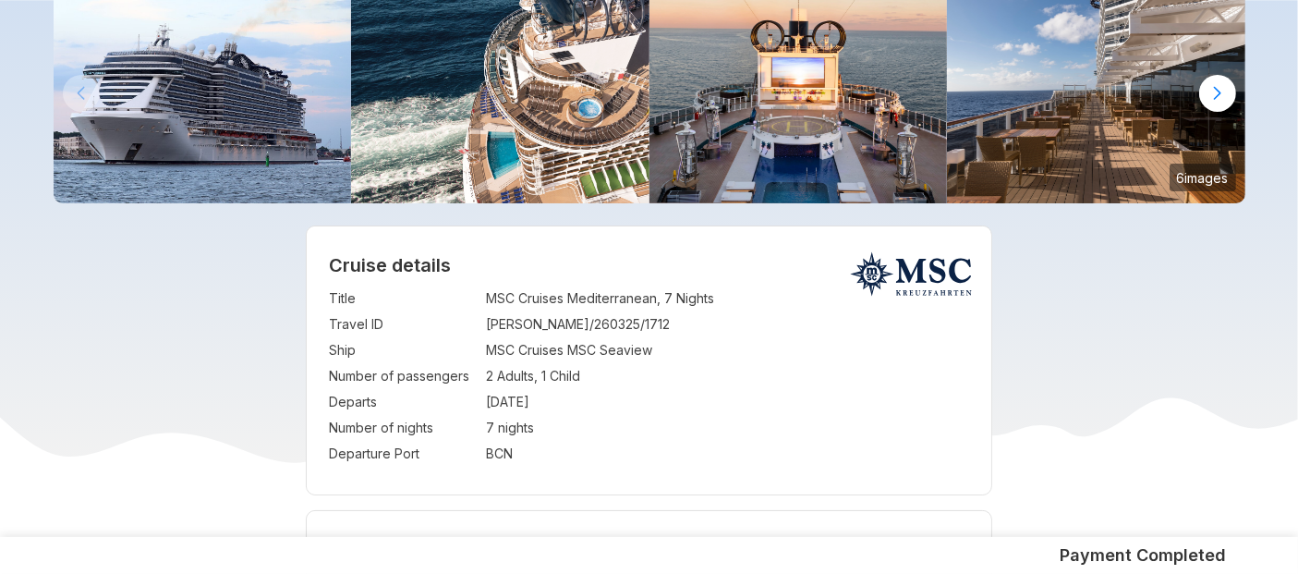
scroll to position [140, 0]
drag, startPoint x: 485, startPoint y: 328, endPoint x: 629, endPoint y: 328, distance: 144.1
click at [629, 328] on tr "Travel ID : VIPUL/260325/1712" at bounding box center [649, 323] width 640 height 26
copy tr "VIPUL/260325/1712"
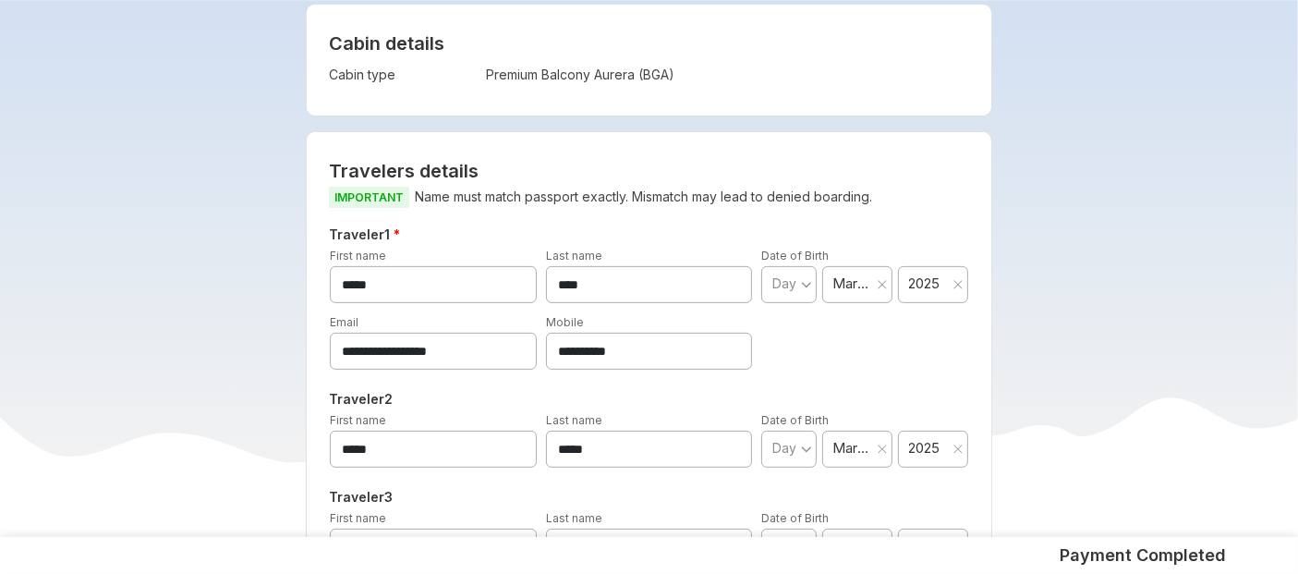
scroll to position [646, 0]
drag, startPoint x: 652, startPoint y: 355, endPoint x: 331, endPoint y: 361, distance: 321.5
click at [331, 361] on div "**********" at bounding box center [648, 339] width 647 height 57
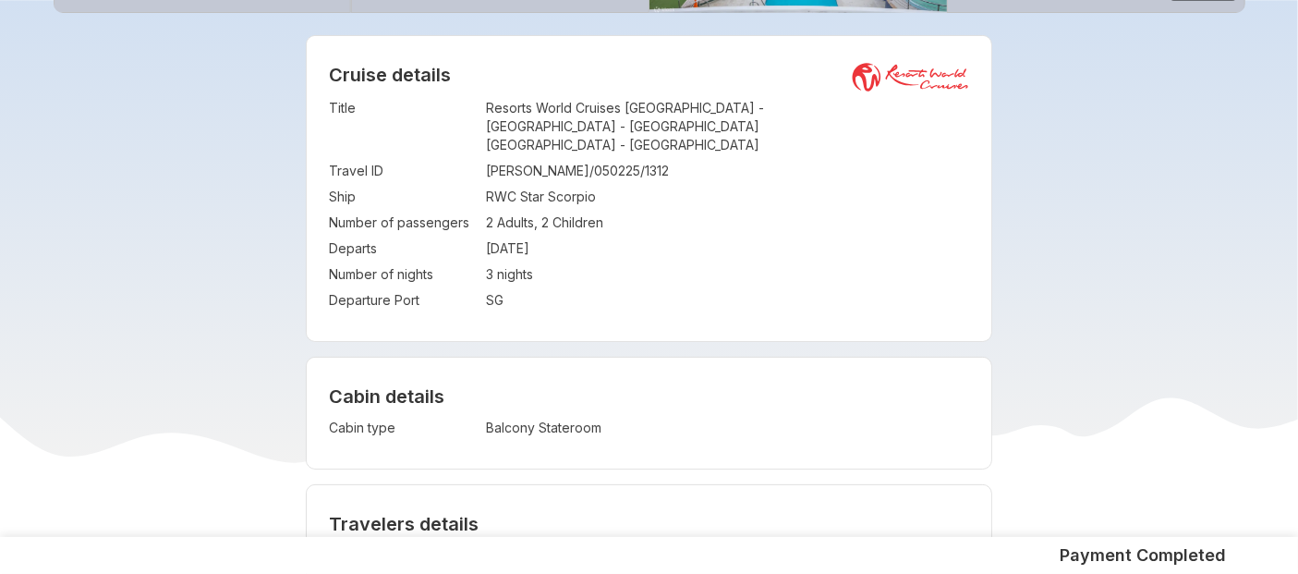
scroll to position [332, 0]
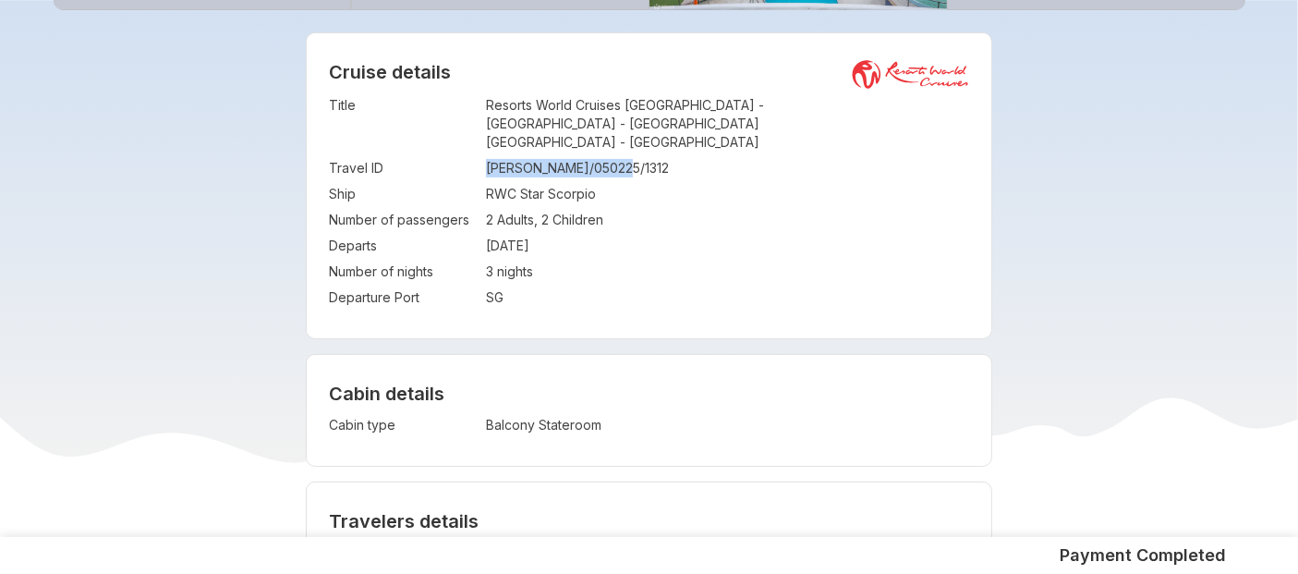
drag, startPoint x: 480, startPoint y: 149, endPoint x: 641, endPoint y: 154, distance: 160.8
click at [641, 155] on tr "Travel ID : [PERSON_NAME]/050225/1312" at bounding box center [649, 168] width 640 height 26
copy tr "[PERSON_NAME]/050225/1312"
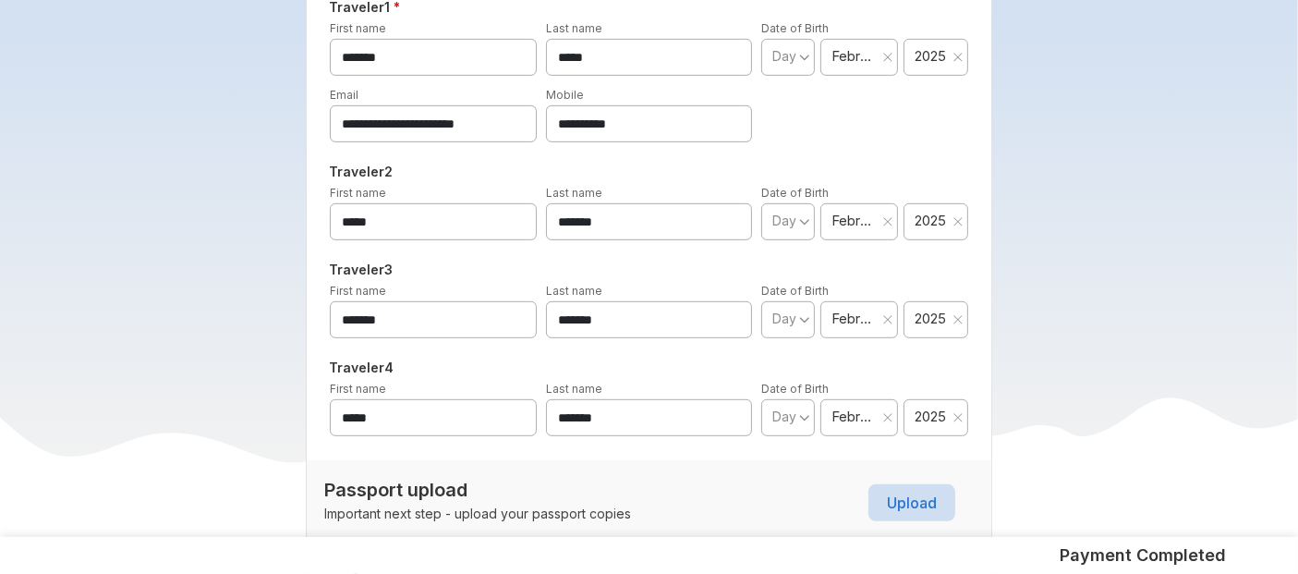
scroll to position [929, 0]
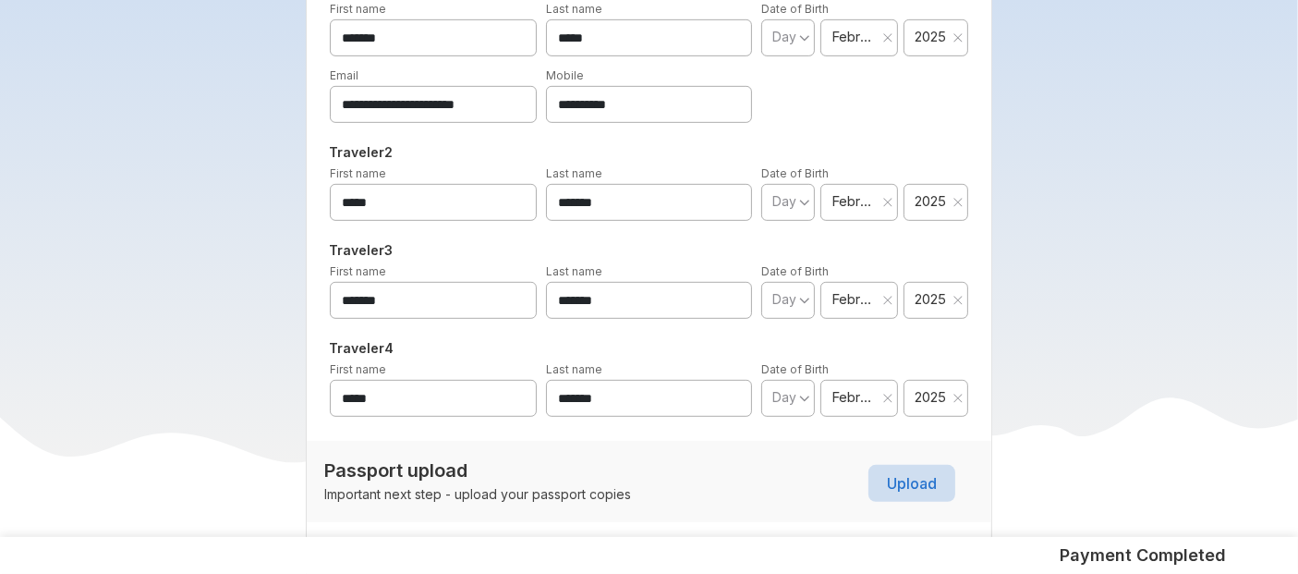
drag, startPoint x: 665, startPoint y: 72, endPoint x: 470, endPoint y: 98, distance: 196.6
click at [470, 98] on div "**********" at bounding box center [648, 94] width 647 height 57
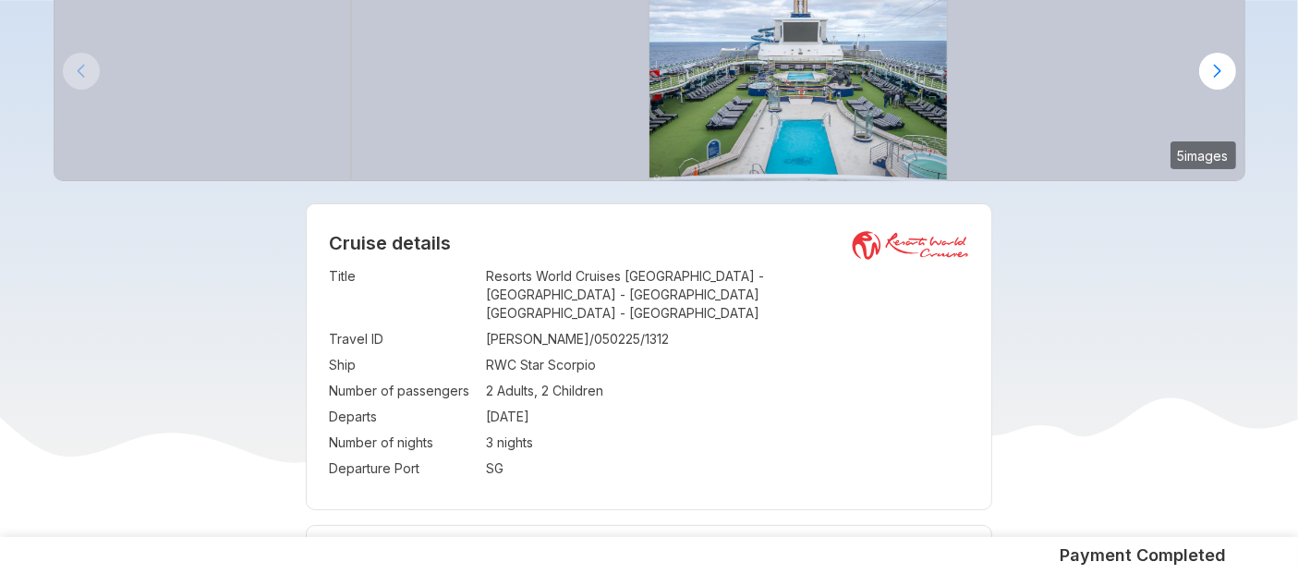
scroll to position [0, 0]
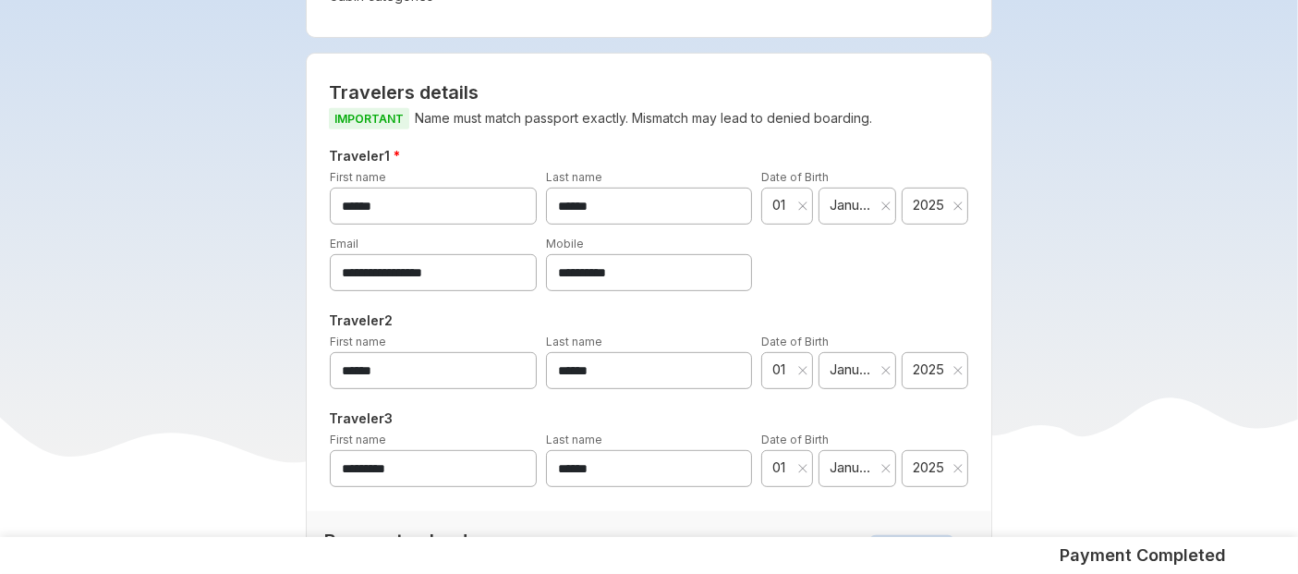
scroll to position [802, 0]
drag, startPoint x: 654, startPoint y: 270, endPoint x: 131, endPoint y: 300, distance: 523.6
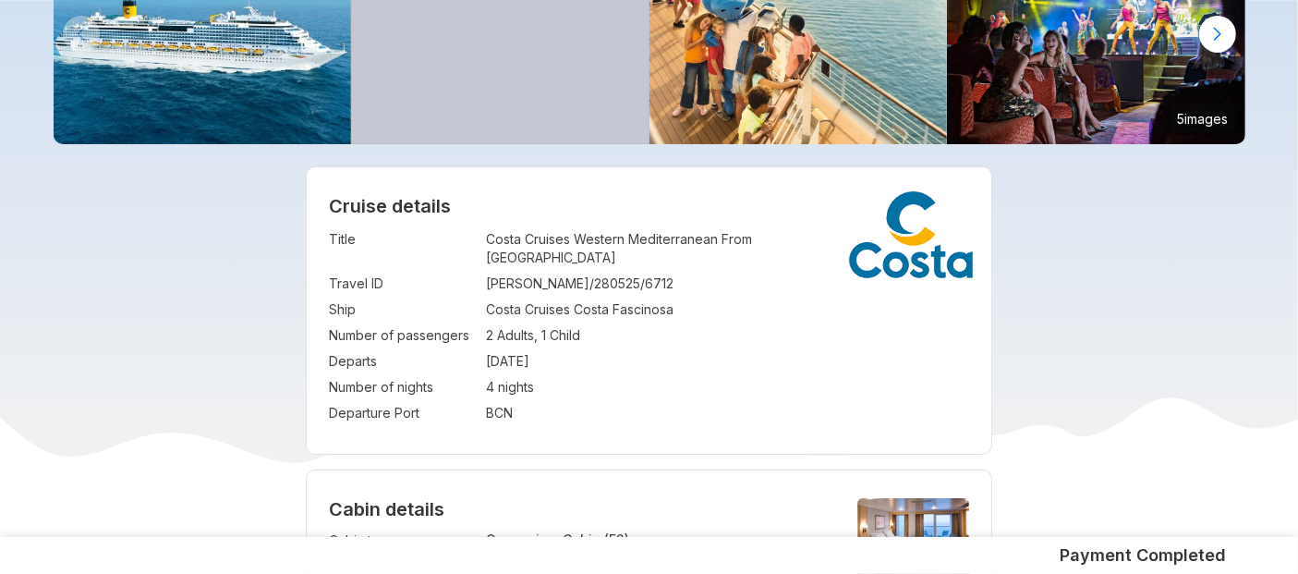
scroll to position [197, 0]
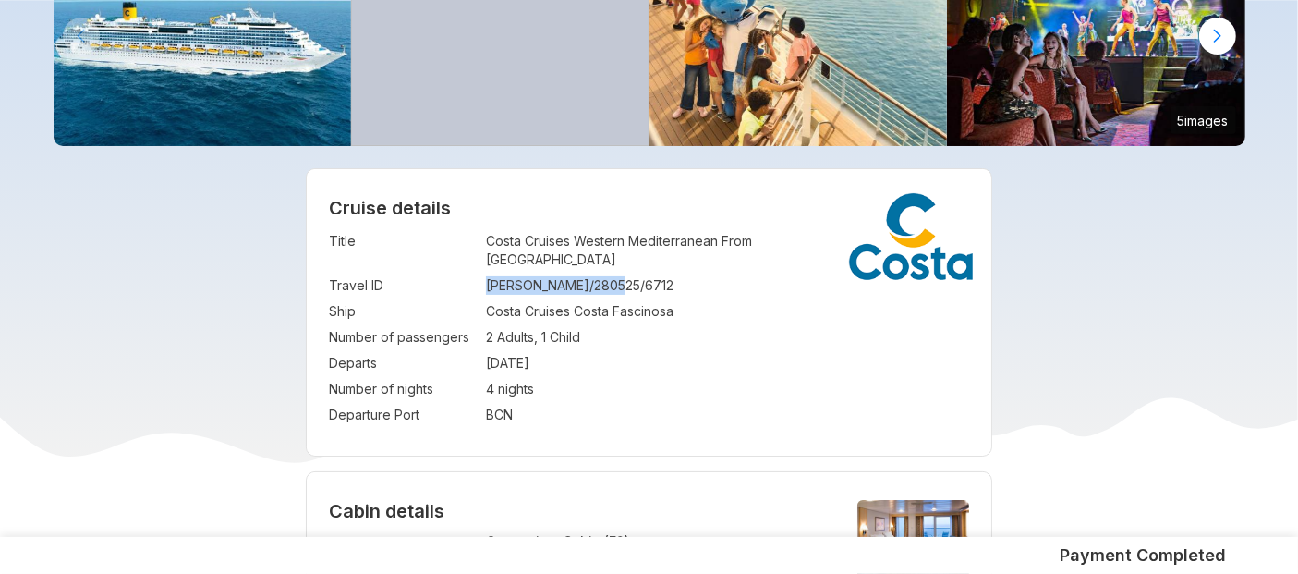
drag, startPoint x: 487, startPoint y: 269, endPoint x: 662, endPoint y: 255, distance: 176.0
click at [662, 272] on td "RACHIT/280525/6712" at bounding box center [727, 285] width 483 height 26
copy td "RACHIT/280525/6712"
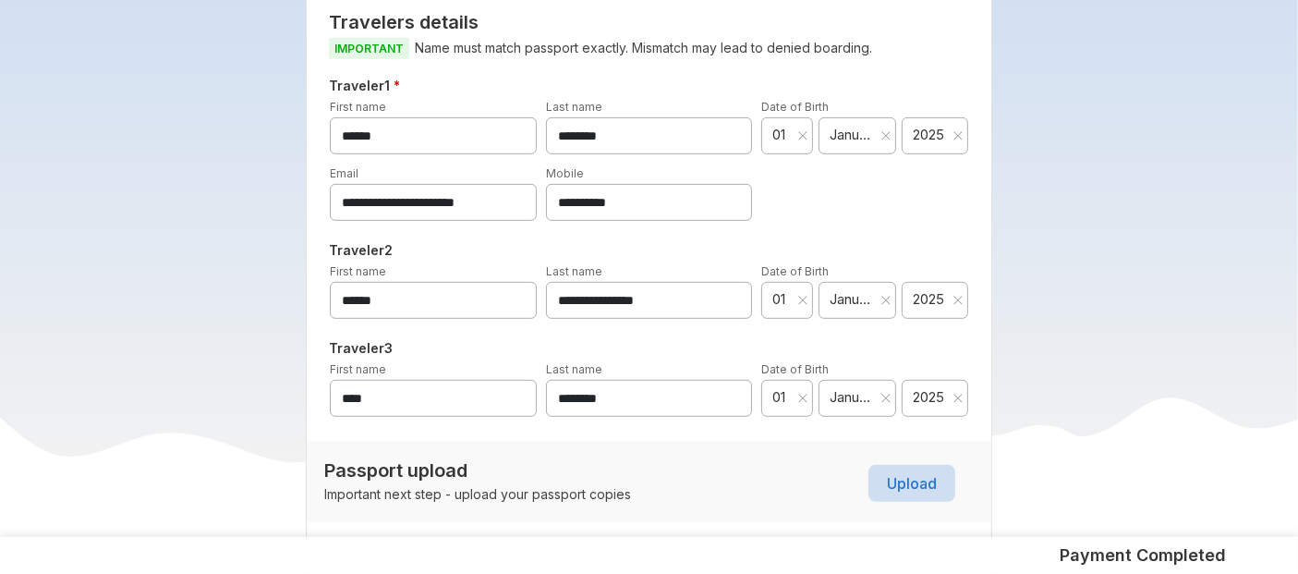
scroll to position [970, 0]
drag, startPoint x: 670, startPoint y: 183, endPoint x: 369, endPoint y: 250, distance: 307.6
click at [369, 250] on div "**********" at bounding box center [648, 248] width 625 height 351
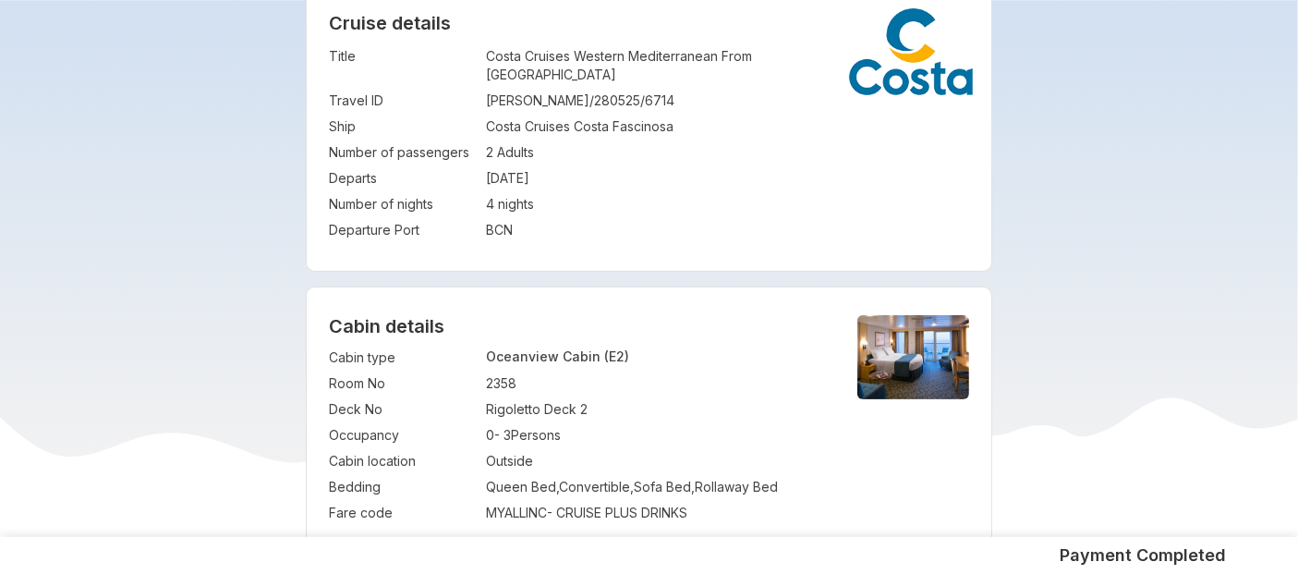
scroll to position [314, 0]
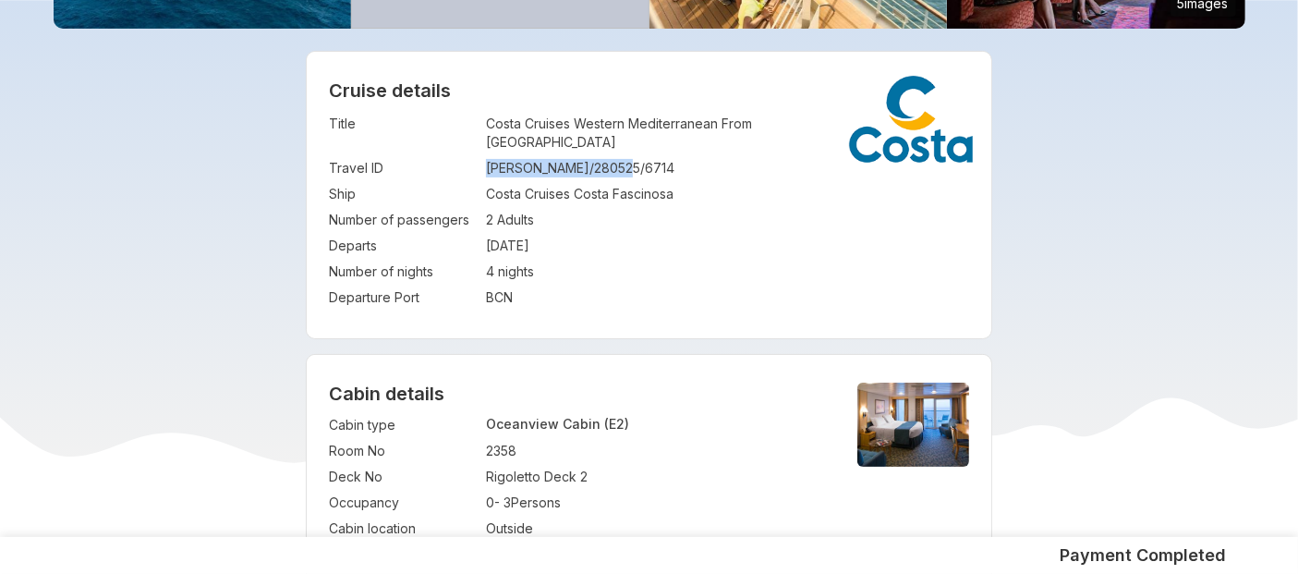
drag, startPoint x: 489, startPoint y: 149, endPoint x: 648, endPoint y: 148, distance: 159.8
click at [648, 155] on td "[PERSON_NAME]/280525/6714" at bounding box center [727, 168] width 483 height 26
copy td "[PERSON_NAME]/280525/6714"
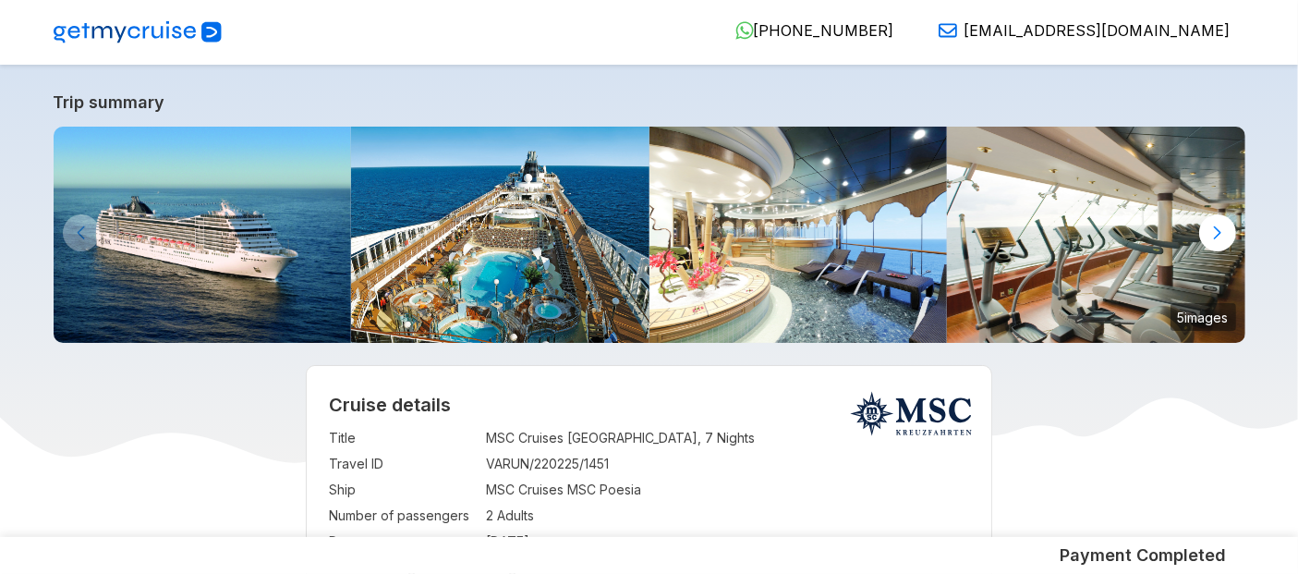
scroll to position [223, 0]
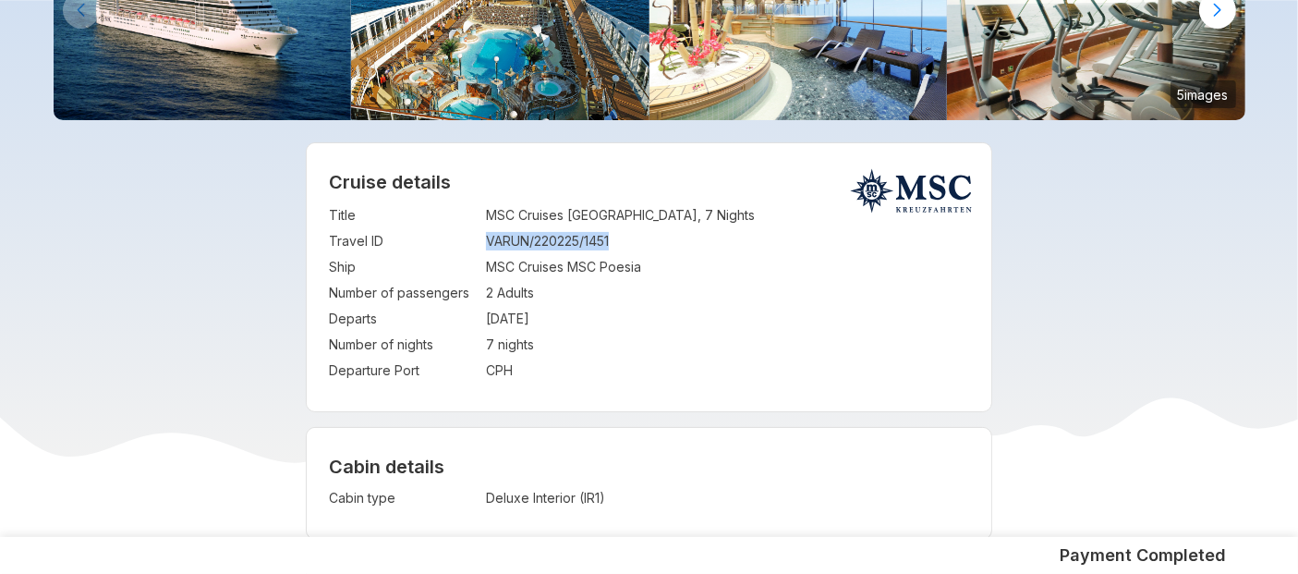
drag, startPoint x: 488, startPoint y: 241, endPoint x: 626, endPoint y: 239, distance: 138.5
click at [626, 239] on td "VARUN/220225/1451" at bounding box center [727, 241] width 483 height 26
copy td "VARUN/220225/1451"
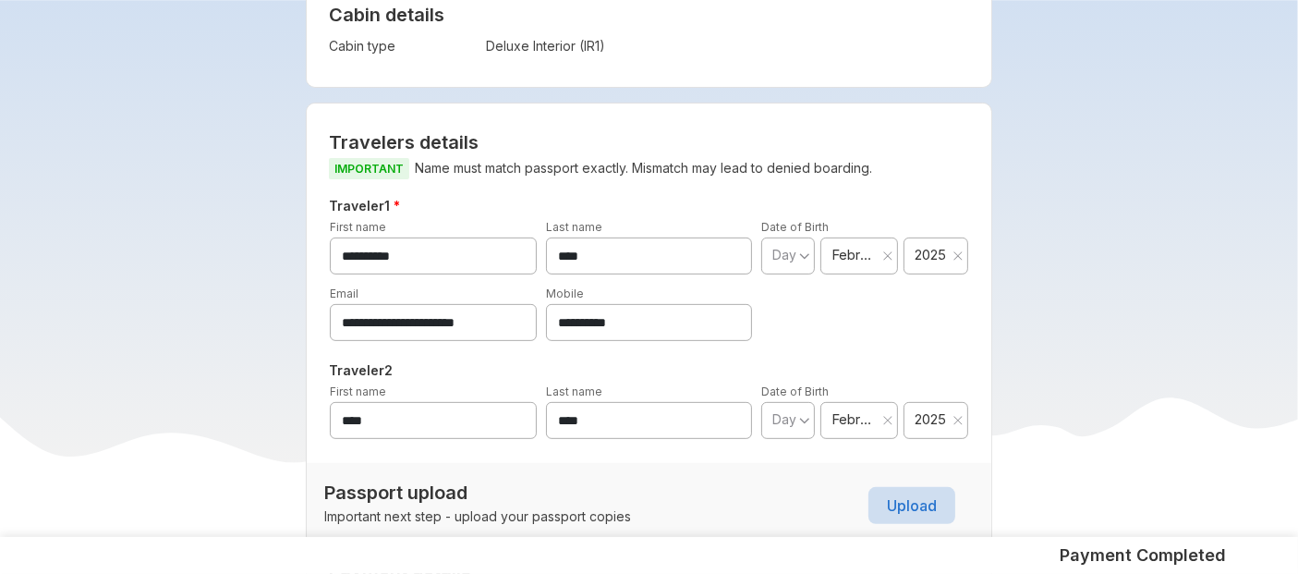
scroll to position [671, 0]
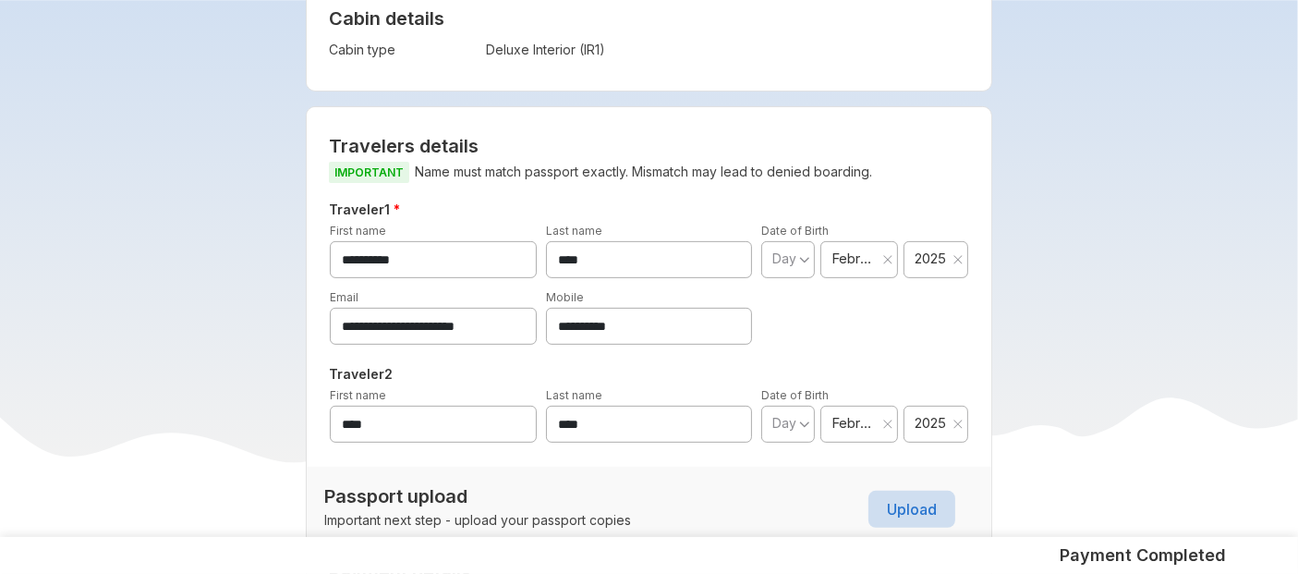
drag, startPoint x: 670, startPoint y: 329, endPoint x: 333, endPoint y: 361, distance: 337.7
click at [333, 361] on div "**********" at bounding box center [649, 325] width 640 height 253
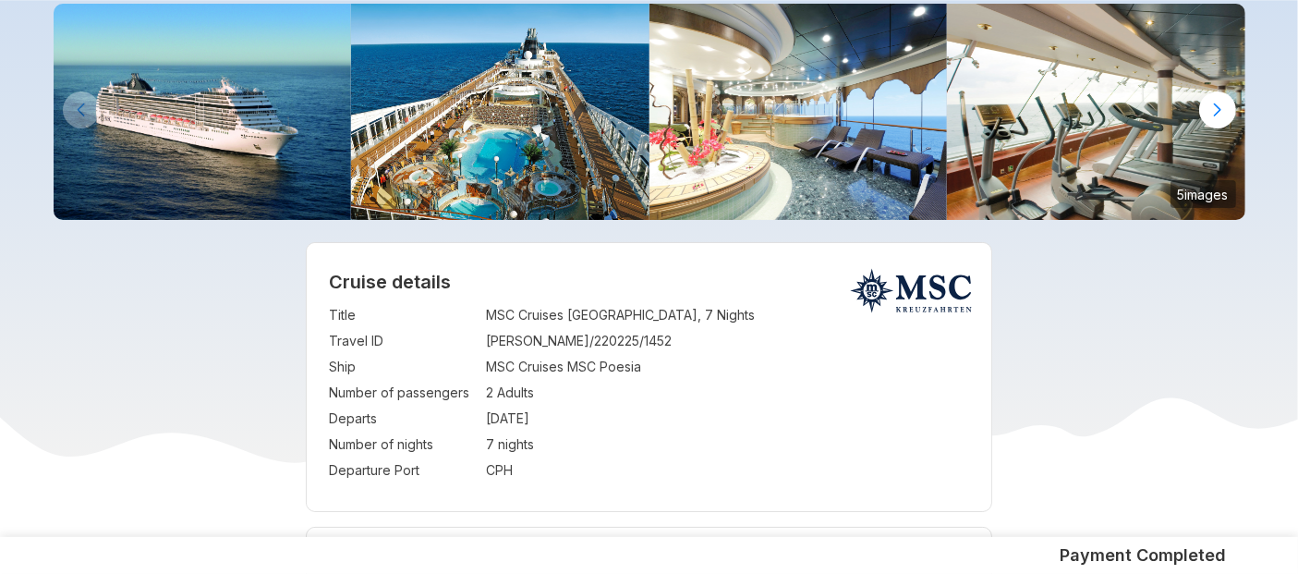
scroll to position [121, 0]
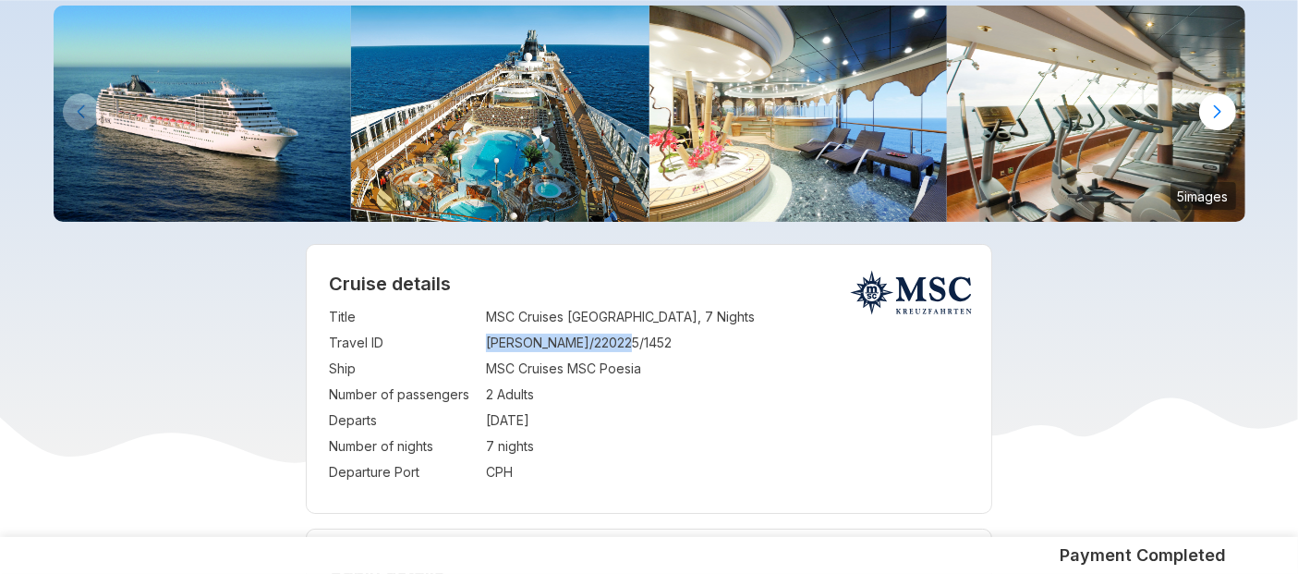
drag, startPoint x: 486, startPoint y: 339, endPoint x: 659, endPoint y: 346, distance: 173.8
click at [659, 346] on td "[PERSON_NAME]/220225/1452" at bounding box center [727, 343] width 483 height 26
copy td "[PERSON_NAME]/220225/1452"
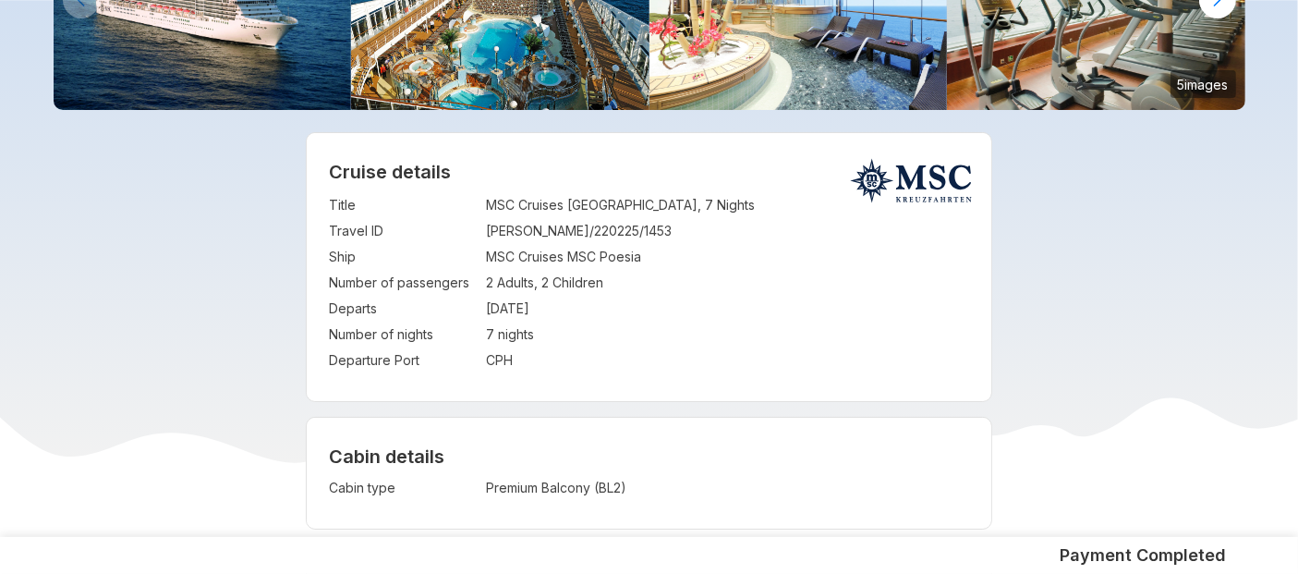
scroll to position [234, 0]
drag, startPoint x: 488, startPoint y: 233, endPoint x: 628, endPoint y: 233, distance: 140.4
click at [628, 233] on td "PUNIT/220225/1453" at bounding box center [727, 230] width 483 height 26
copy td "PUNIT/220225/1453"
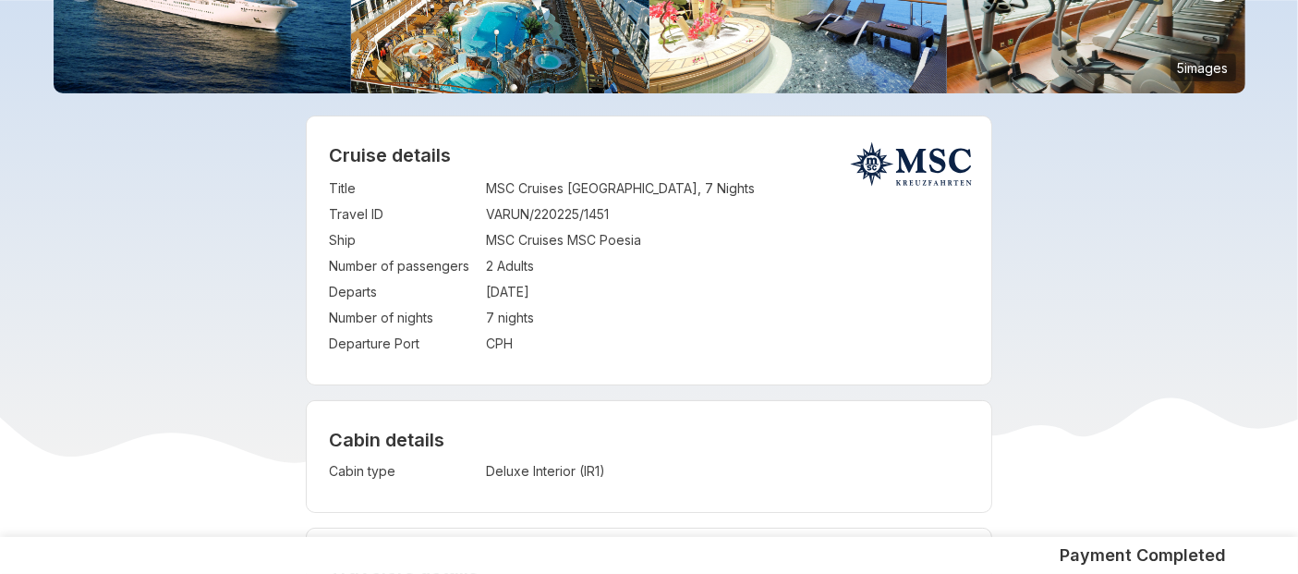
scroll to position [248, 0]
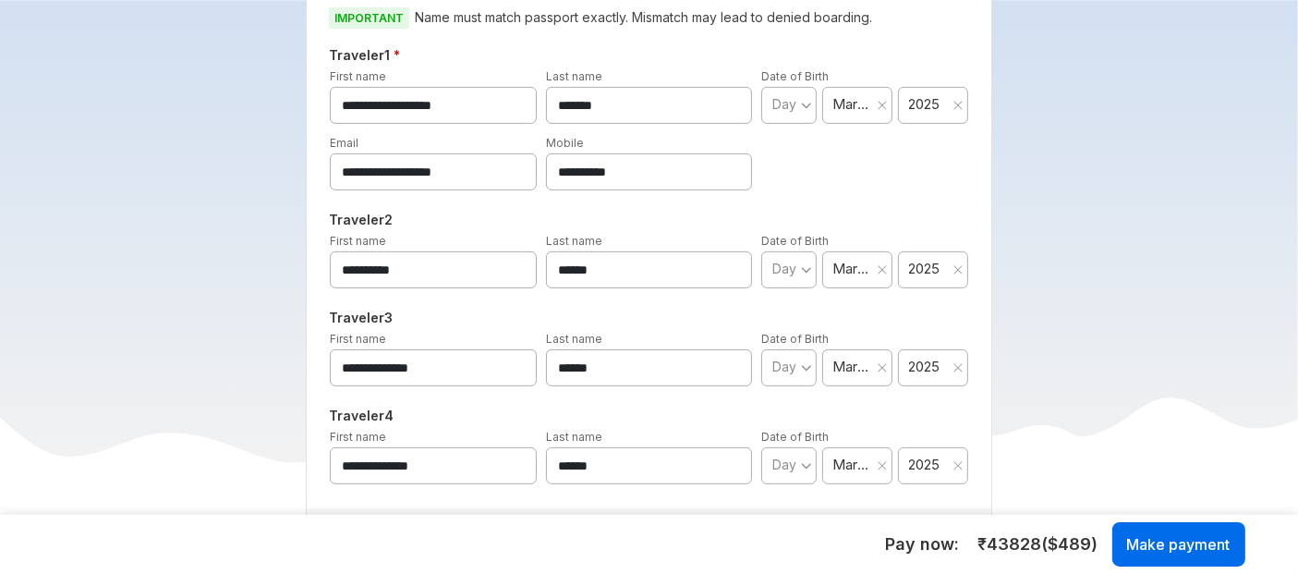
scroll to position [625, 0]
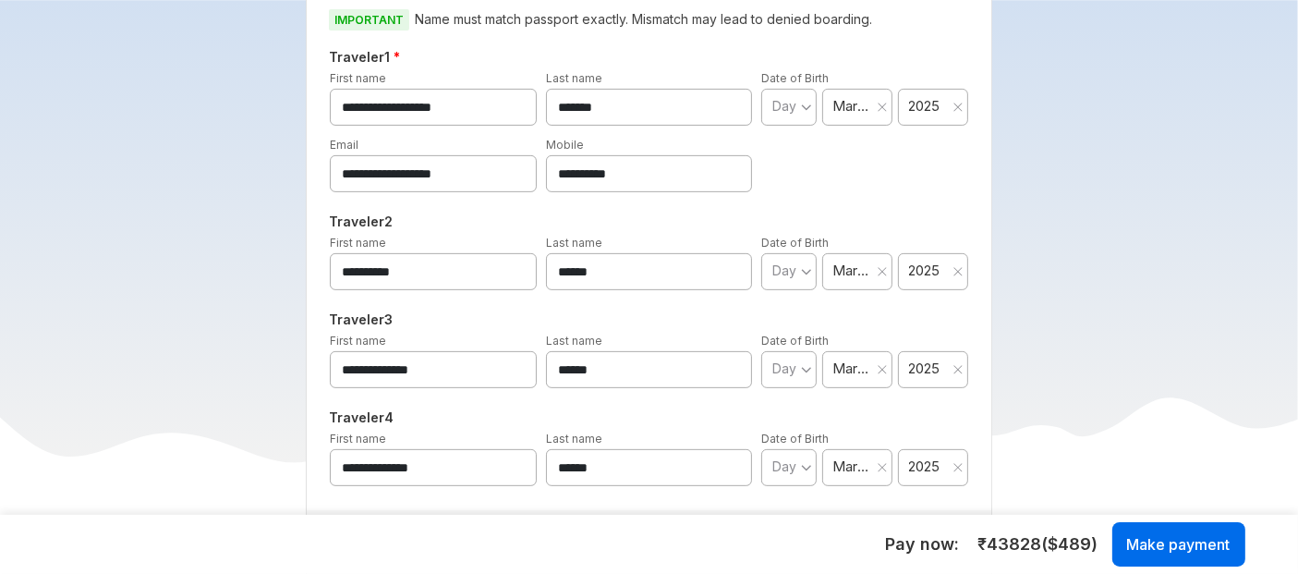
drag, startPoint x: 695, startPoint y: 158, endPoint x: 404, endPoint y: 151, distance: 291.9
click at [404, 151] on div "**********" at bounding box center [648, 163] width 647 height 57
drag, startPoint x: 493, startPoint y: 94, endPoint x: 161, endPoint y: 169, distance: 340.8
drag, startPoint x: 631, startPoint y: 93, endPoint x: 306, endPoint y: 150, distance: 329.9
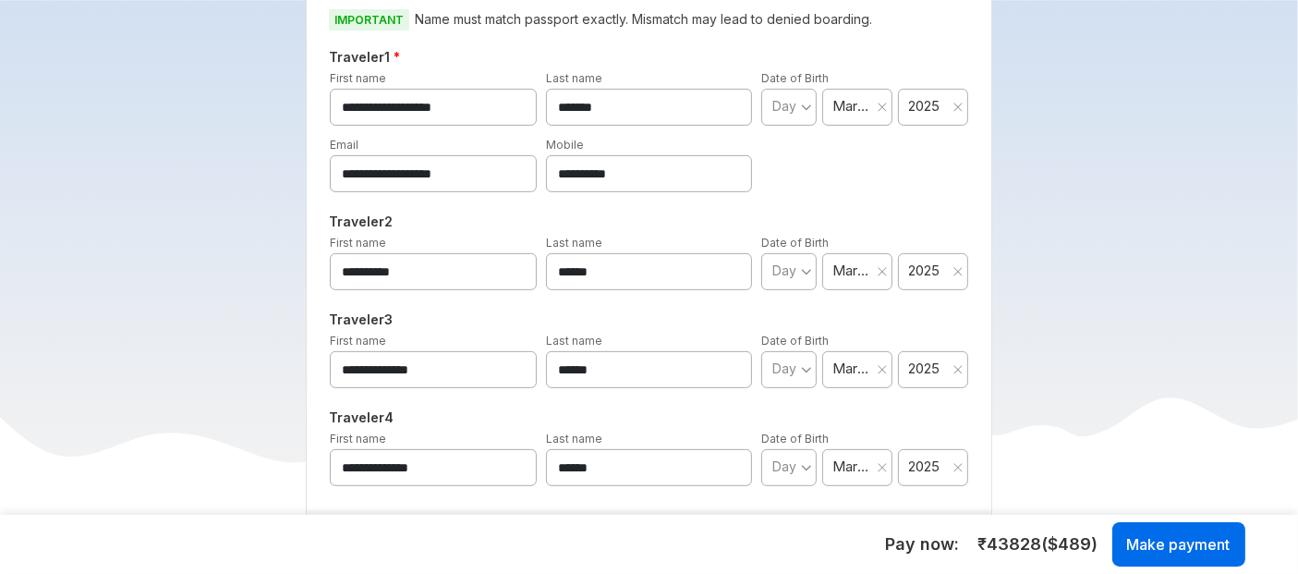
click at [306, 150] on div "**********" at bounding box center [649, 446] width 686 height 985
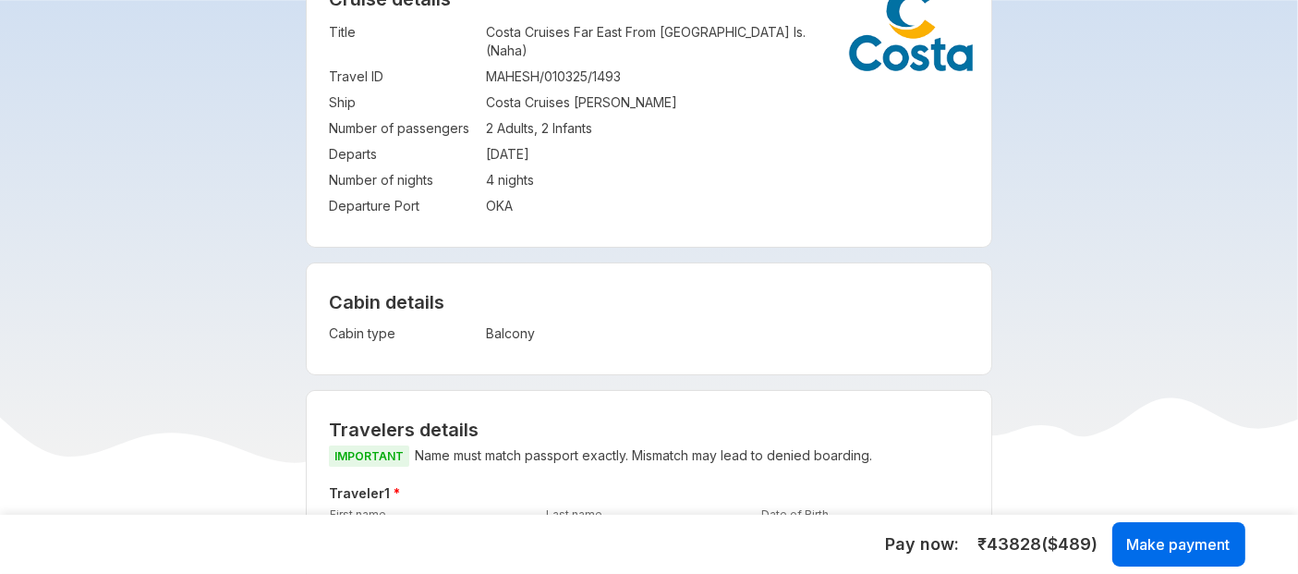
scroll to position [0, 0]
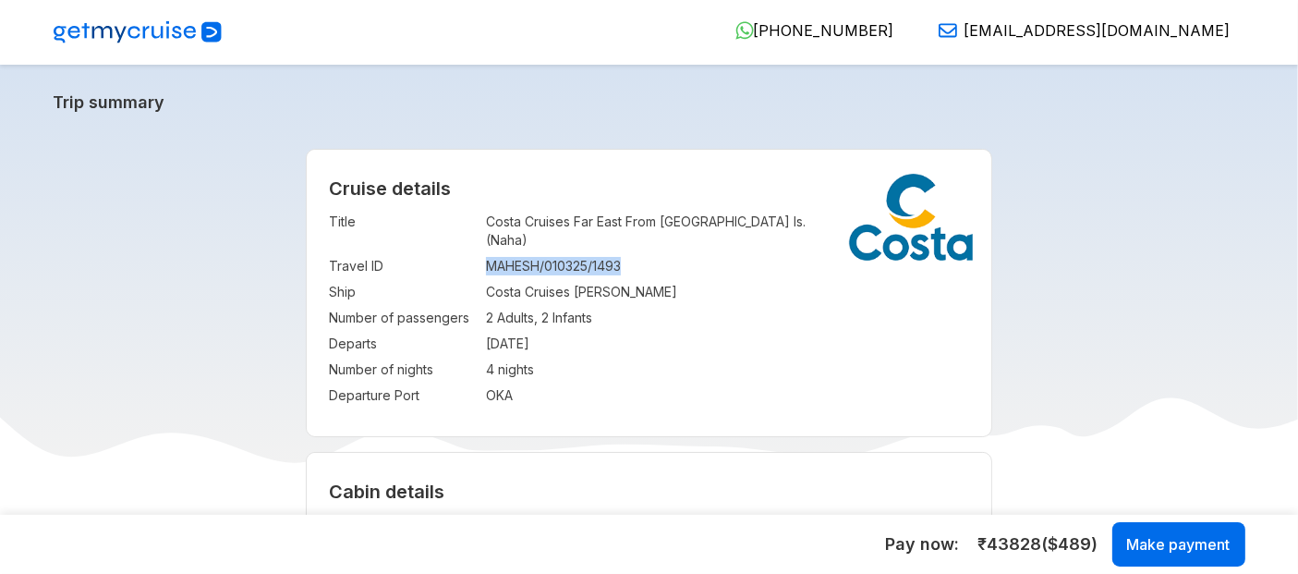
drag, startPoint x: 490, startPoint y: 241, endPoint x: 668, endPoint y: 251, distance: 177.6
click at [668, 253] on td "MAHESH/010325/1493" at bounding box center [727, 266] width 483 height 26
copy td "MAHESH/010325/1493"
click at [657, 279] on td "Costa Cruises Costa Serena" at bounding box center [727, 292] width 483 height 26
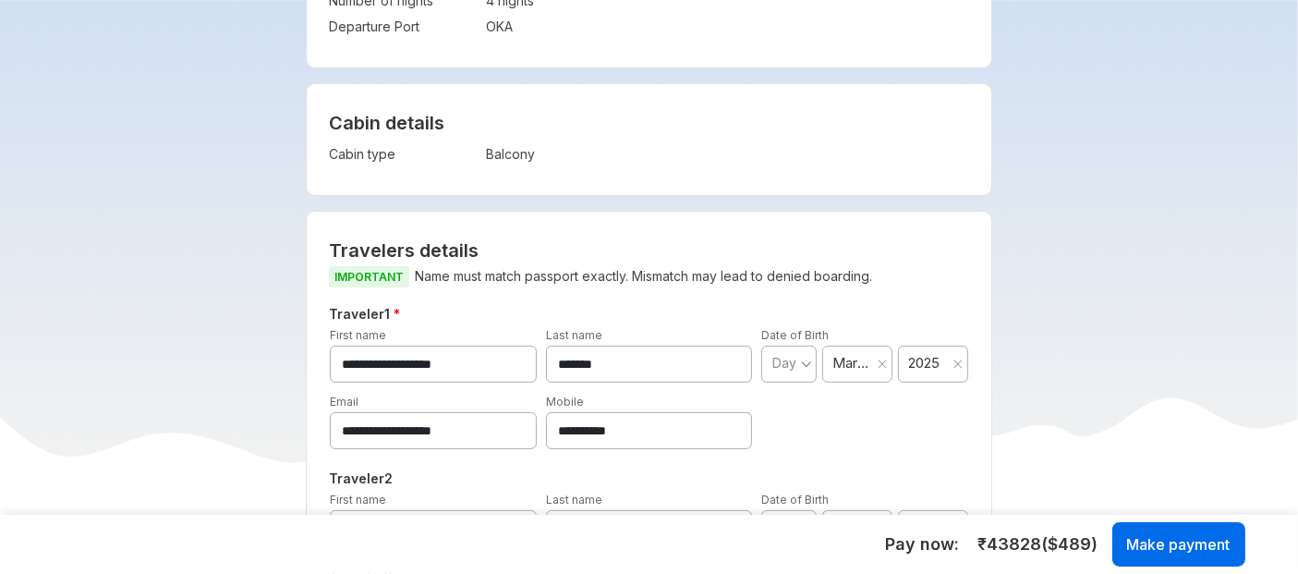
scroll to position [367, 0]
click at [370, 268] on span "IMPORTANT" at bounding box center [369, 278] width 80 height 21
click at [437, 267] on p "IMPORTANT Name must match passport exactly. Mismatch may lead to denied boardin…" at bounding box center [649, 278] width 640 height 23
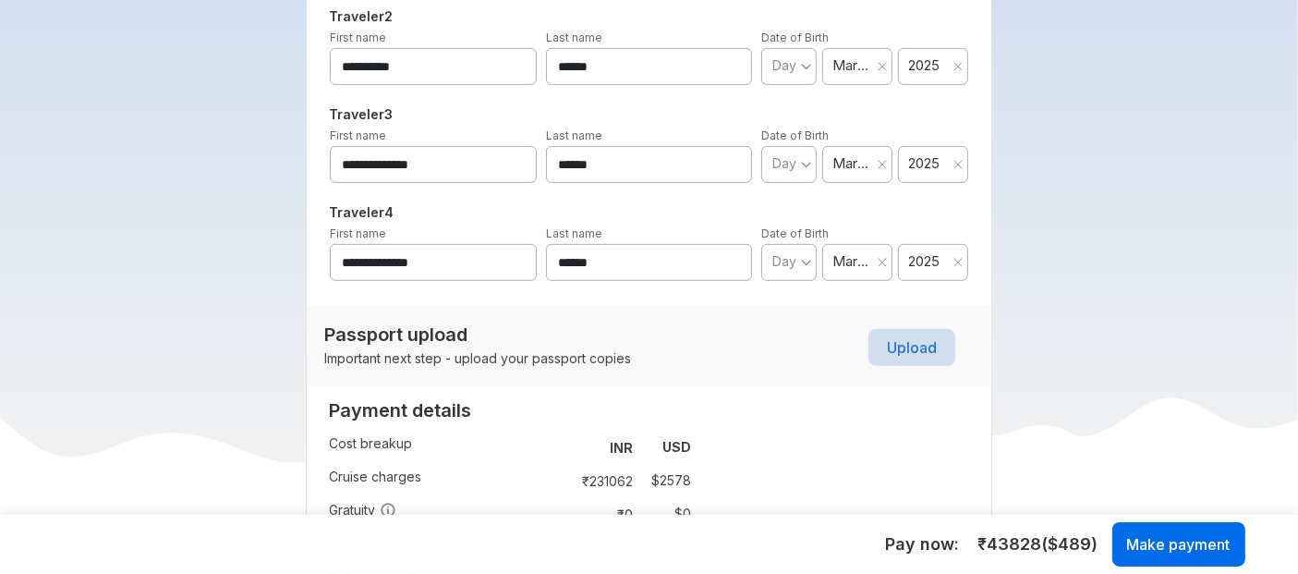
scroll to position [833, 0]
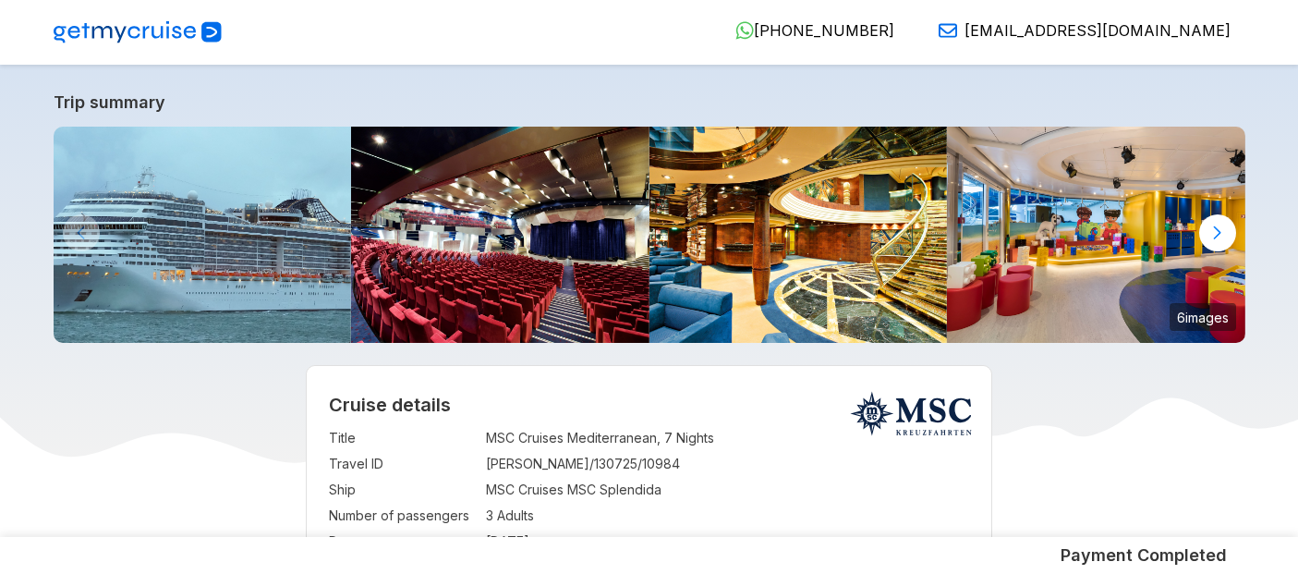
select select "**"
click at [1216, 236] on div at bounding box center [1217, 232] width 37 height 37
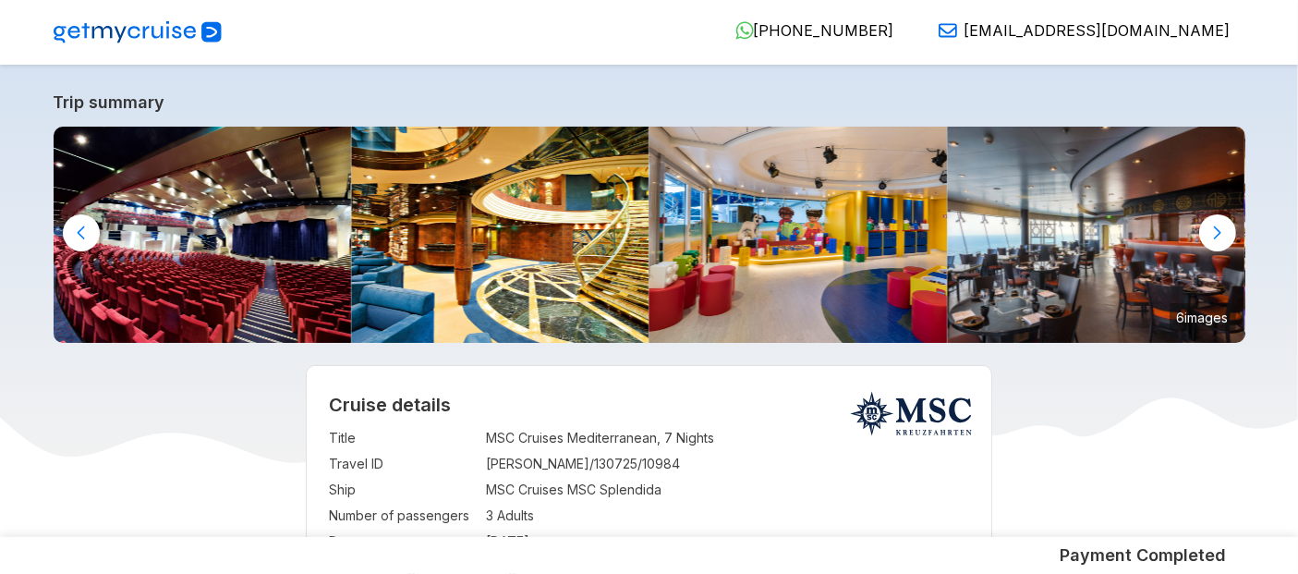
click at [1216, 236] on div at bounding box center [1217, 232] width 37 height 37
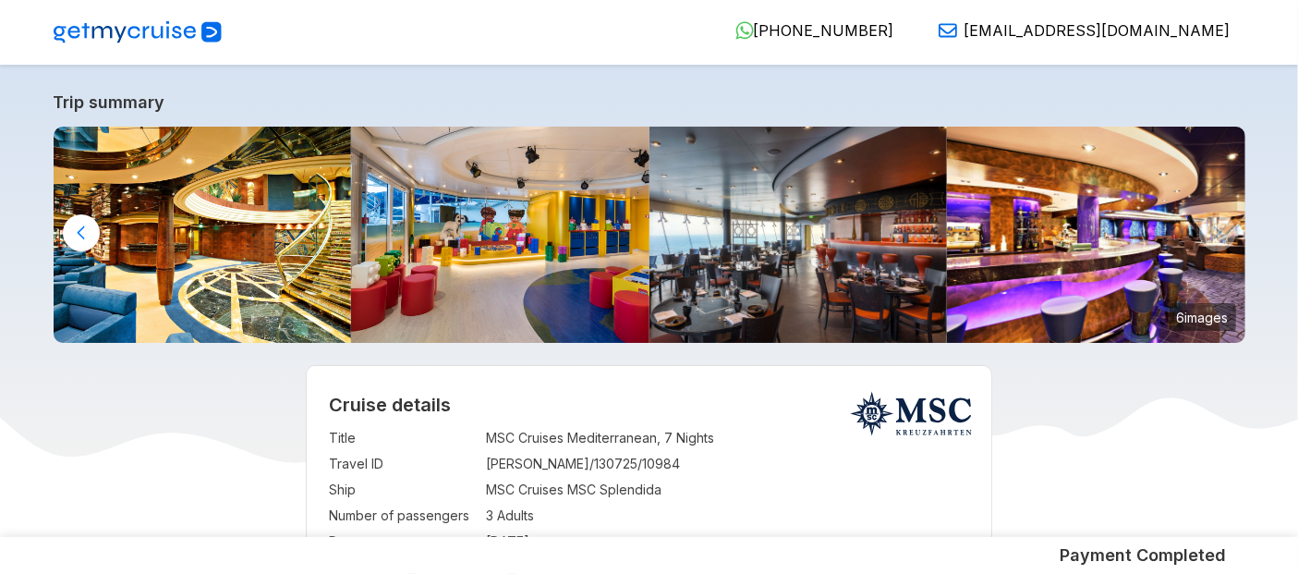
click at [534, 224] on img at bounding box center [500, 235] width 298 height 216
click at [71, 219] on div at bounding box center [81, 232] width 37 height 37
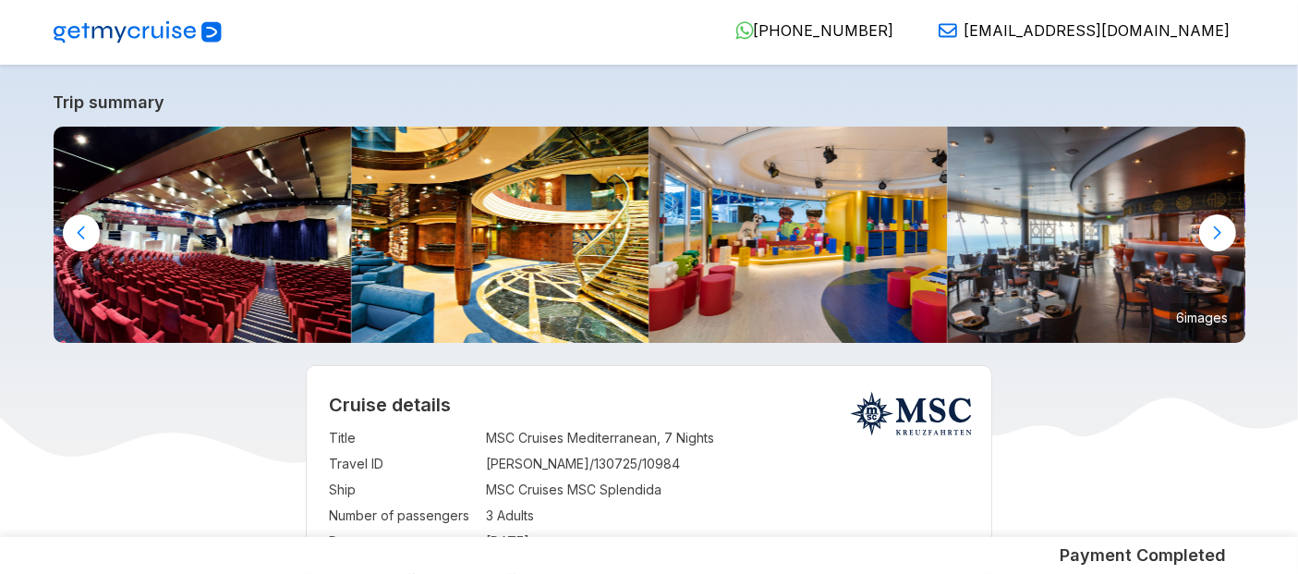
click at [71, 219] on div at bounding box center [81, 232] width 37 height 37
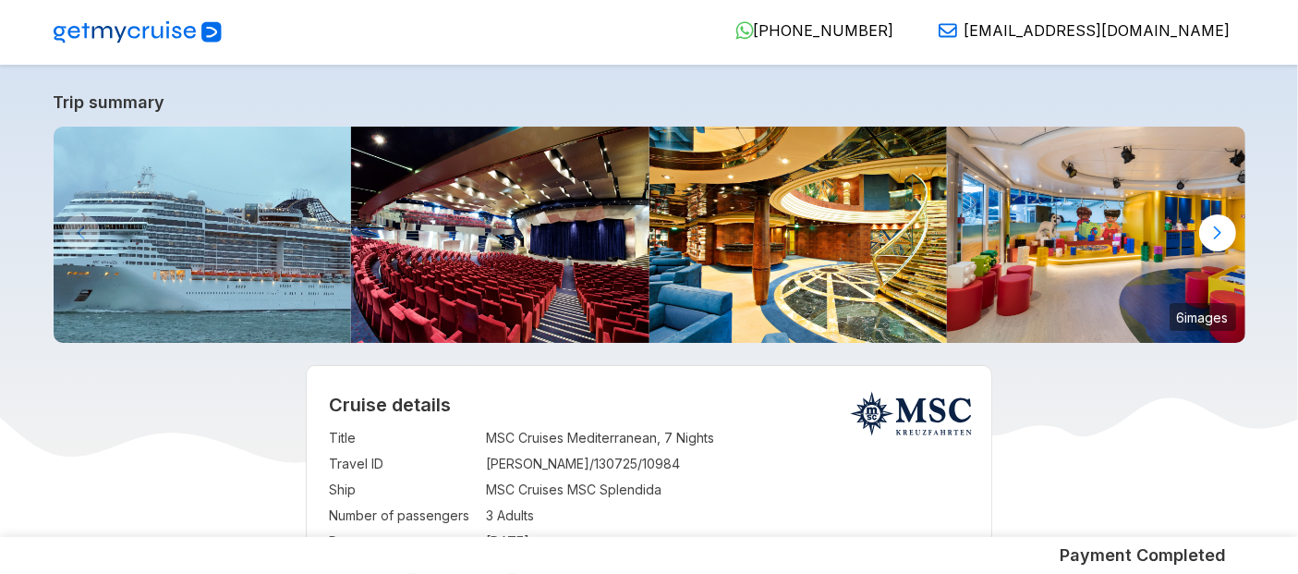
click at [226, 241] on img at bounding box center [203, 235] width 298 height 216
click at [306, 236] on img at bounding box center [203, 235] width 298 height 216
click at [453, 168] on img at bounding box center [500, 235] width 298 height 216
click at [791, 269] on img at bounding box center [798, 235] width 298 height 216
click at [974, 236] on img at bounding box center [1096, 235] width 298 height 216
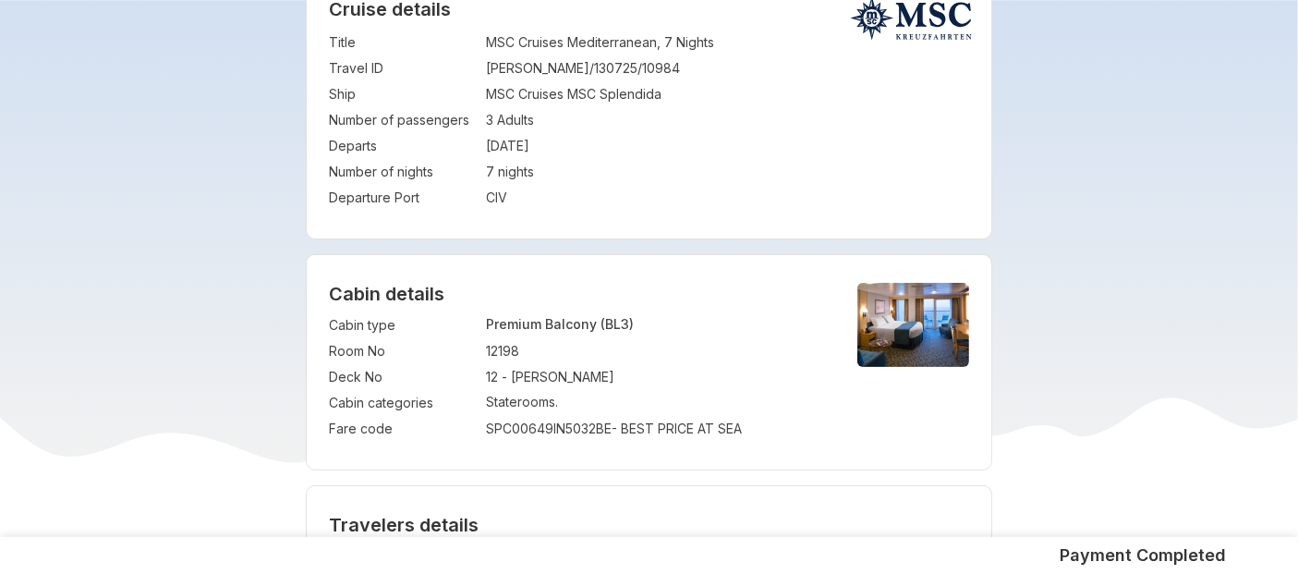
scroll to position [392, 0]
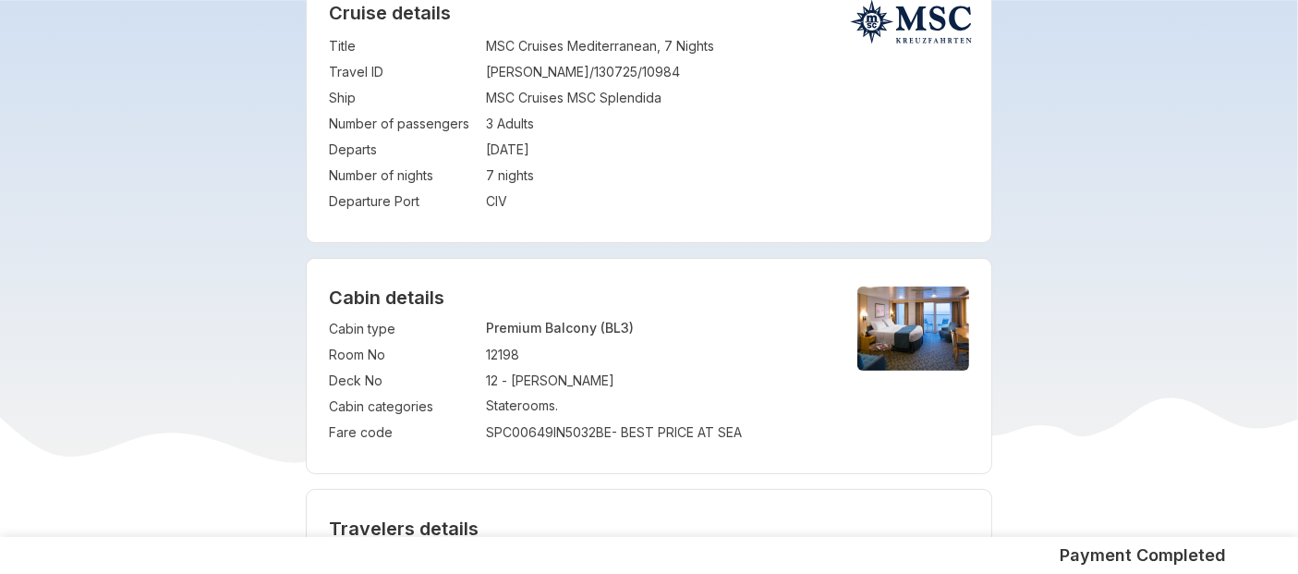
click at [939, 346] on img at bounding box center [913, 328] width 112 height 84
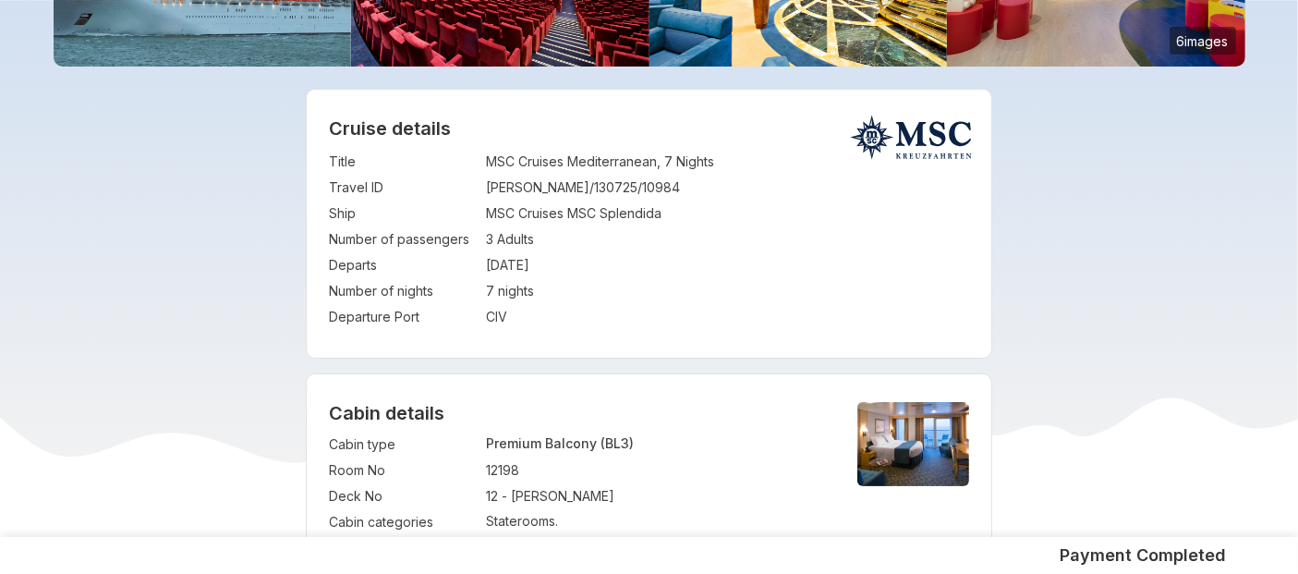
click at [931, 429] on img at bounding box center [913, 444] width 112 height 84
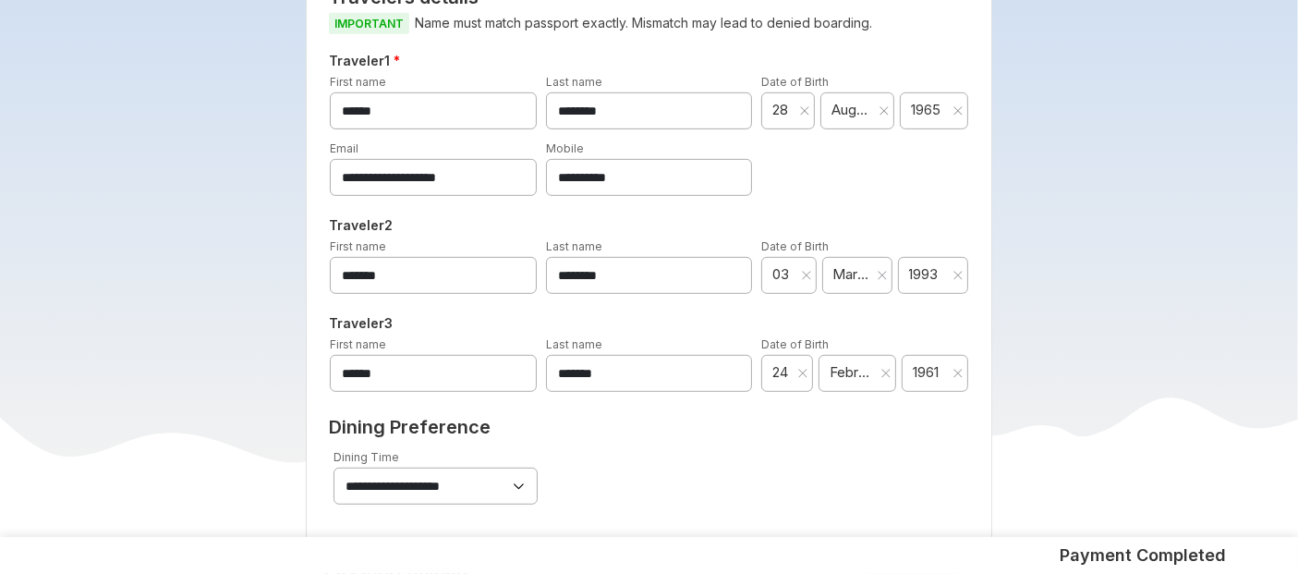
scroll to position [921, 0]
click at [1121, 547] on h5 "Payment Completed" at bounding box center [1143, 555] width 166 height 22
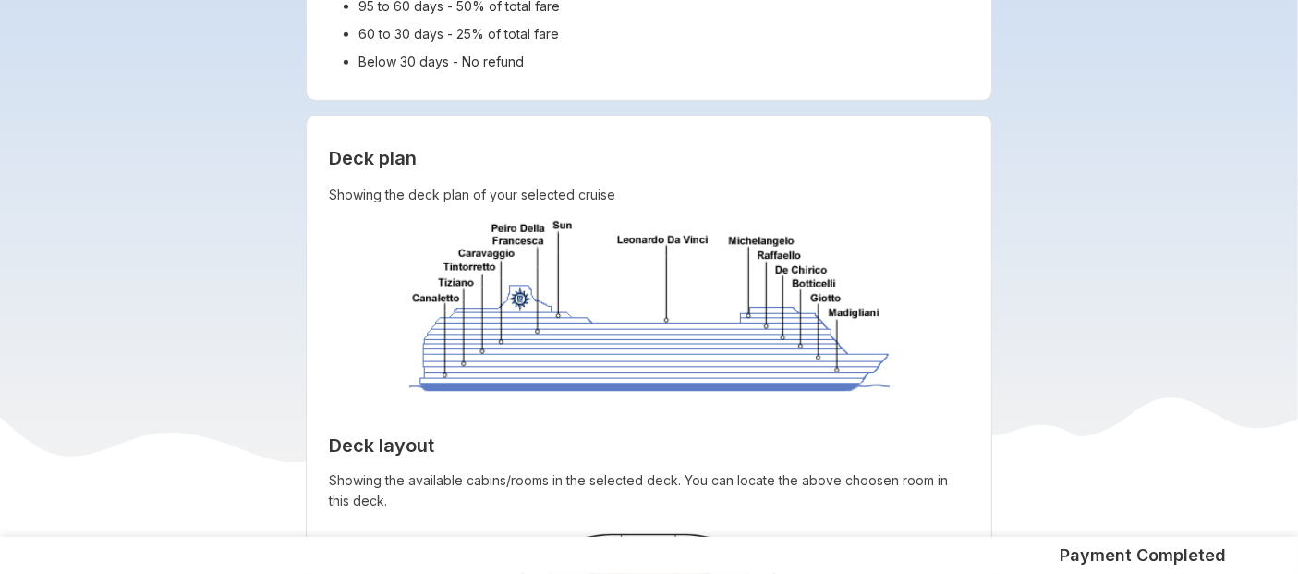
scroll to position [2330, 0]
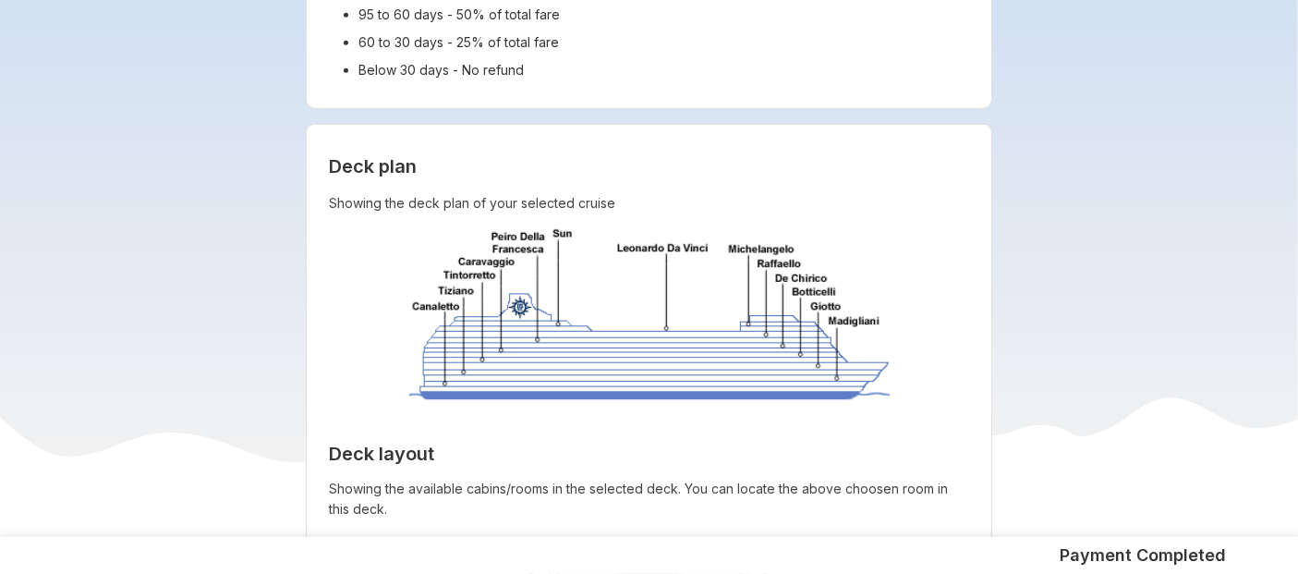
click at [648, 321] on img at bounding box center [649, 317] width 480 height 188
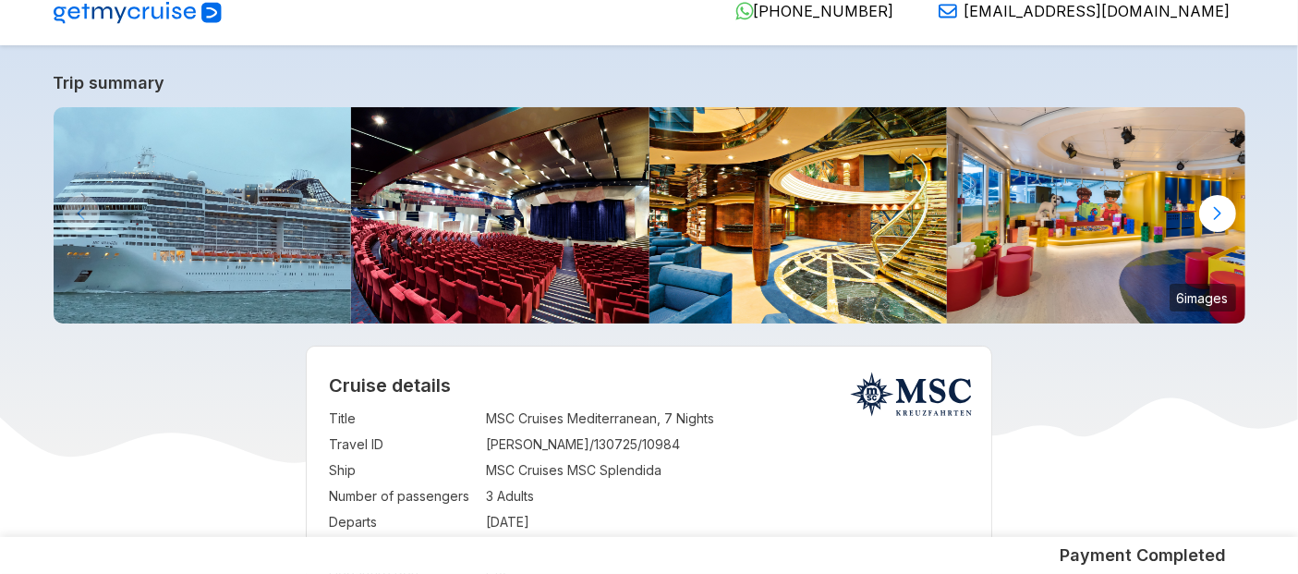
scroll to position [0, 0]
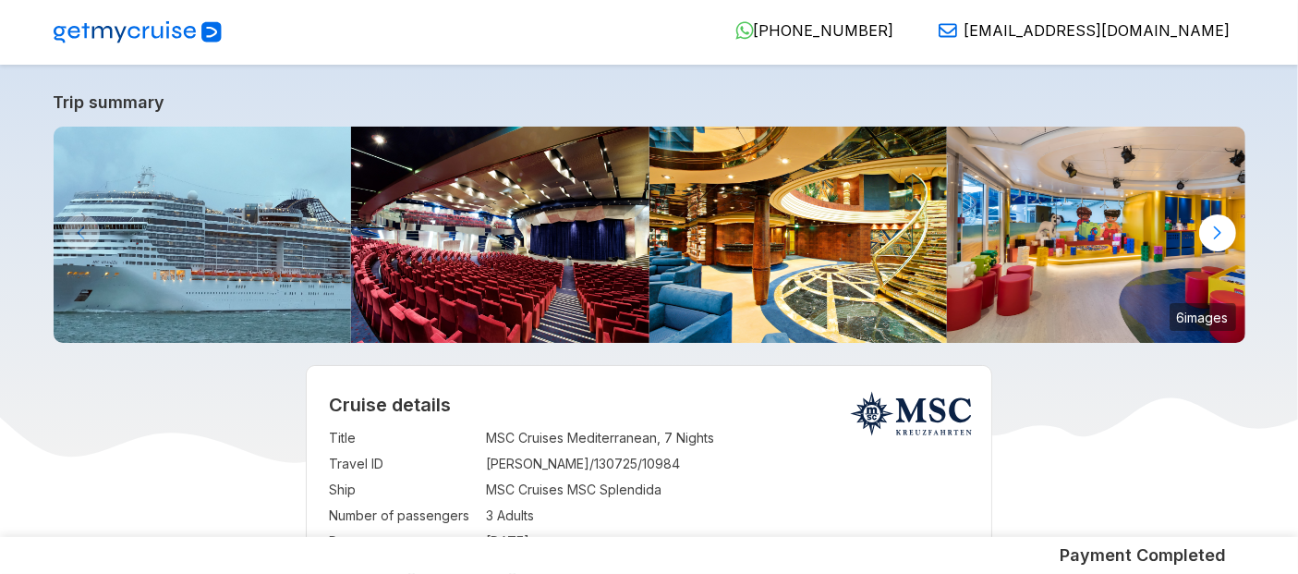
click at [244, 182] on img at bounding box center [203, 235] width 298 height 216
click at [538, 273] on img at bounding box center [500, 235] width 298 height 216
click at [279, 217] on img at bounding box center [203, 235] width 298 height 216
click at [850, 260] on img at bounding box center [798, 235] width 298 height 216
click at [290, 247] on img at bounding box center [203, 235] width 298 height 216
